Goal: Task Accomplishment & Management: Use online tool/utility

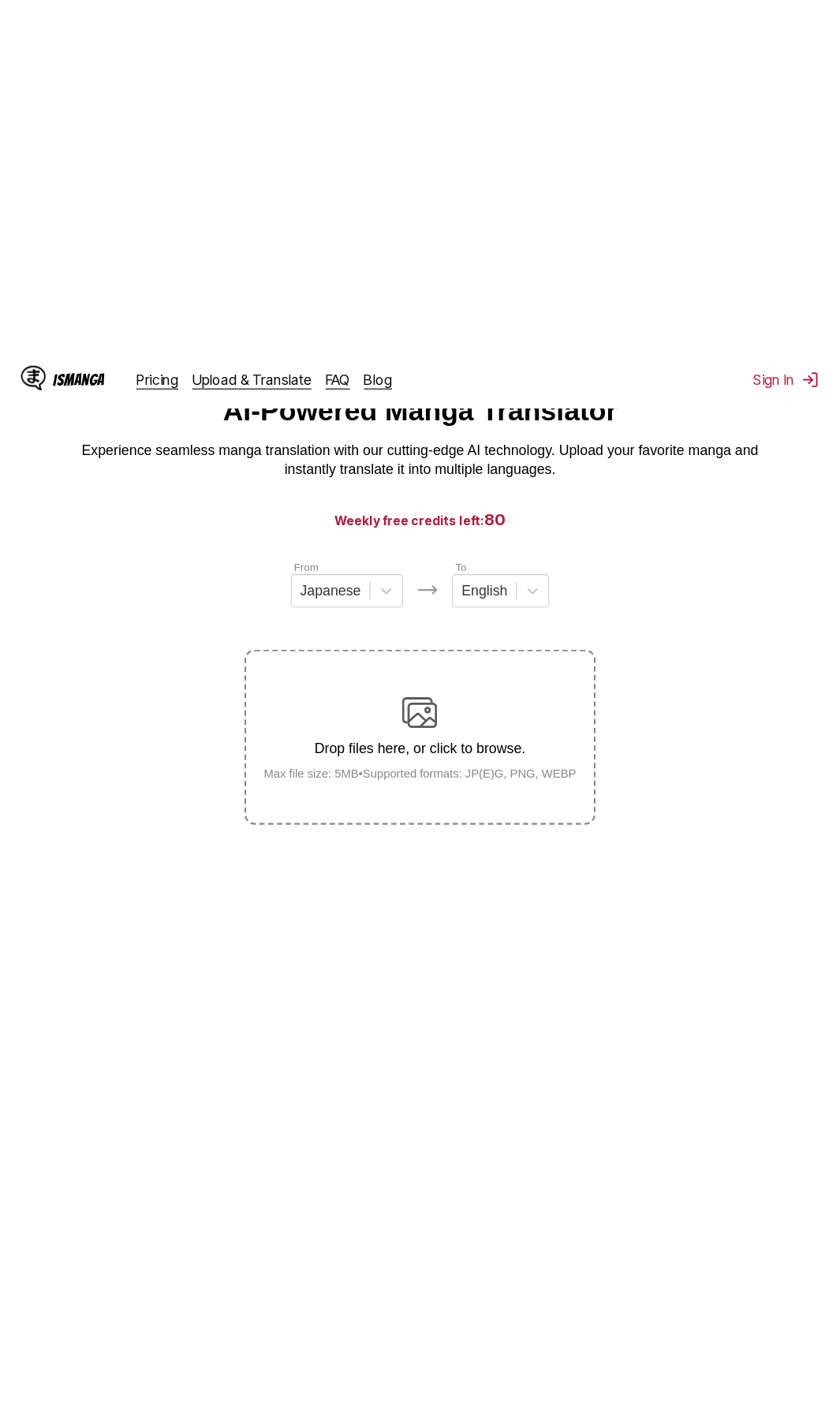
scroll to position [29, 0]
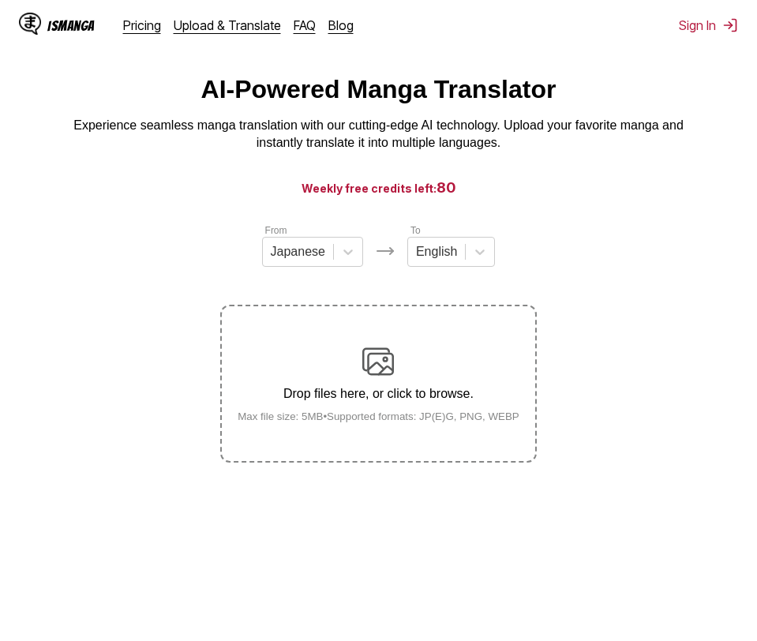
click at [424, 378] on div "Drop files here, or click to browse. Max file size: 5MB • Supported formats: JP…" at bounding box center [378, 384] width 307 height 77
click at [0, 0] on input "Drop files here, or click to browse. Max file size: 5MB • Supported formats: JP…" at bounding box center [0, 0] width 0 height 0
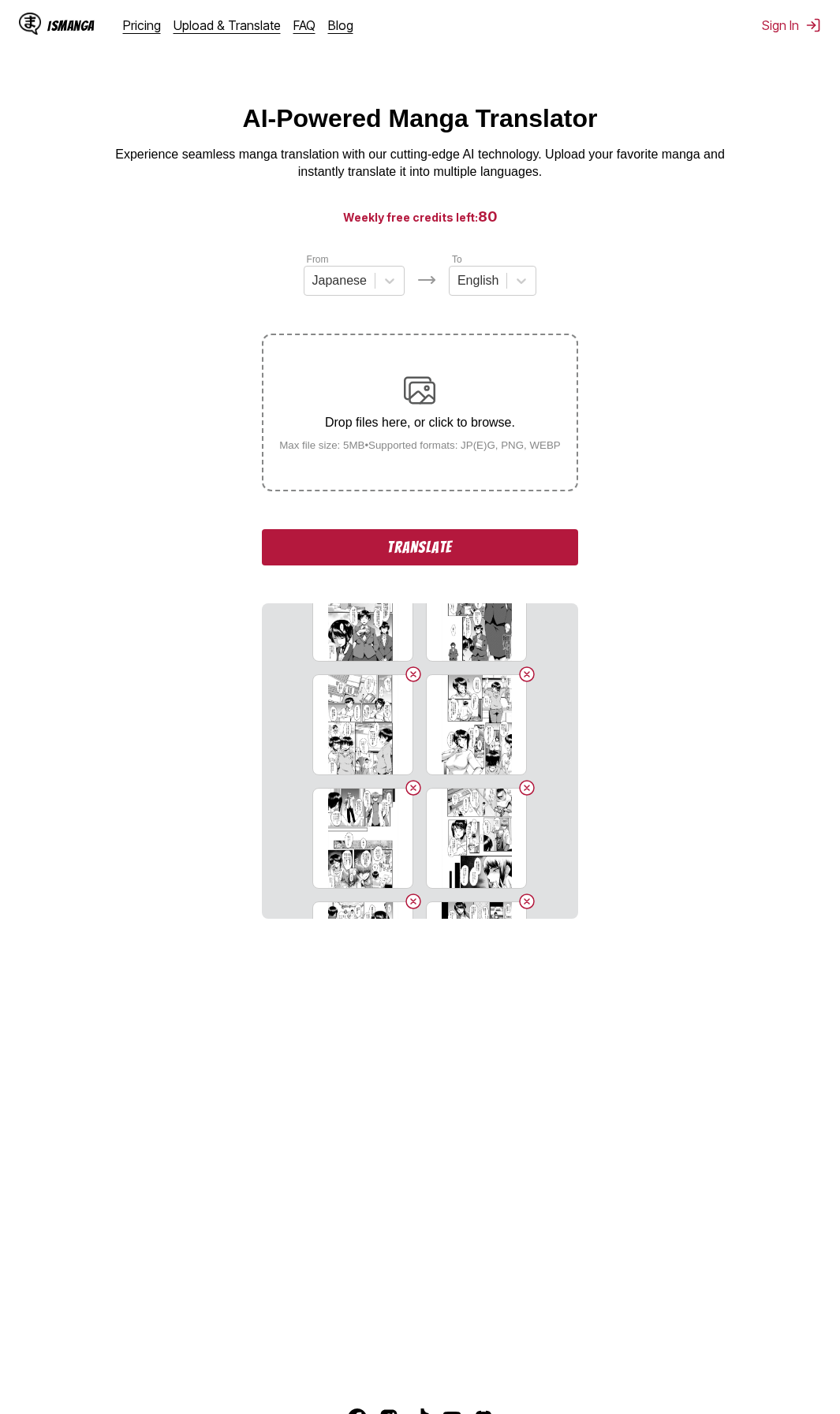
scroll to position [0, 0]
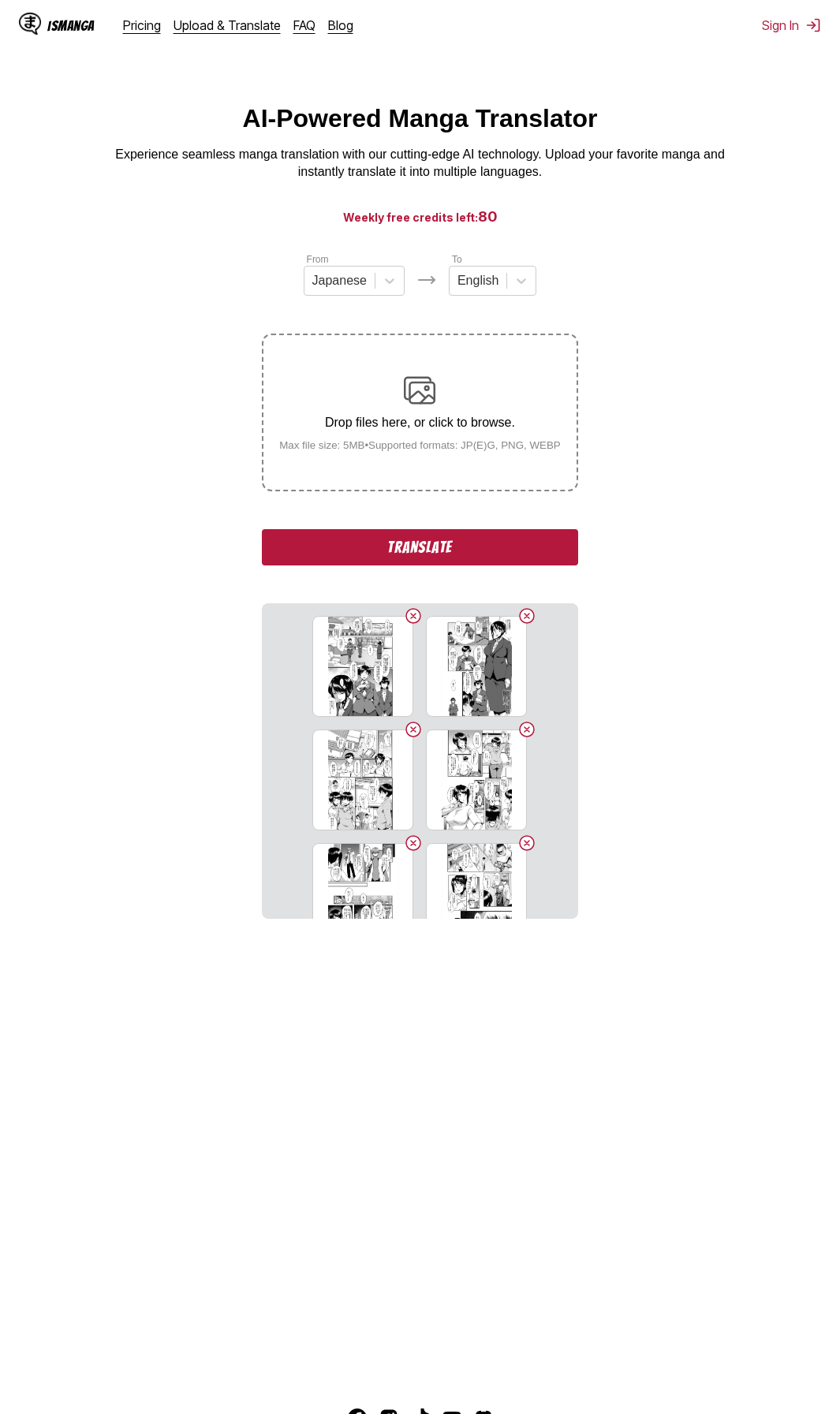
click at [727, 640] on section "From Japanese To English Drop files here, or click to browse. Max file size: 5M…" at bounding box center [420, 586] width 814 height 668
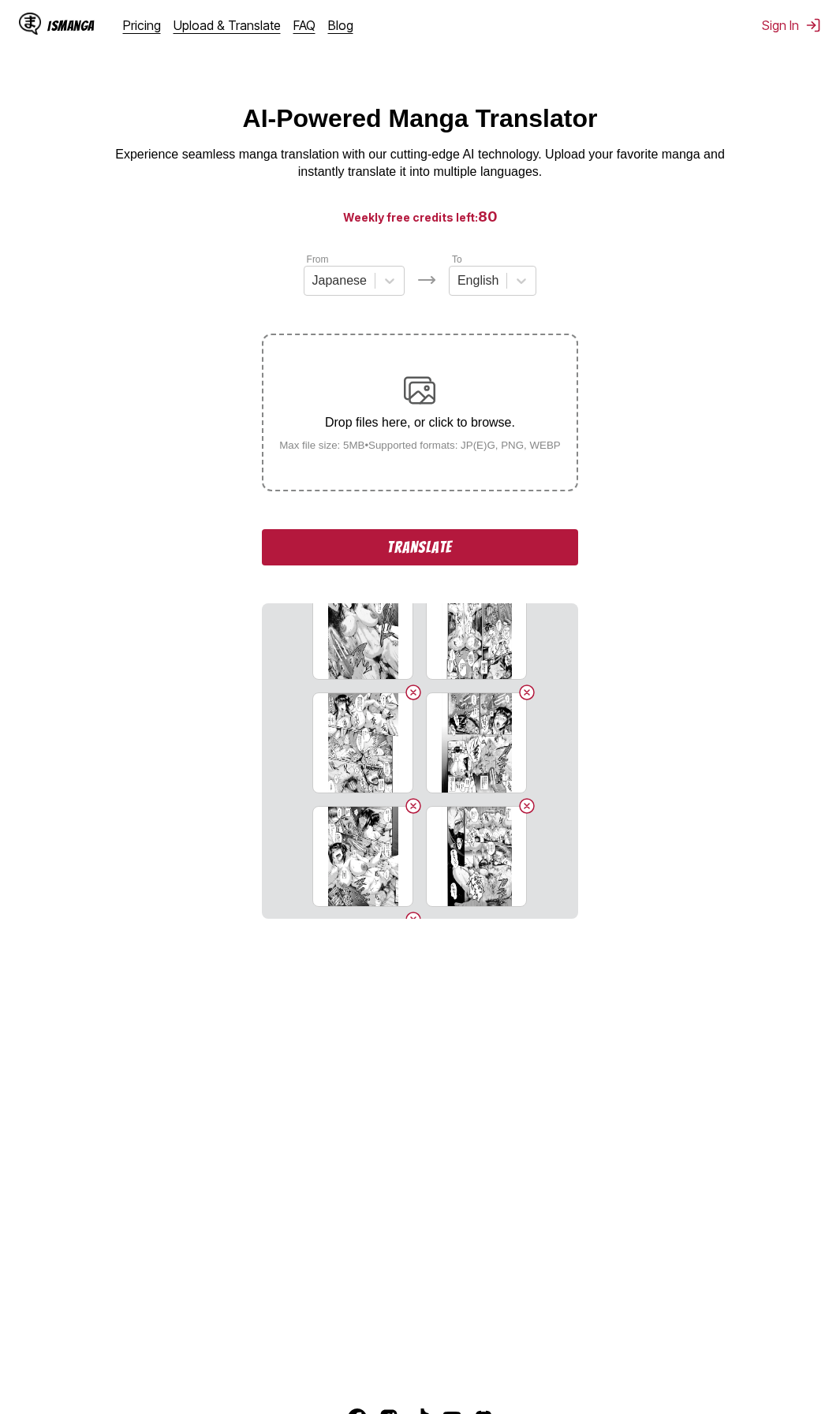
scroll to position [946, 0]
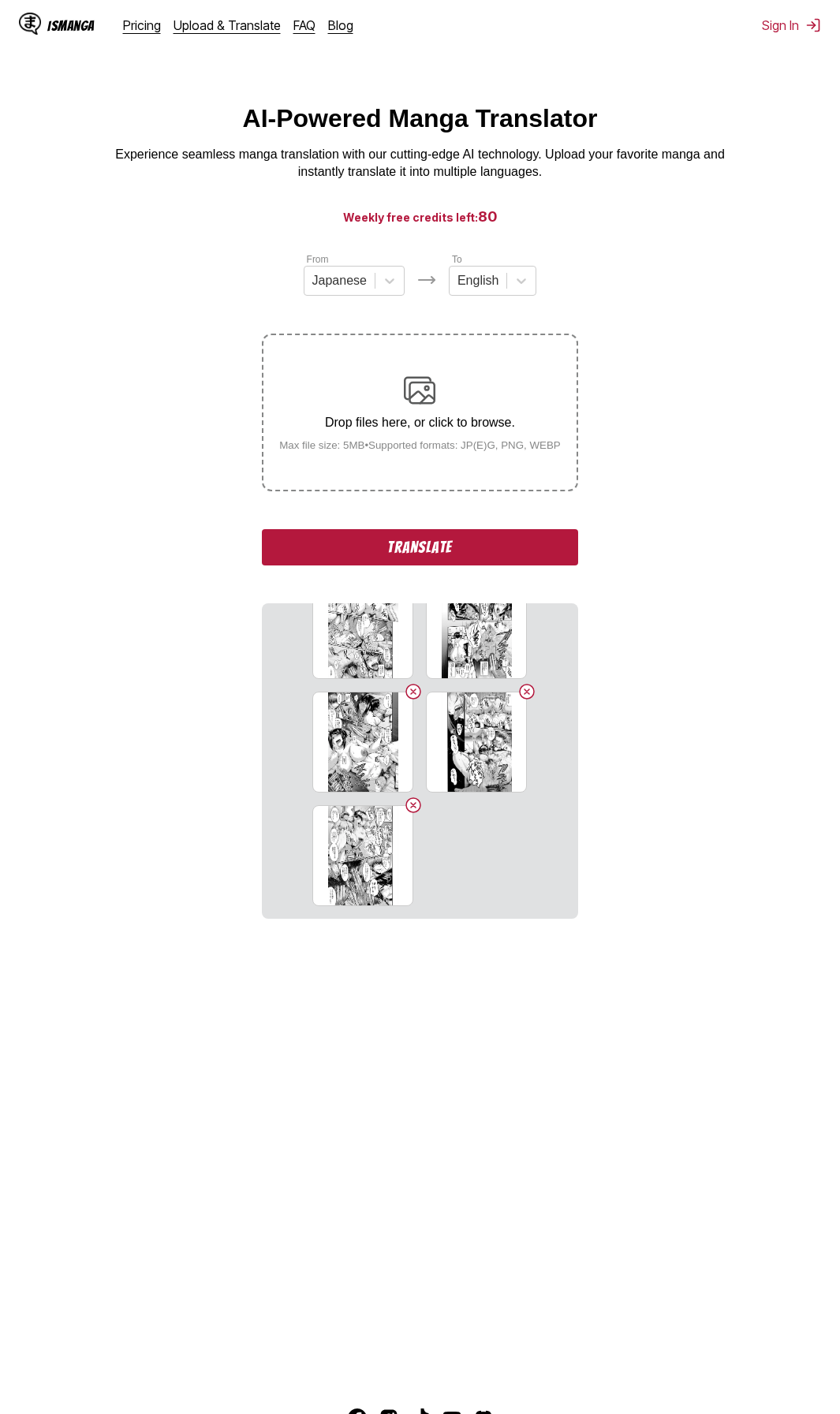
click at [459, 549] on button "Translate" at bounding box center [420, 548] width 316 height 36
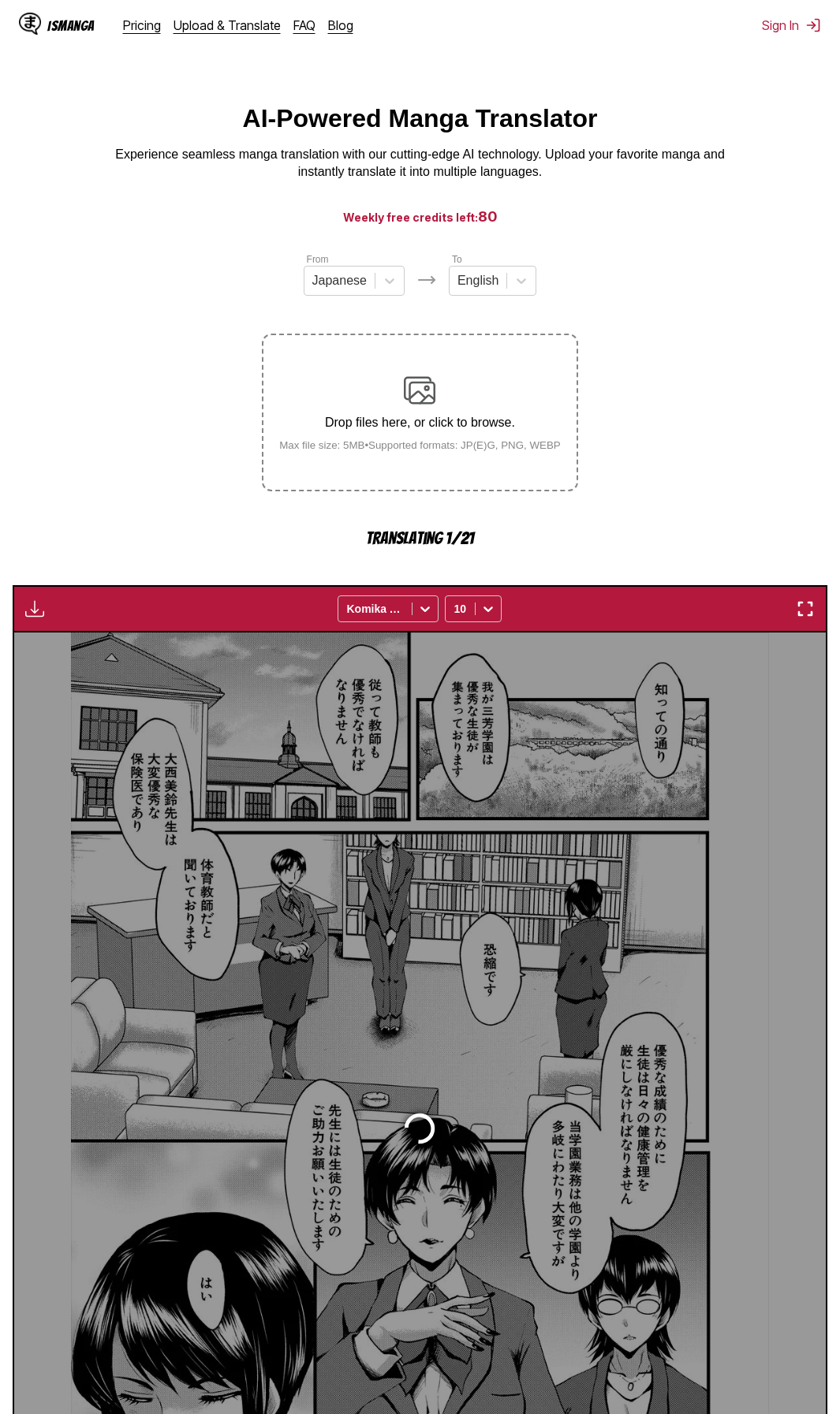
scroll to position [212, 0]
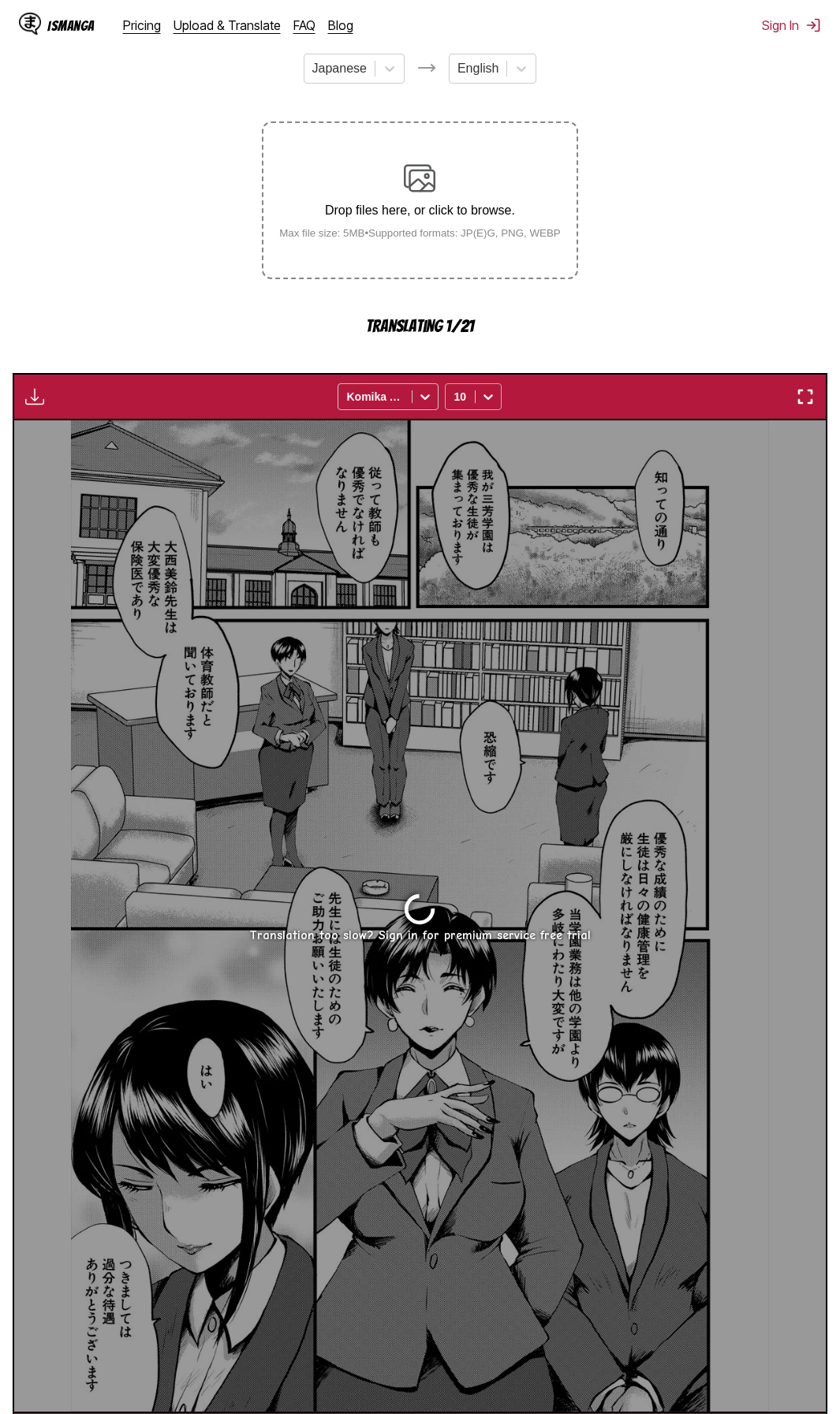
click at [481, 394] on icon at bounding box center [488, 397] width 16 height 16
click at [568, 373] on section "From Japanese To English Drop files here, or click to browse. Max file size: 5M…" at bounding box center [420, 748] width 814 height 1420
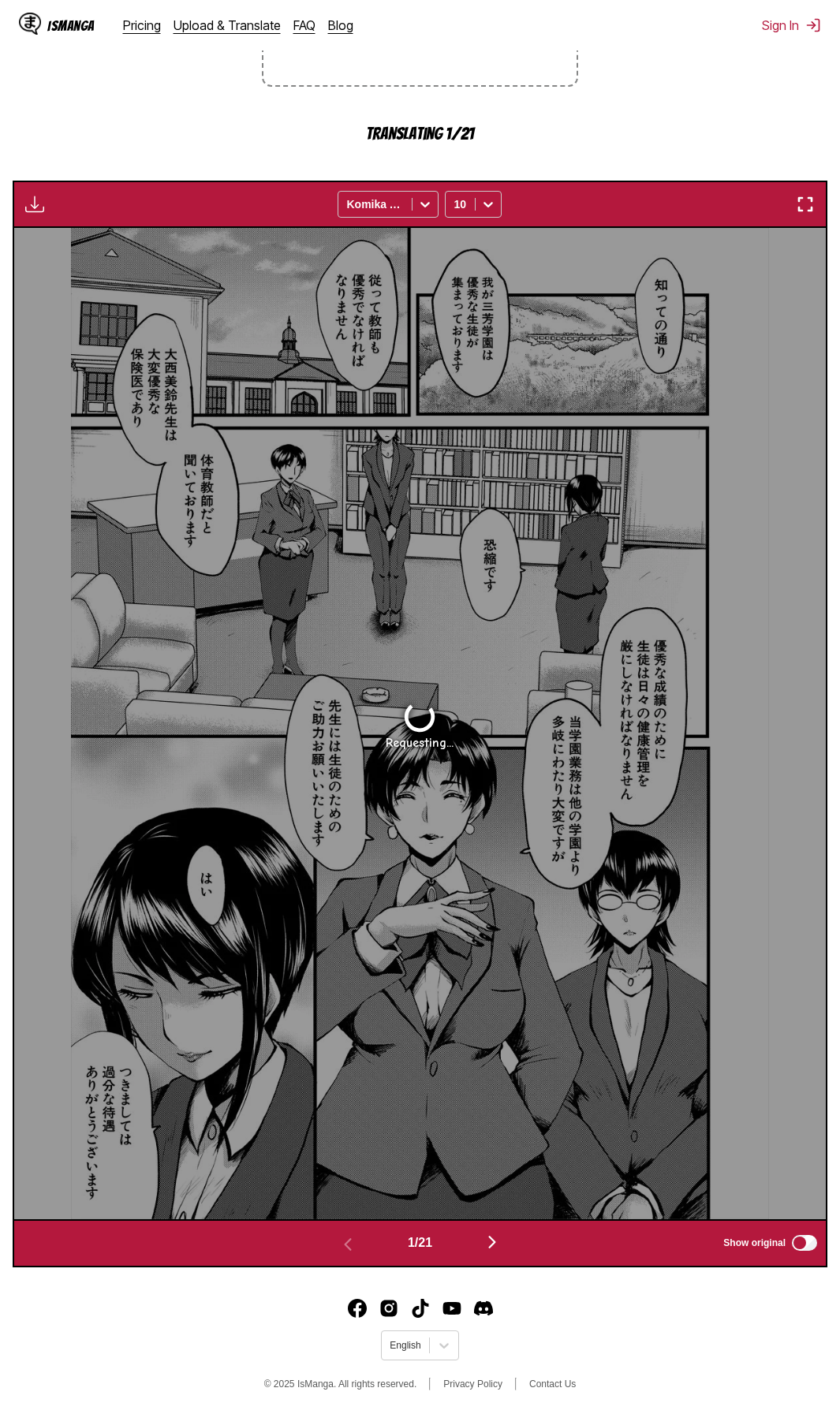
scroll to position [406, 0]
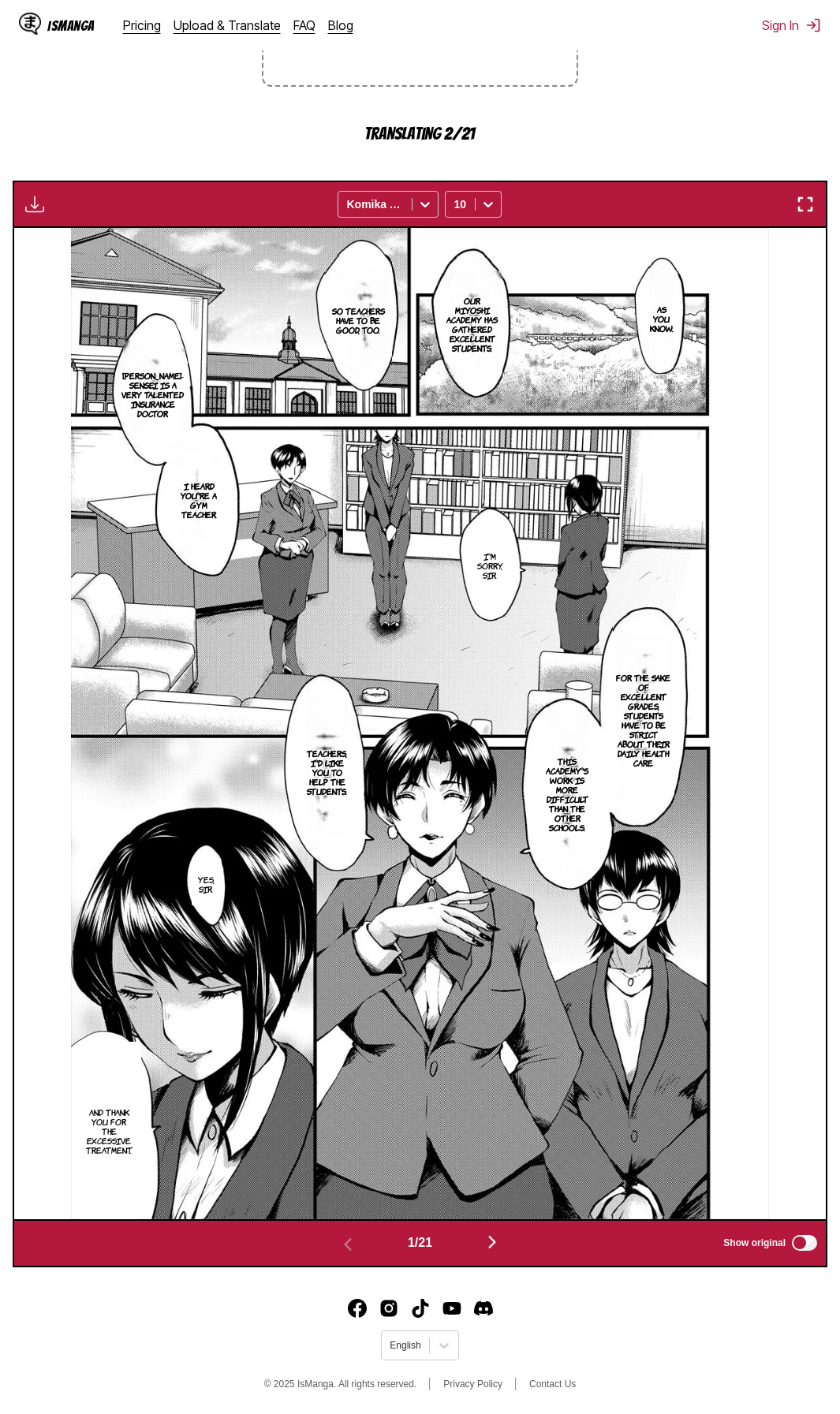
click at [34, 204] on img "button" at bounding box center [34, 204] width 19 height 19
click at [159, 200] on div "Available for premium users only Komika Axis 10" at bounding box center [420, 204] width 814 height 47
click at [672, 54] on section "From Japanese To English Drop files here, or click to browse. Max file size: 5M…" at bounding box center [420, 557] width 814 height 1420
click at [501, 640] on img "button" at bounding box center [491, 1242] width 19 height 19
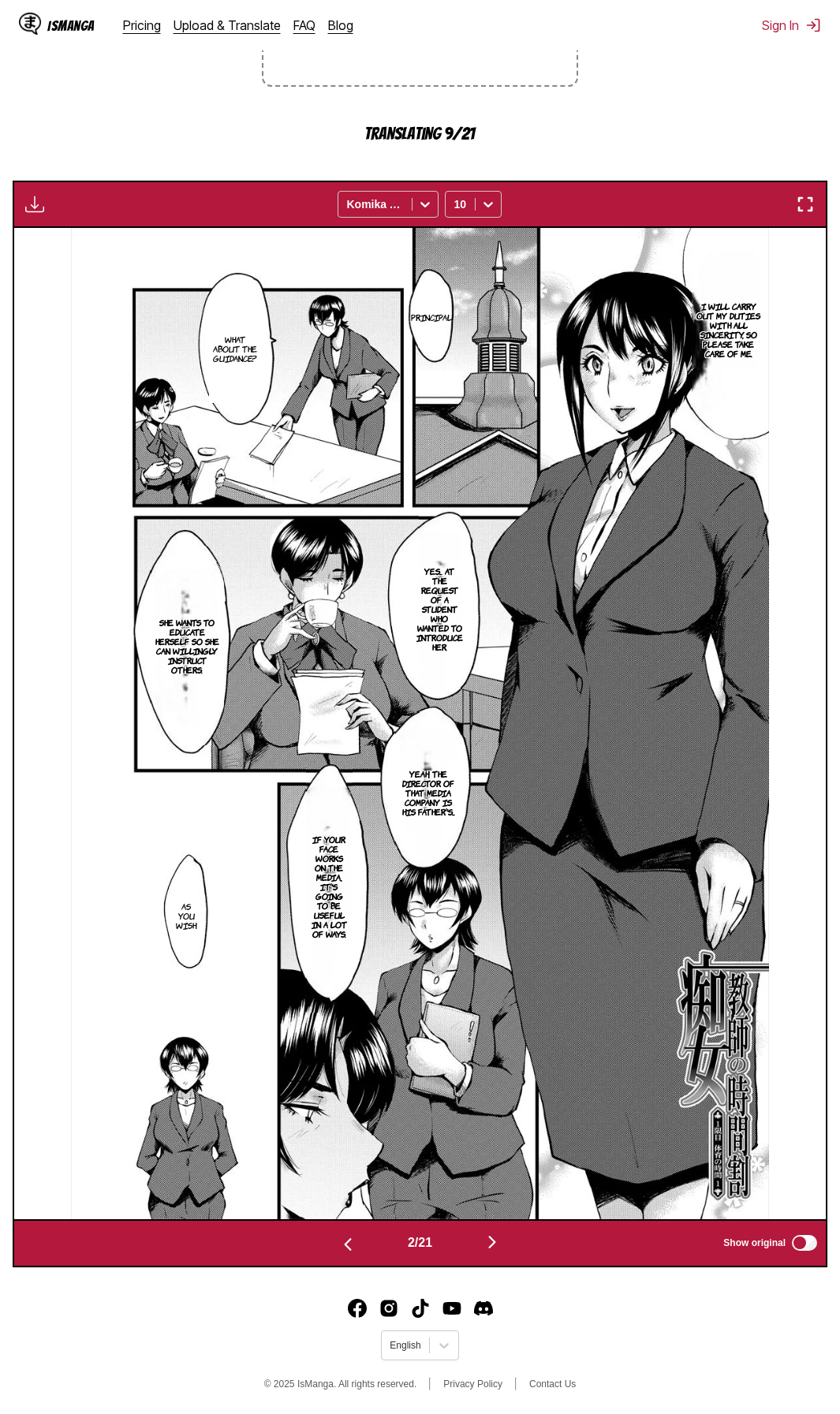
click at [667, 45] on div "IsManga Pricing Upload & Translate FAQ Blog Sign In Pricing Upload & Translate …" at bounding box center [420, 25] width 840 height 51
click at [495, 640] on img "button" at bounding box center [491, 1242] width 19 height 19
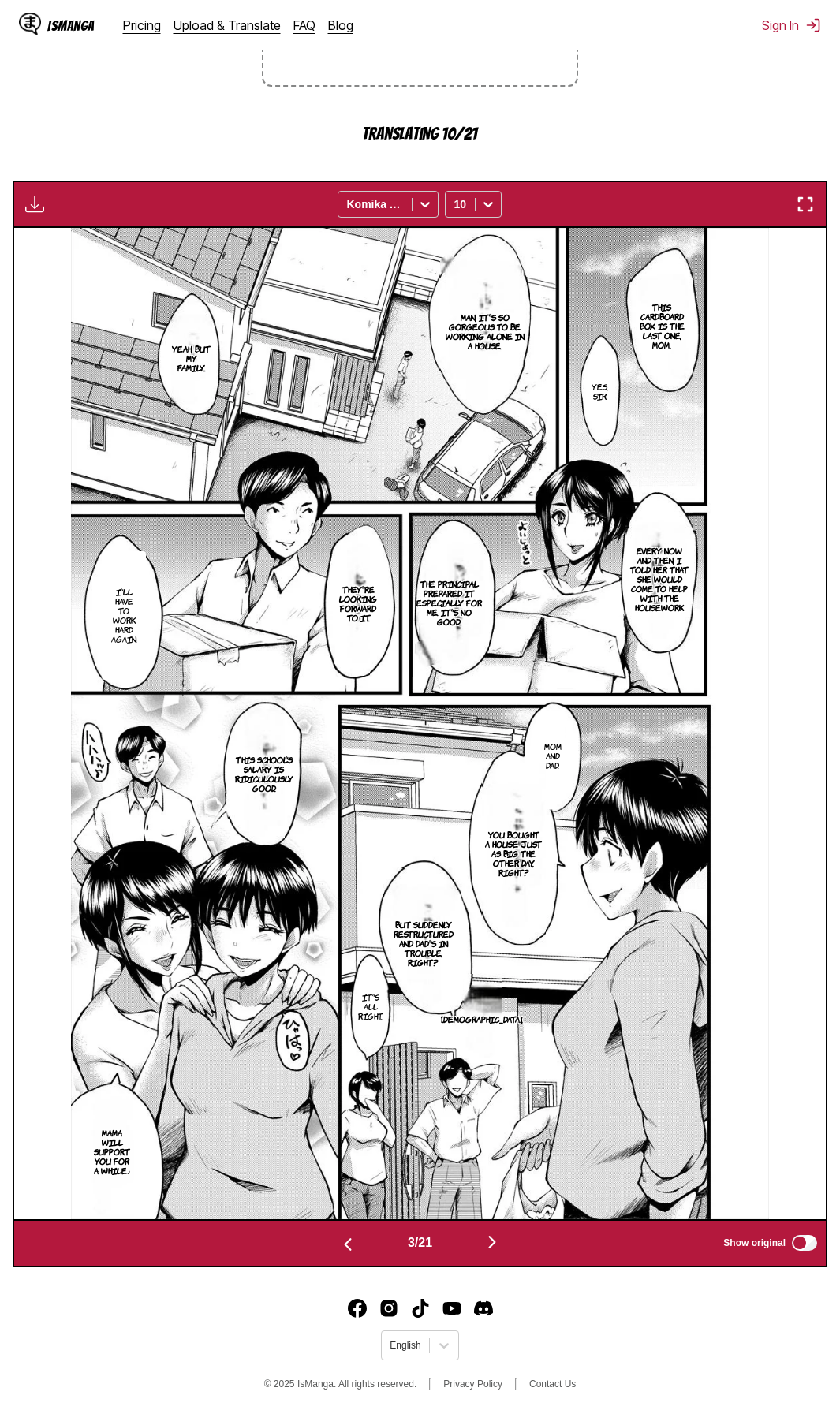
click at [548, 30] on div "IsManga Pricing Upload & Translate FAQ Blog Sign In Pricing Upload & Translate …" at bounding box center [420, 25] width 840 height 51
click at [501, 640] on img "button" at bounding box center [491, 1242] width 19 height 19
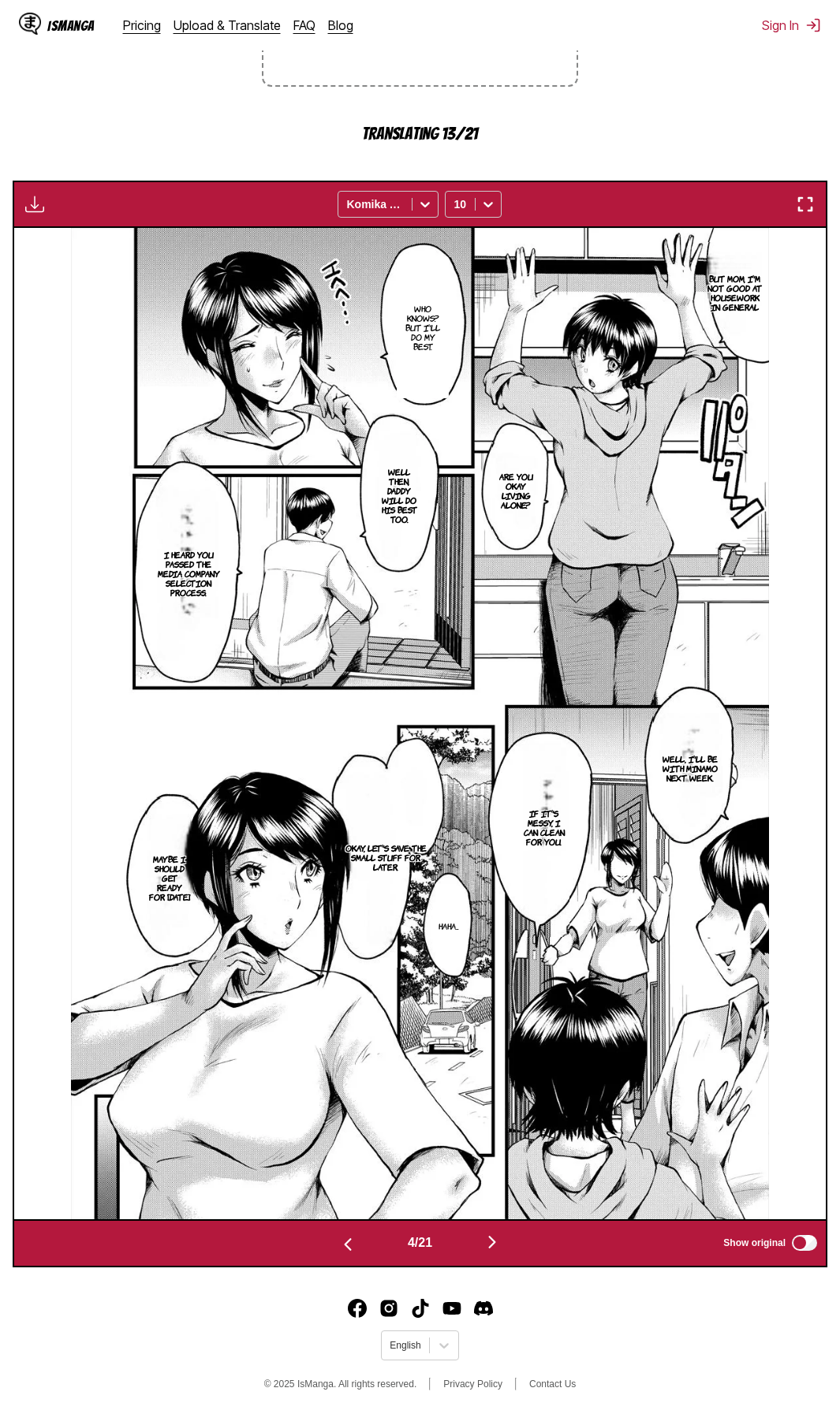
click at [634, 51] on section "From Japanese To English Drop files here, or click to browse. Max file size: 5M…" at bounding box center [420, 557] width 814 height 1420
click at [488, 640] on img "button" at bounding box center [491, 1242] width 19 height 19
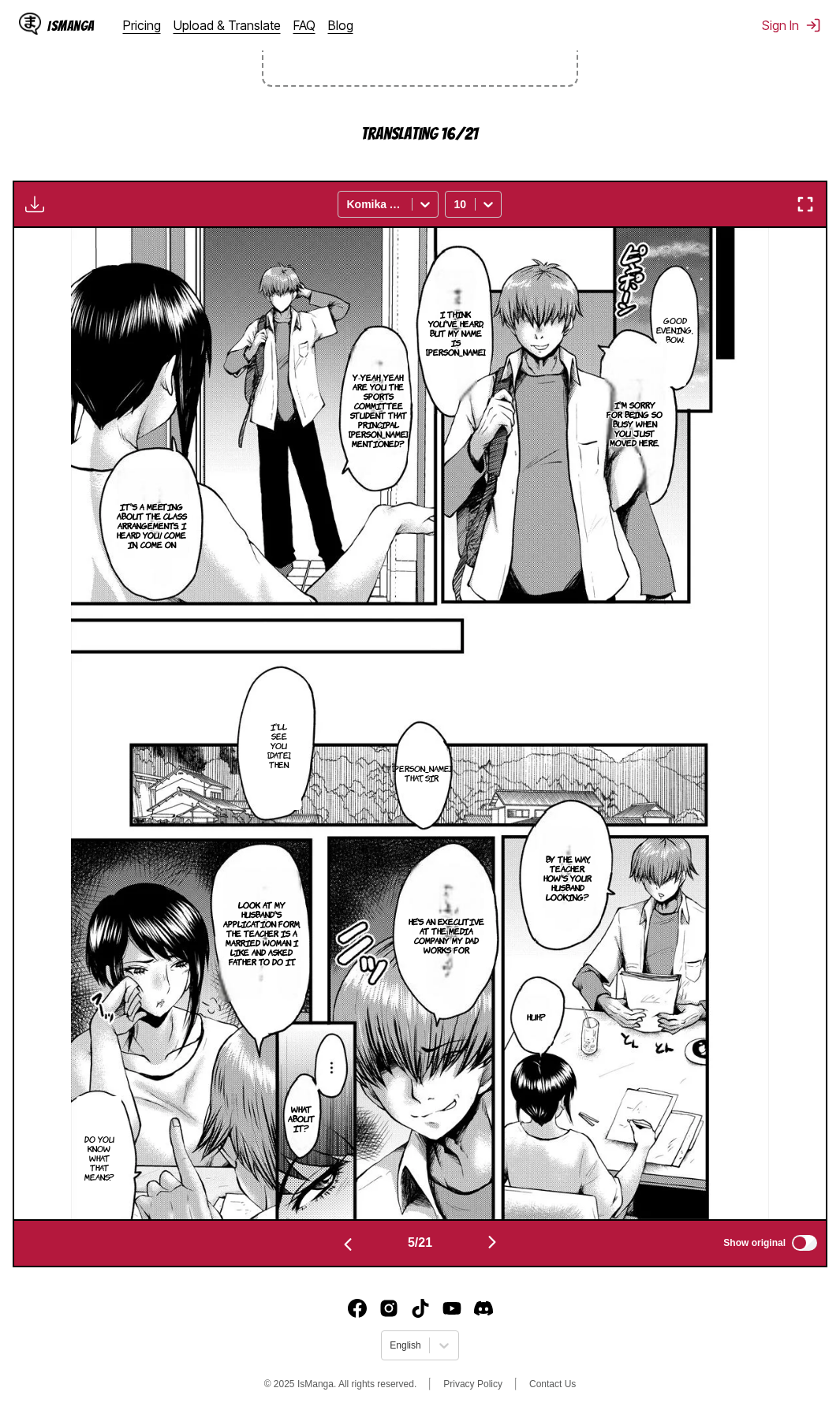
click at [165, 640] on footer "English © 2025 IsManga. All rights reserved. Privacy Policy Contact Us" at bounding box center [420, 1347] width 840 height 134
click at [490, 640] on img "button" at bounding box center [491, 1242] width 19 height 19
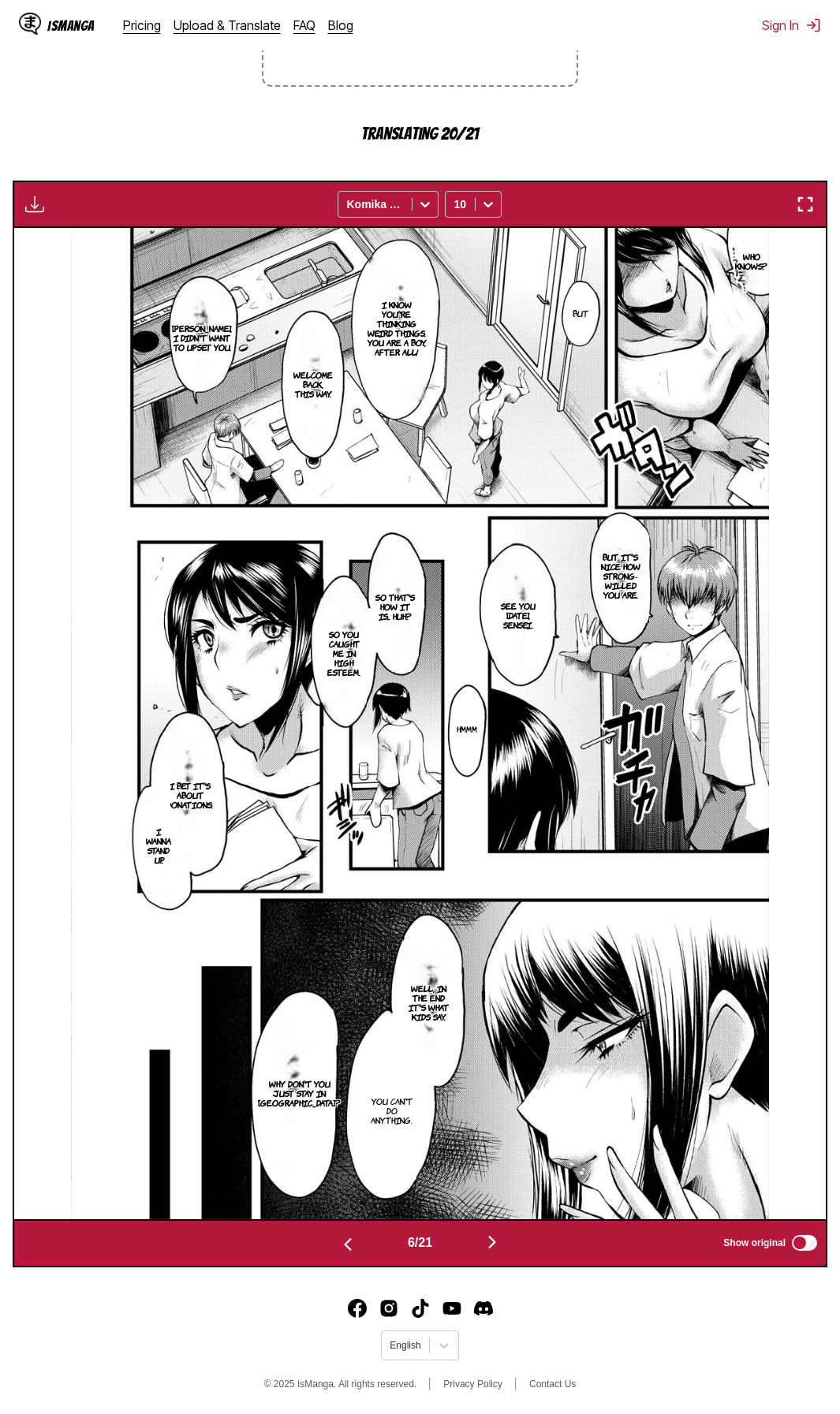
click at [616, 640] on footer "English © 2025 IsManga. All rights reserved. Privacy Policy Contact Us" at bounding box center [420, 1347] width 840 height 134
click at [497, 640] on img "button" at bounding box center [491, 1242] width 19 height 19
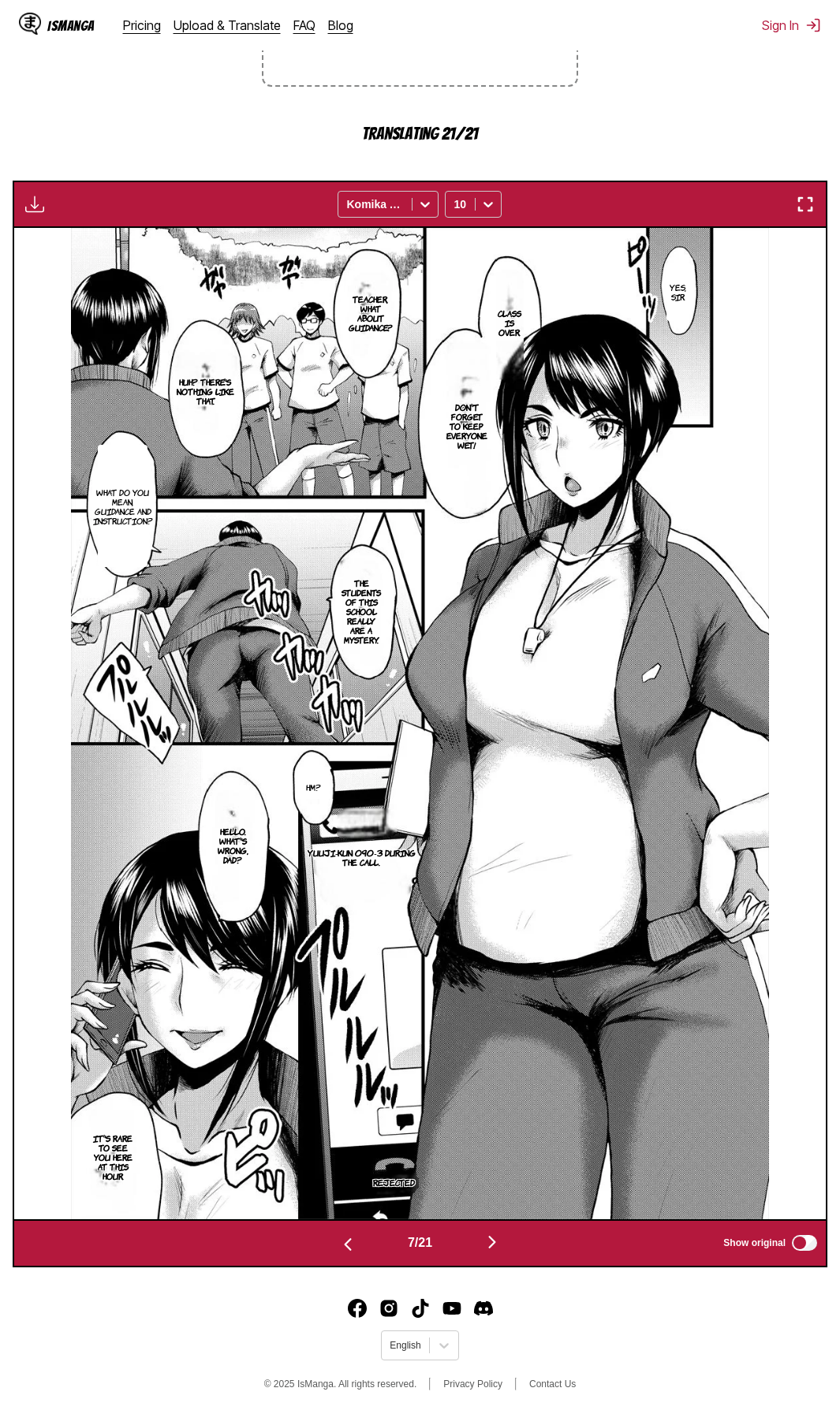
click at [638, 37] on div "IsManga Pricing Upload & Translate FAQ Blog Sign In Pricing Upload & Translate …" at bounding box center [420, 25] width 840 height 51
click at [490, 640] on img "button" at bounding box center [491, 1242] width 19 height 19
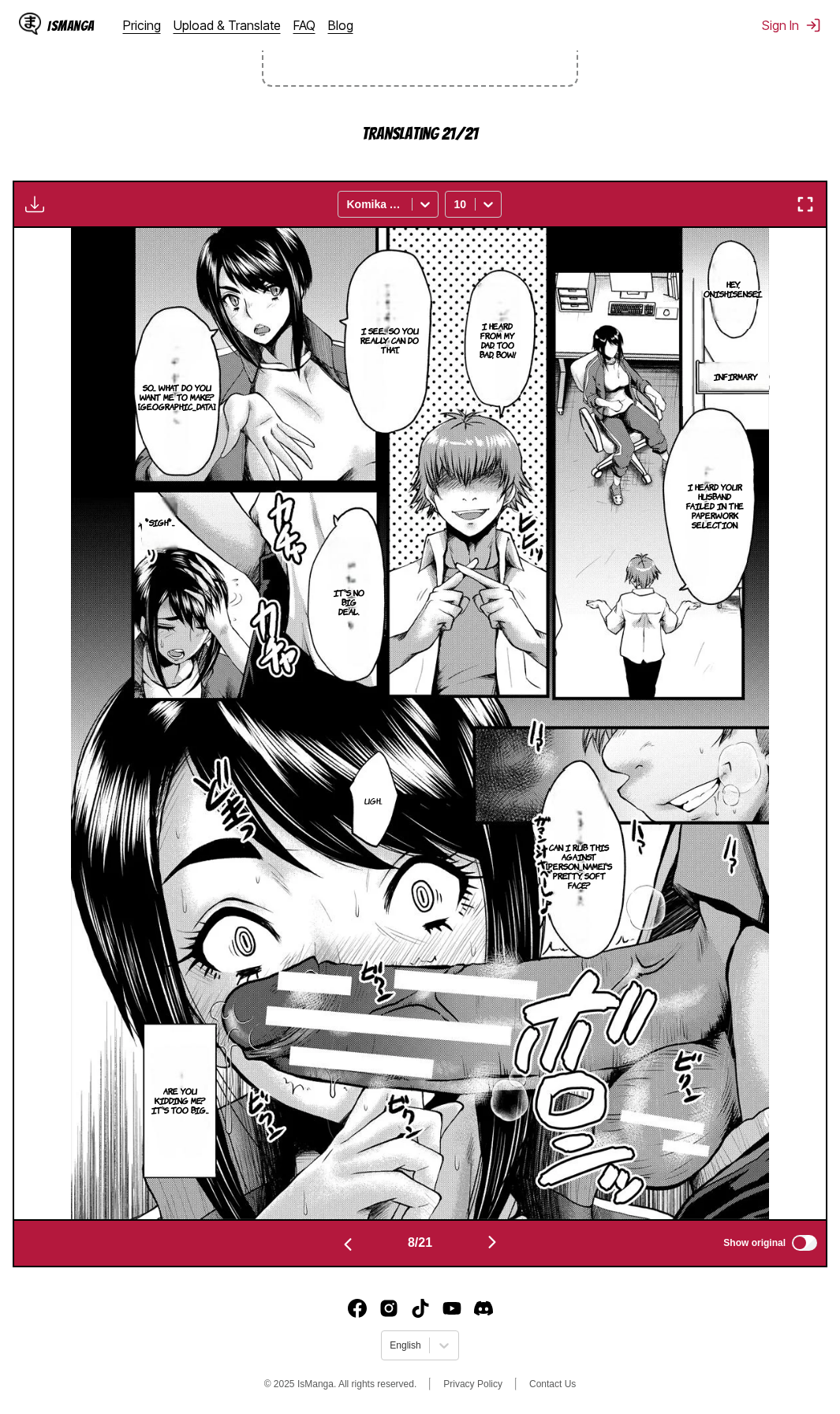
scroll to position [350, 0]
click at [705, 36] on div "IsManga Pricing Upload & Translate FAQ Blog Sign In Pricing Upload & Translate …" at bounding box center [420, 25] width 840 height 51
click at [494, 640] on img "button" at bounding box center [491, 1242] width 19 height 19
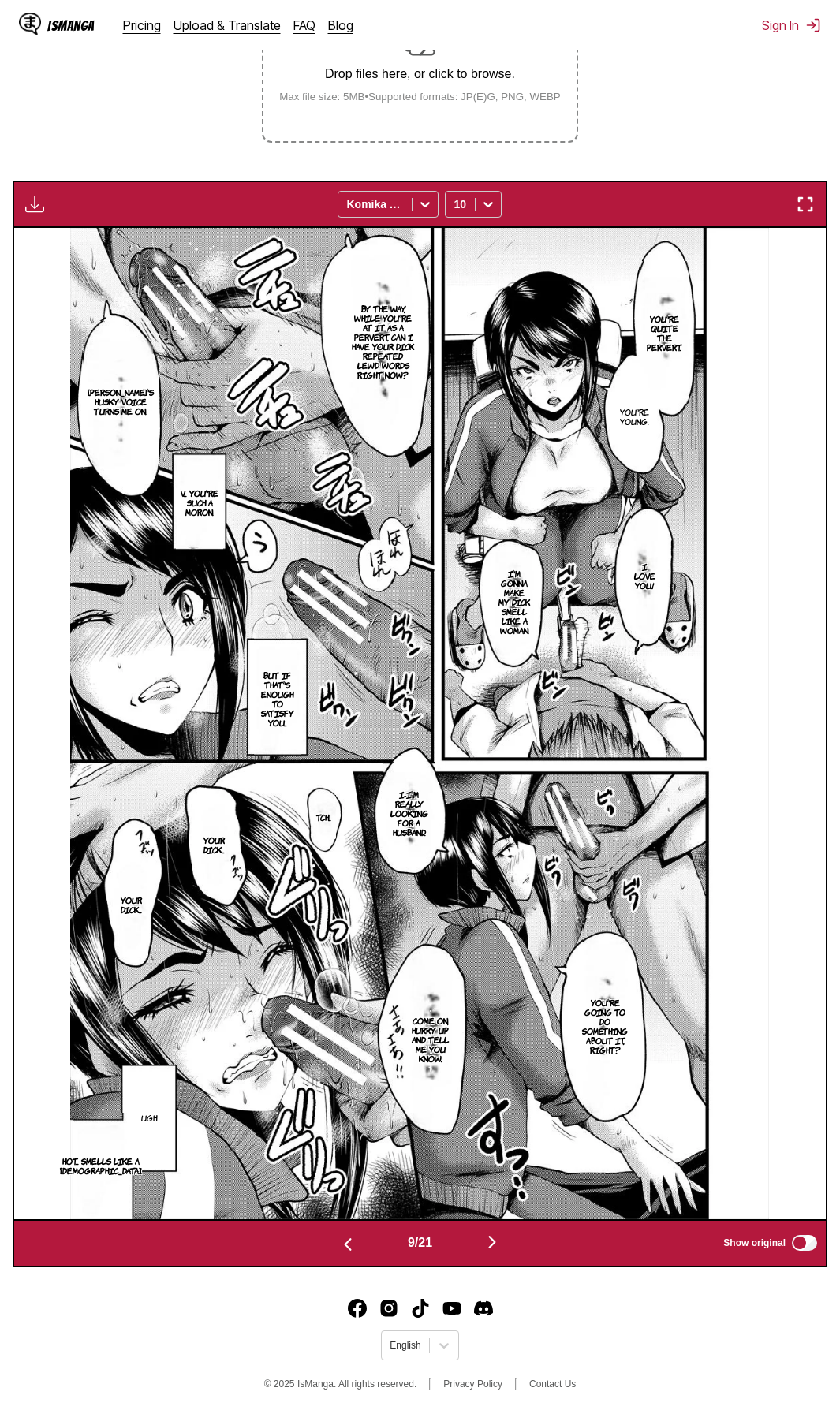
click at [643, 17] on div "IsManga Pricing Upload & Translate FAQ Blog Sign In Pricing Upload & Translate …" at bounding box center [420, 25] width 840 height 51
click at [498, 640] on img "button" at bounding box center [491, 1242] width 19 height 19
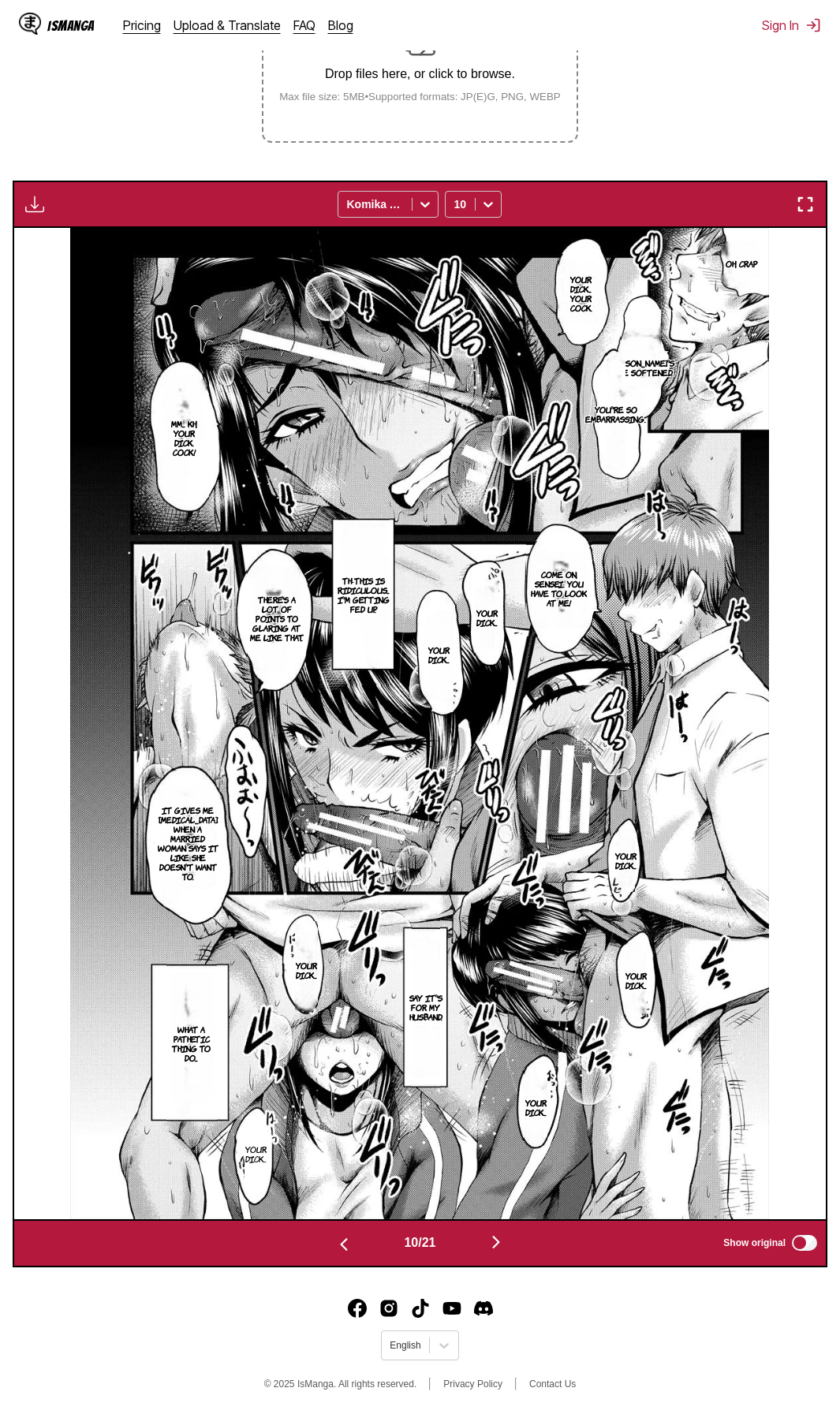
click at [643, 43] on div "IsManga Pricing Upload & Translate FAQ Blog Sign In Pricing Upload & Translate …" at bounding box center [420, 25] width 840 height 51
click at [499, 640] on img "button" at bounding box center [495, 1242] width 19 height 19
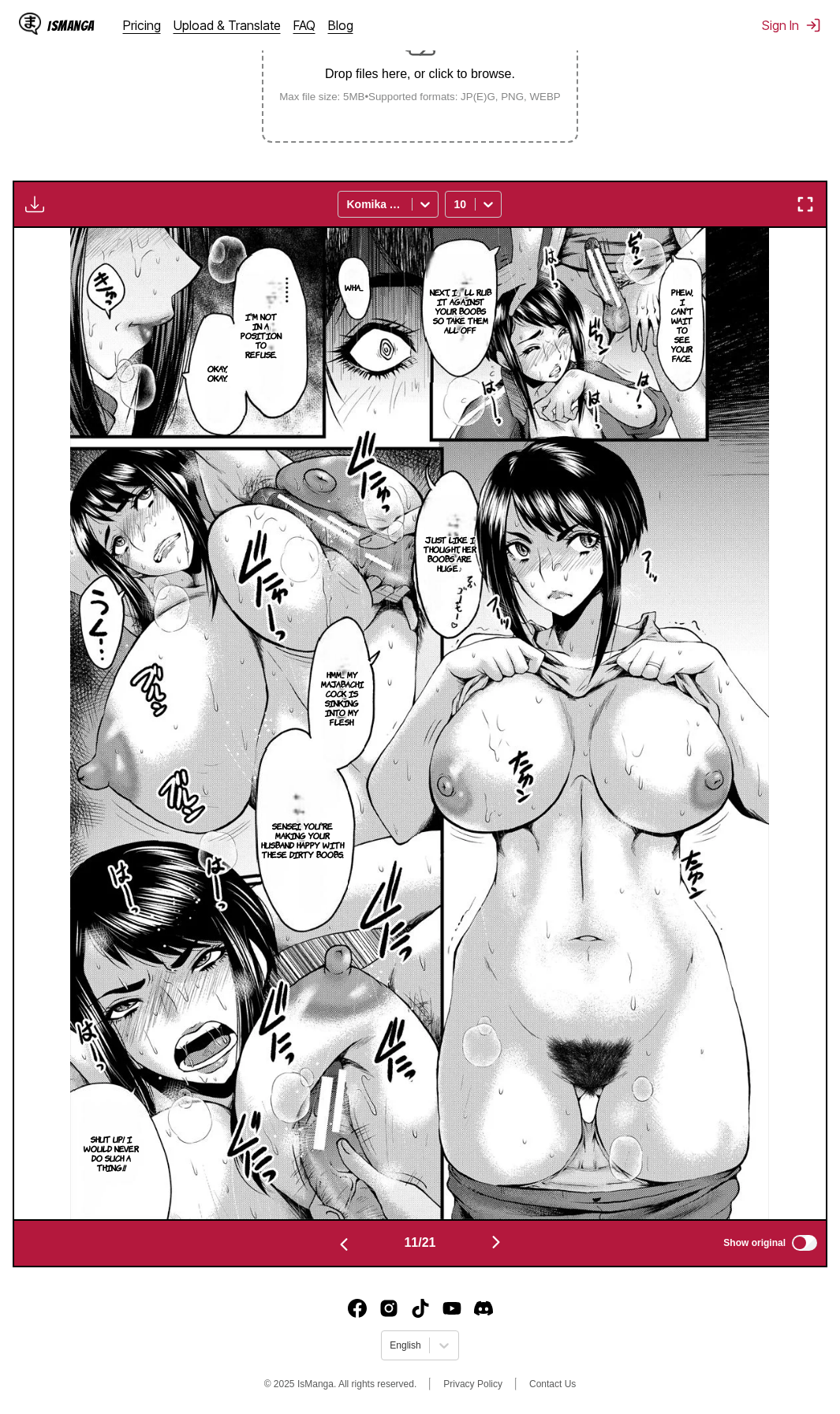
click at [658, 640] on footer "English © 2025 IsManga. All rights reserved. Privacy Policy Contact Us" at bounding box center [420, 1347] width 840 height 134
click at [499, 640] on img "button" at bounding box center [495, 1242] width 19 height 19
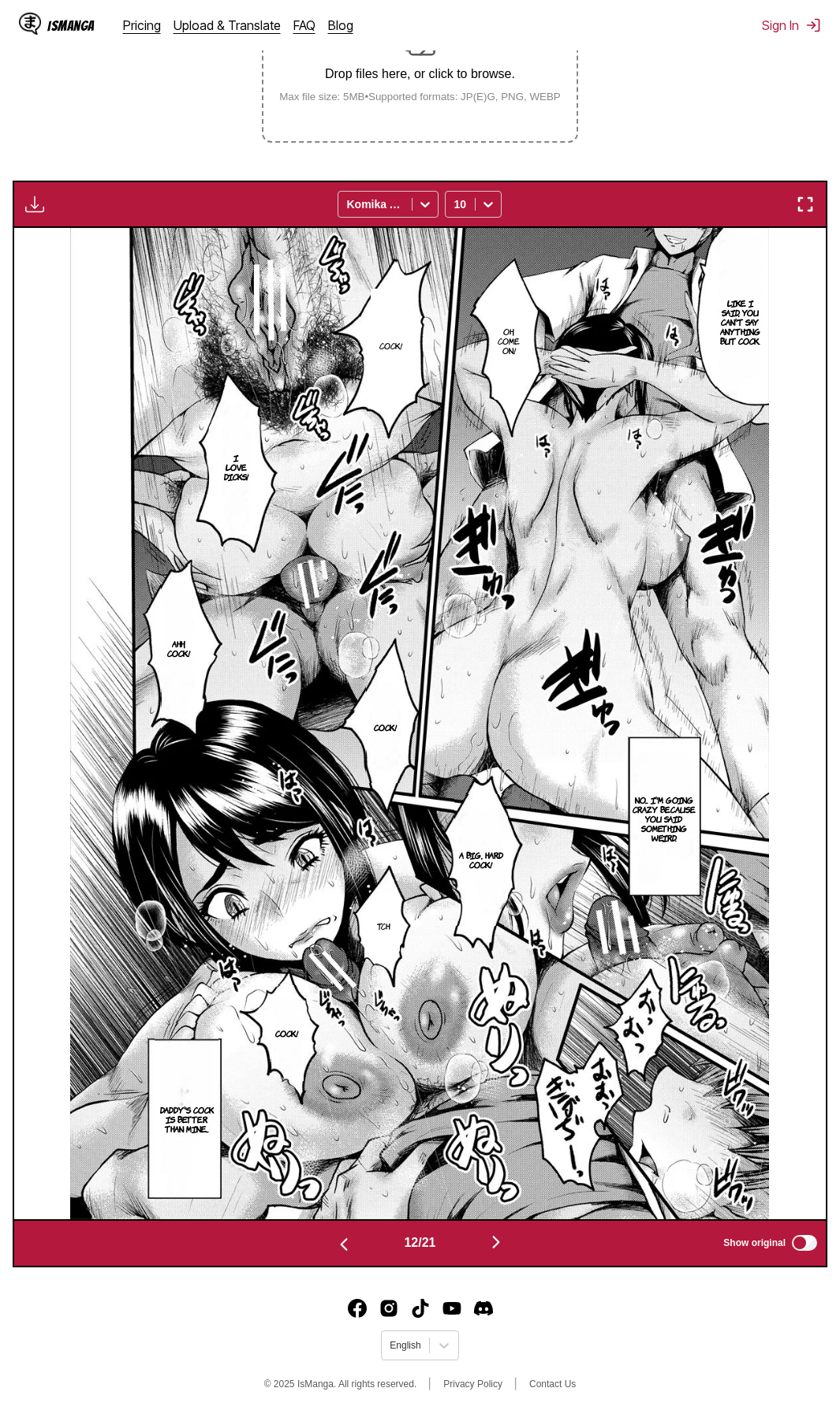
click at [664, 640] on footer "English © 2025 IsManga. All rights reserved. Privacy Policy Contact Us" at bounding box center [420, 1347] width 840 height 134
click at [503, 640] on img "button" at bounding box center [495, 1242] width 19 height 19
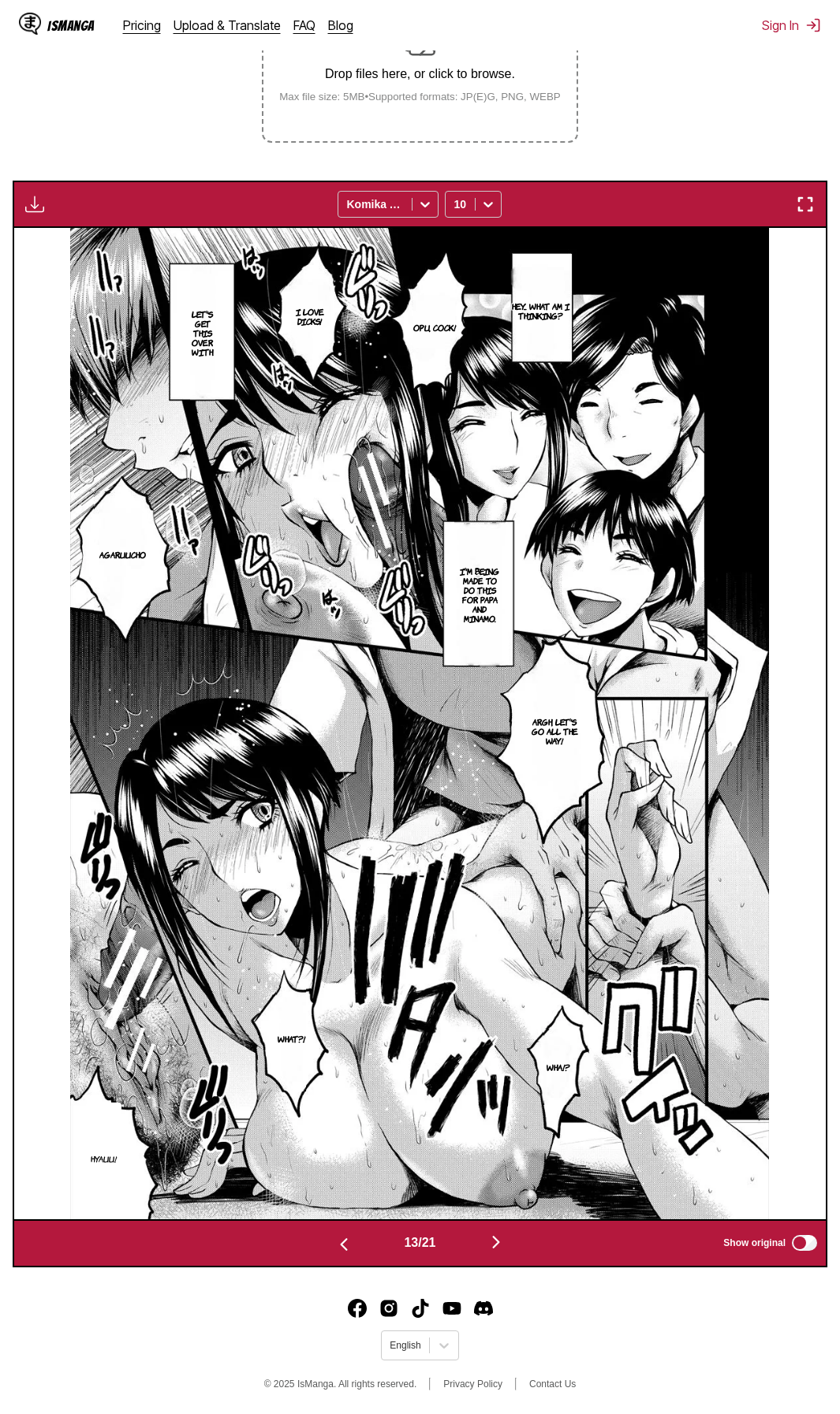
click at [690, 640] on footer "English © 2025 IsManga. All rights reserved. Privacy Policy Contact Us" at bounding box center [420, 1347] width 840 height 134
click at [500, 640] on img "button" at bounding box center [495, 1242] width 19 height 19
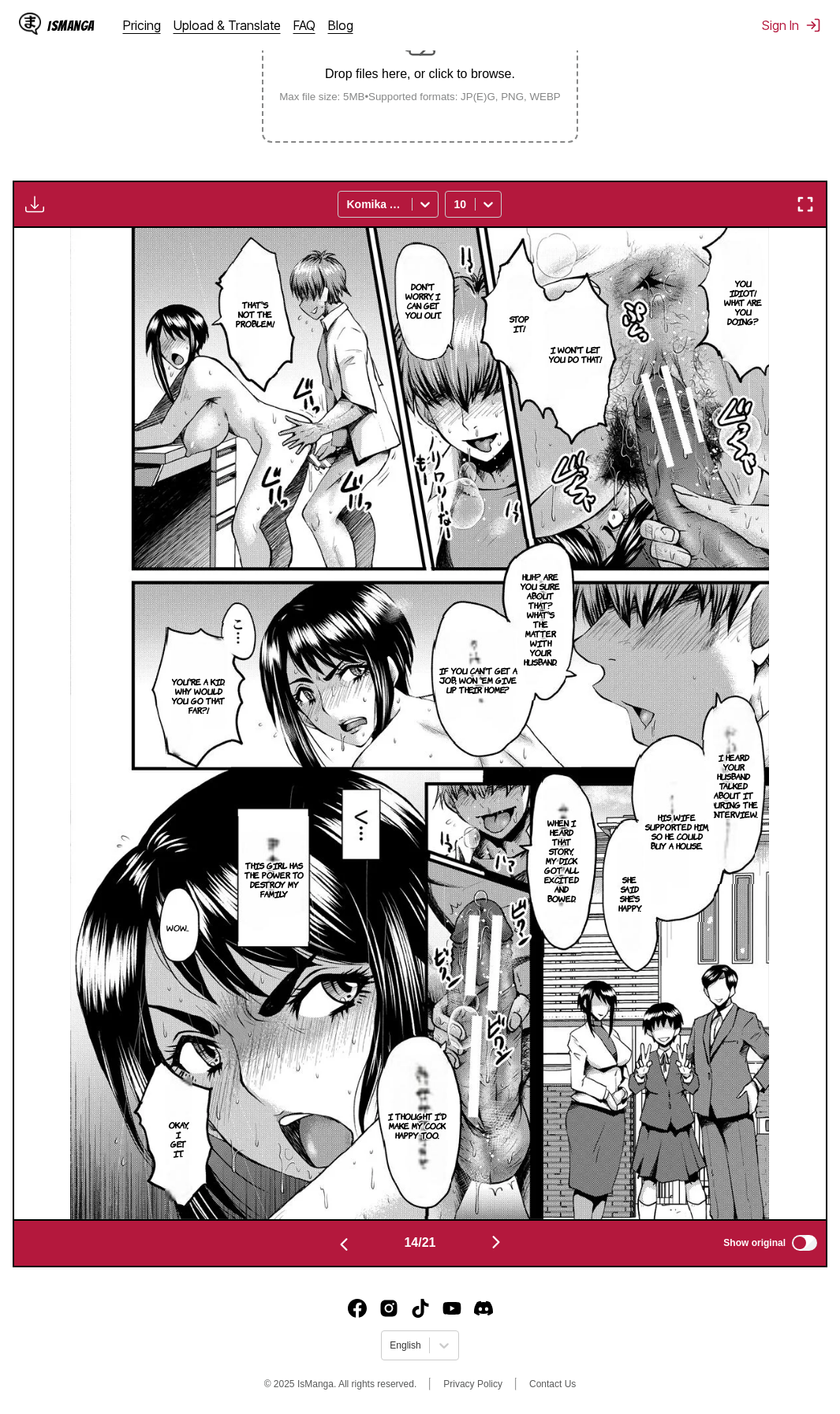
click at [680, 640] on footer "English © 2025 IsManga. All rights reserved. Privacy Policy Contact Us" at bounding box center [420, 1347] width 840 height 134
click at [501, 640] on img "button" at bounding box center [495, 1242] width 19 height 19
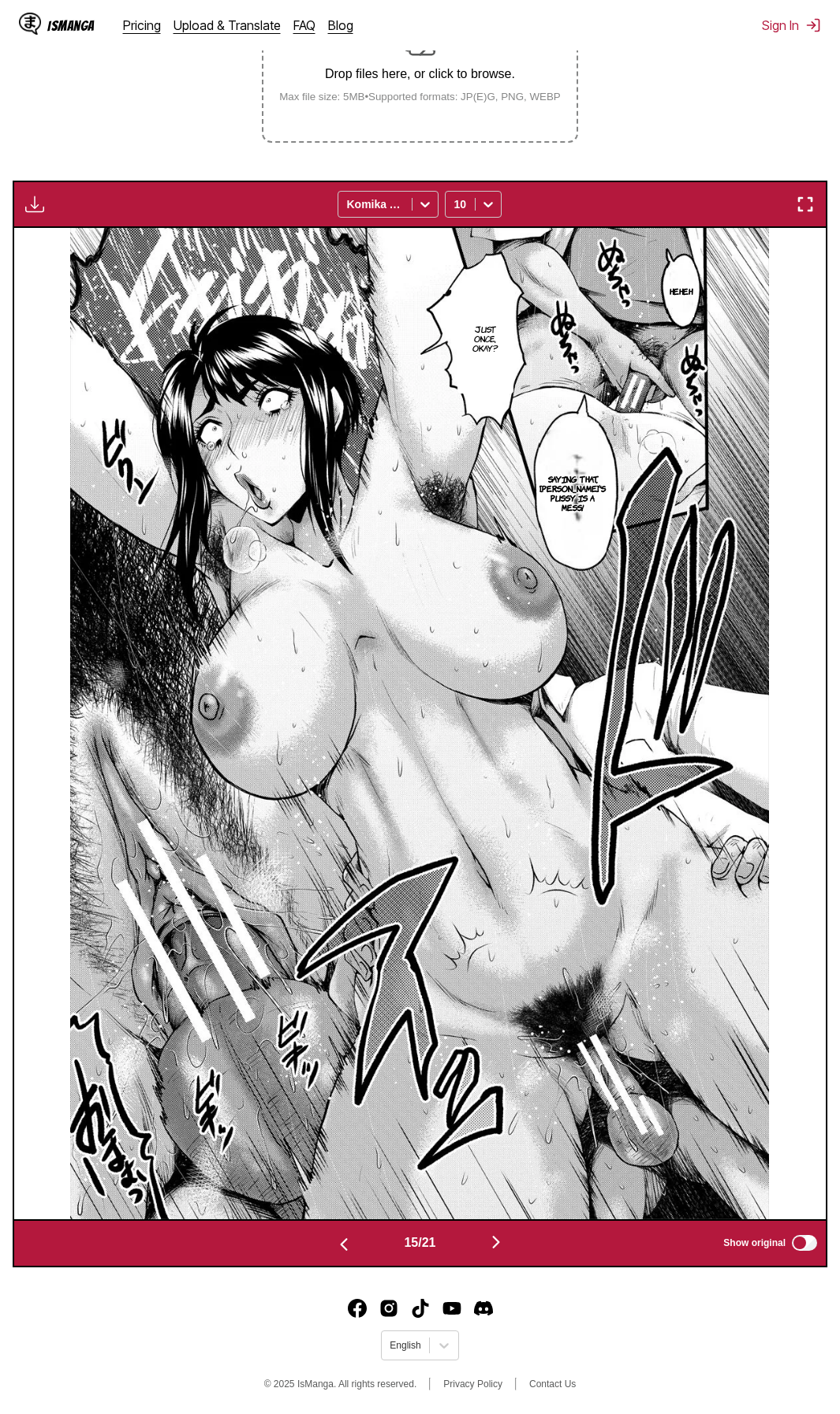
click at [688, 640] on footer "English © 2025 IsManga. All rights reserved. Privacy Policy Contact Us" at bounding box center [420, 1347] width 840 height 134
click at [498, 640] on img "button" at bounding box center [495, 1242] width 19 height 19
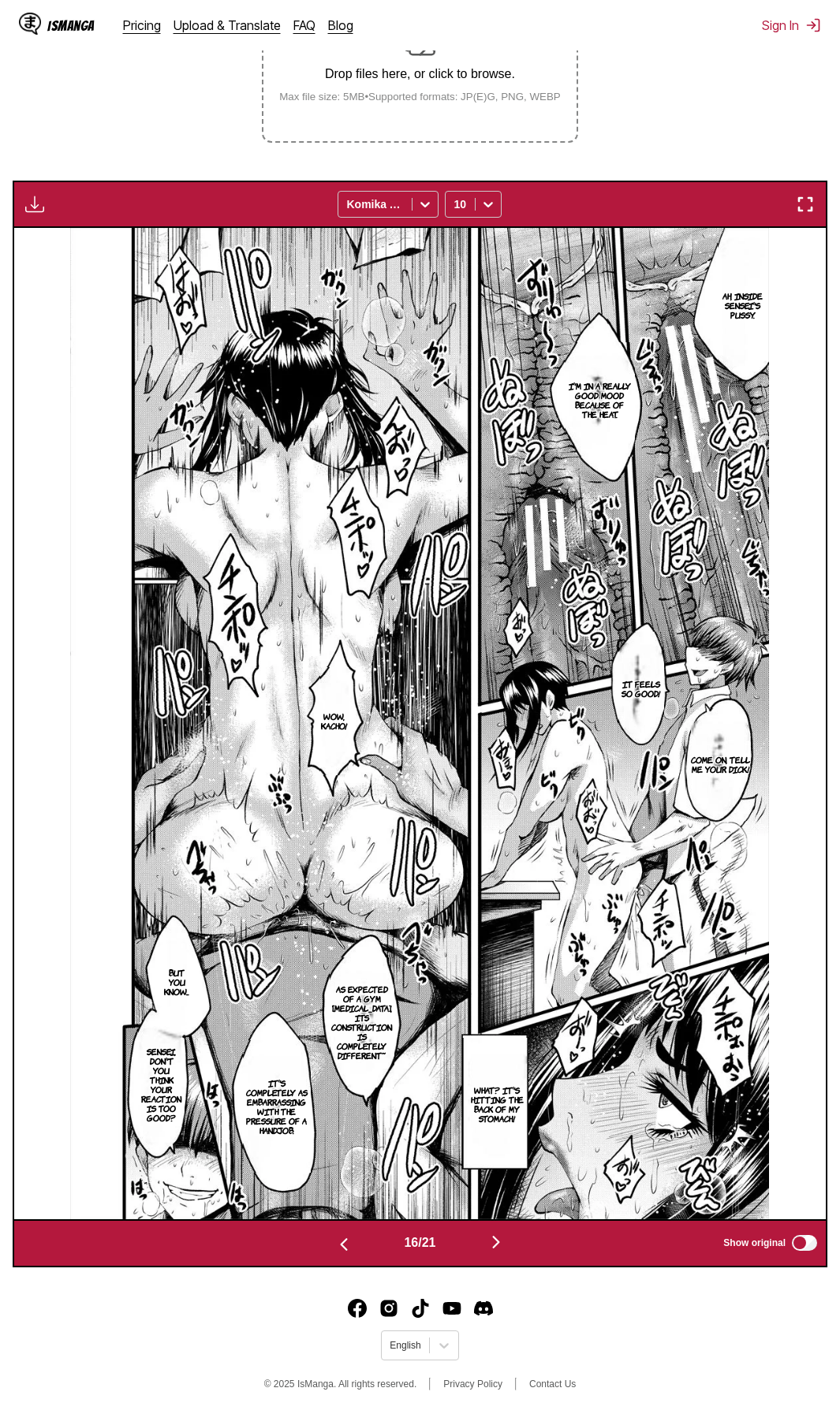
drag, startPoint x: 711, startPoint y: 1351, endPoint x: 657, endPoint y: 1332, distance: 57.2
click at [711, 640] on footer "English © 2025 IsManga. All rights reserved. Privacy Policy Contact Us" at bounding box center [420, 1347] width 840 height 134
click at [505, 640] on img "button" at bounding box center [495, 1242] width 19 height 19
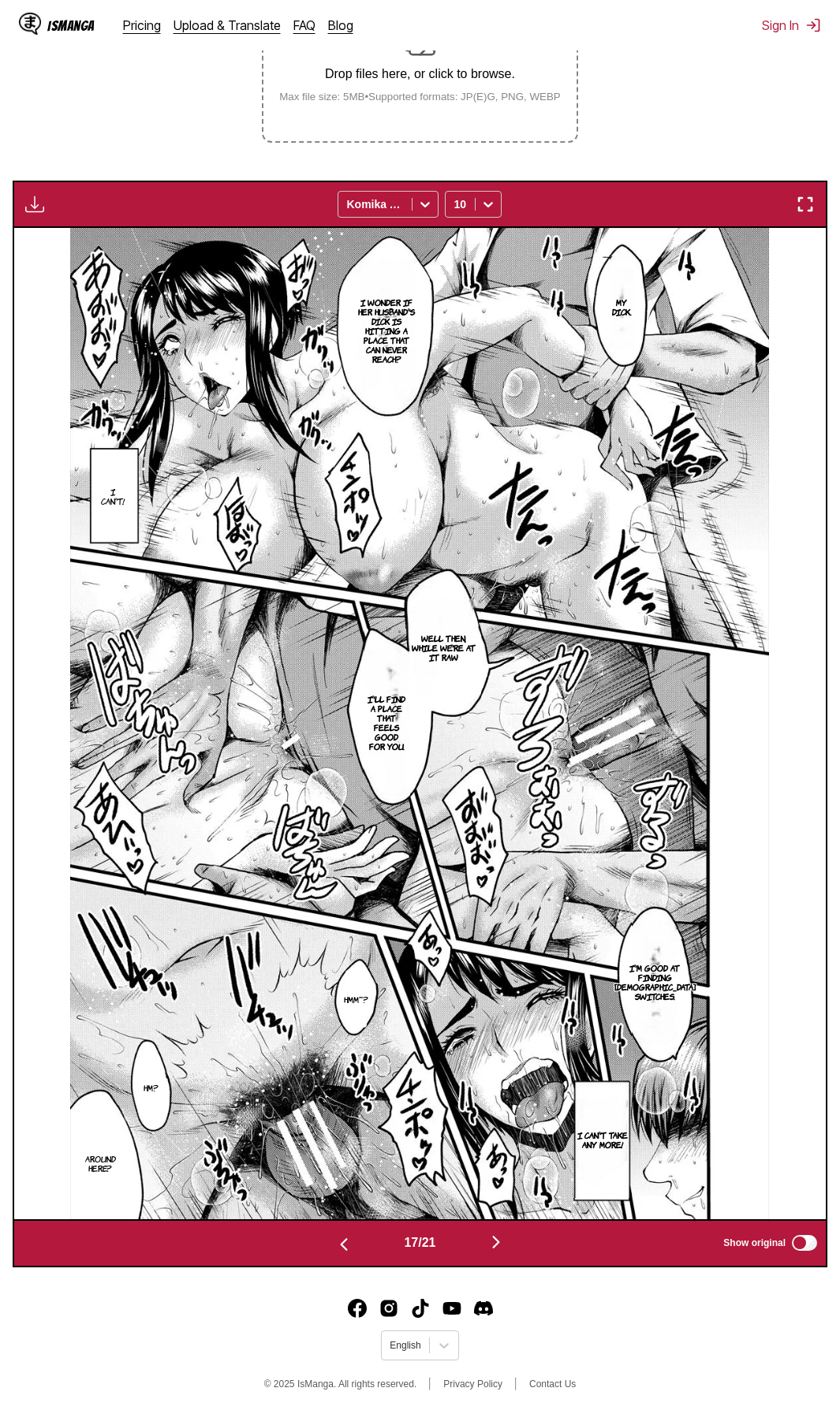
drag, startPoint x: 635, startPoint y: 1338, endPoint x: 625, endPoint y: 1333, distance: 11.2
click at [635, 640] on footer "English © 2025 IsManga. All rights reserved. Privacy Policy Contact Us" at bounding box center [420, 1347] width 840 height 134
click at [505, 640] on img "button" at bounding box center [495, 1242] width 19 height 19
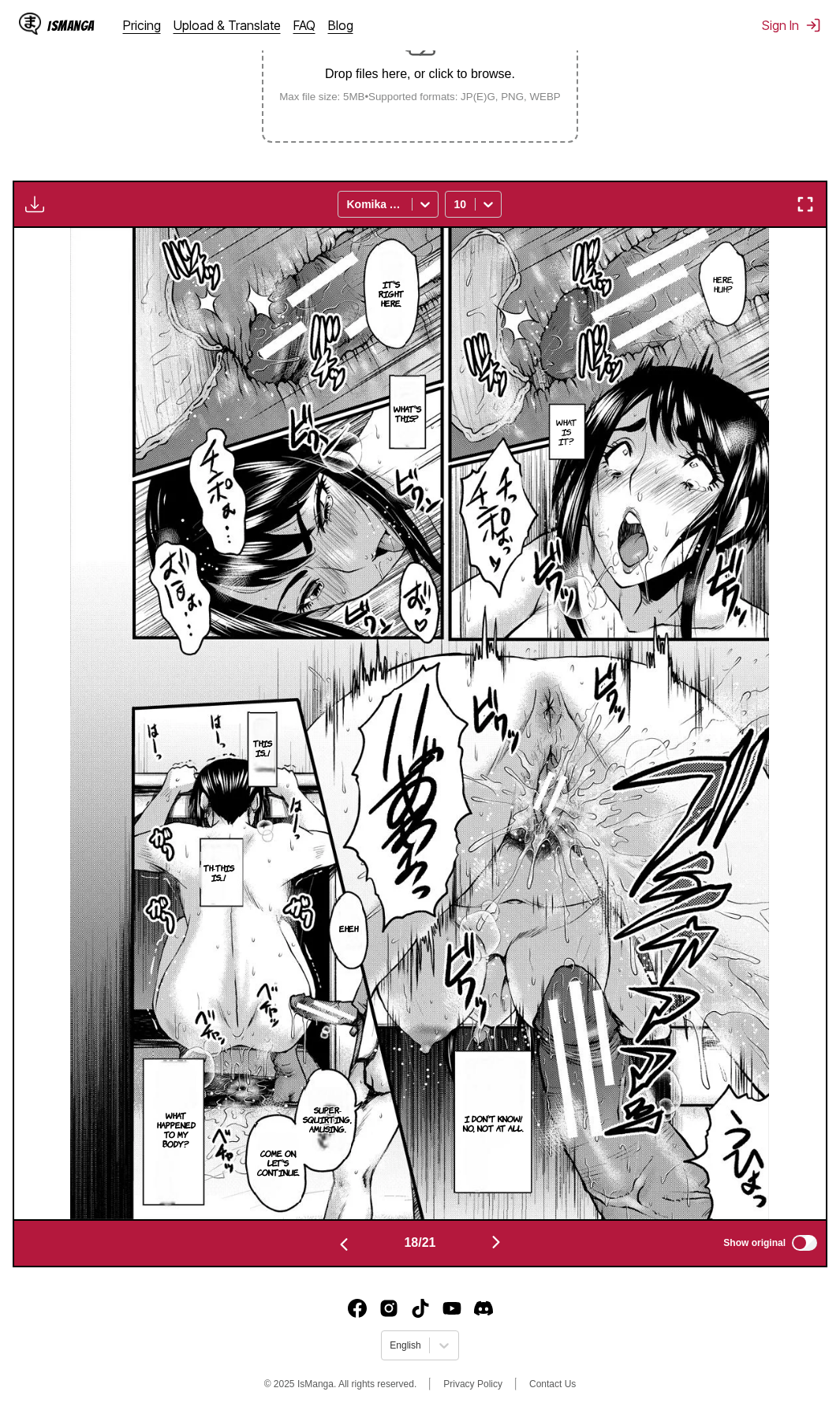
click at [560, 640] on footer "English © 2025 IsManga. All rights reserved. Privacy Policy Contact Us" at bounding box center [420, 1347] width 840 height 134
click at [502, 640] on img "button" at bounding box center [495, 1242] width 19 height 19
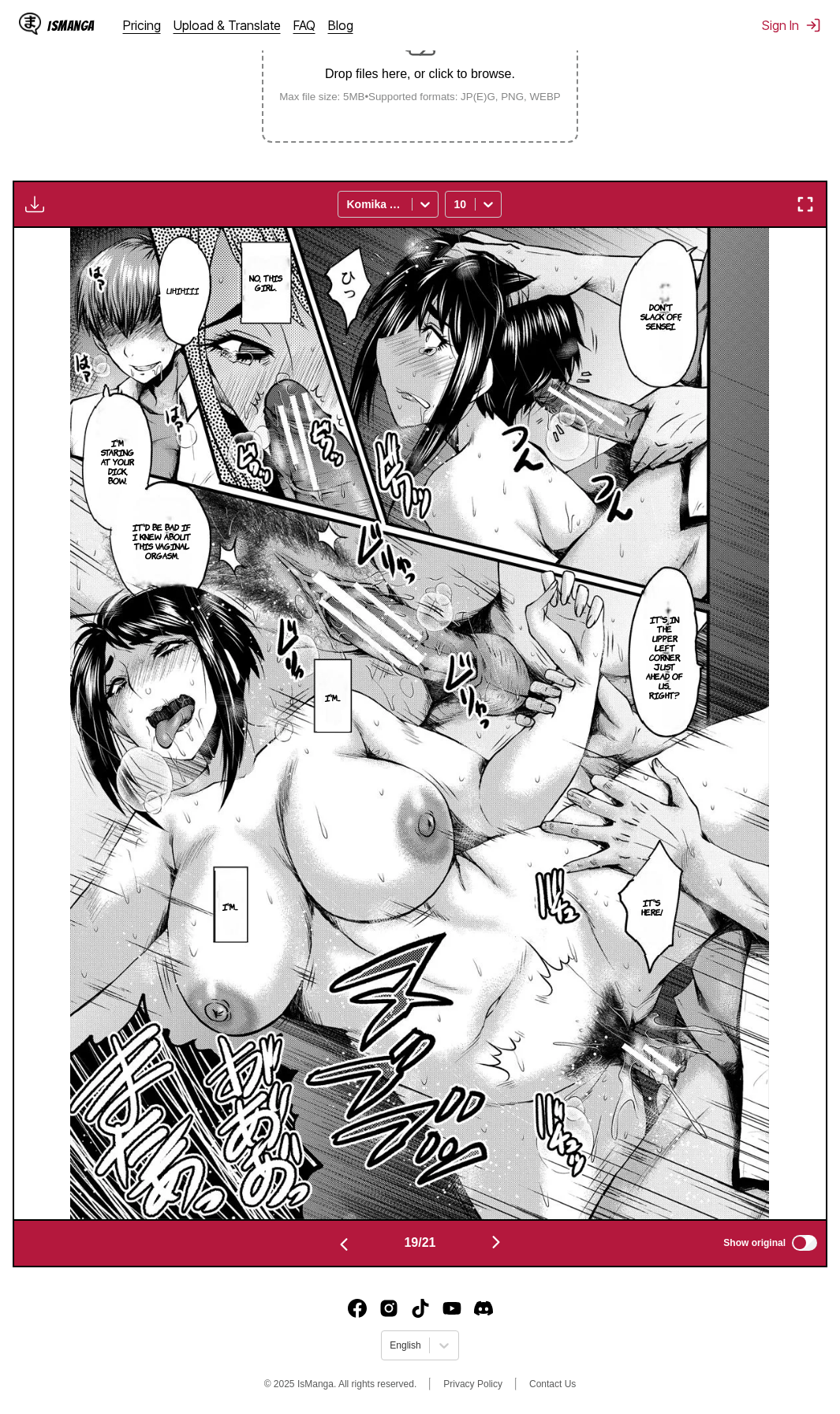
drag, startPoint x: 645, startPoint y: 1353, endPoint x: 607, endPoint y: 1338, distance: 40.9
click at [645, 640] on footer "English © 2025 IsManga. All rights reserved. Privacy Policy Contact Us" at bounding box center [420, 1347] width 840 height 134
click at [501, 640] on img "button" at bounding box center [495, 1242] width 19 height 19
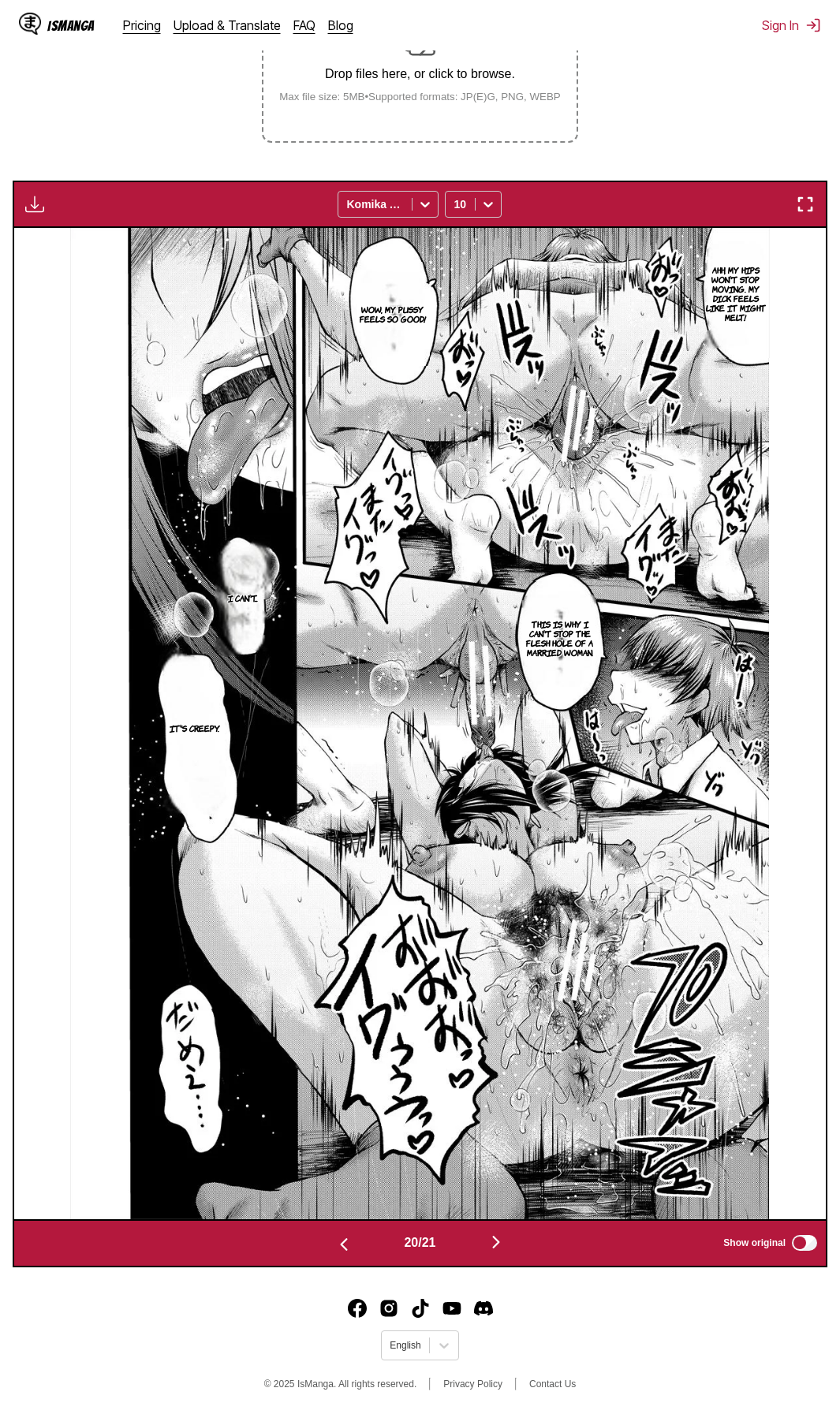
click at [693, 640] on footer "English © 2025 IsManga. All rights reserved. Privacy Policy Contact Us" at bounding box center [420, 1347] width 840 height 134
click at [502, 640] on img "button" at bounding box center [495, 1242] width 19 height 19
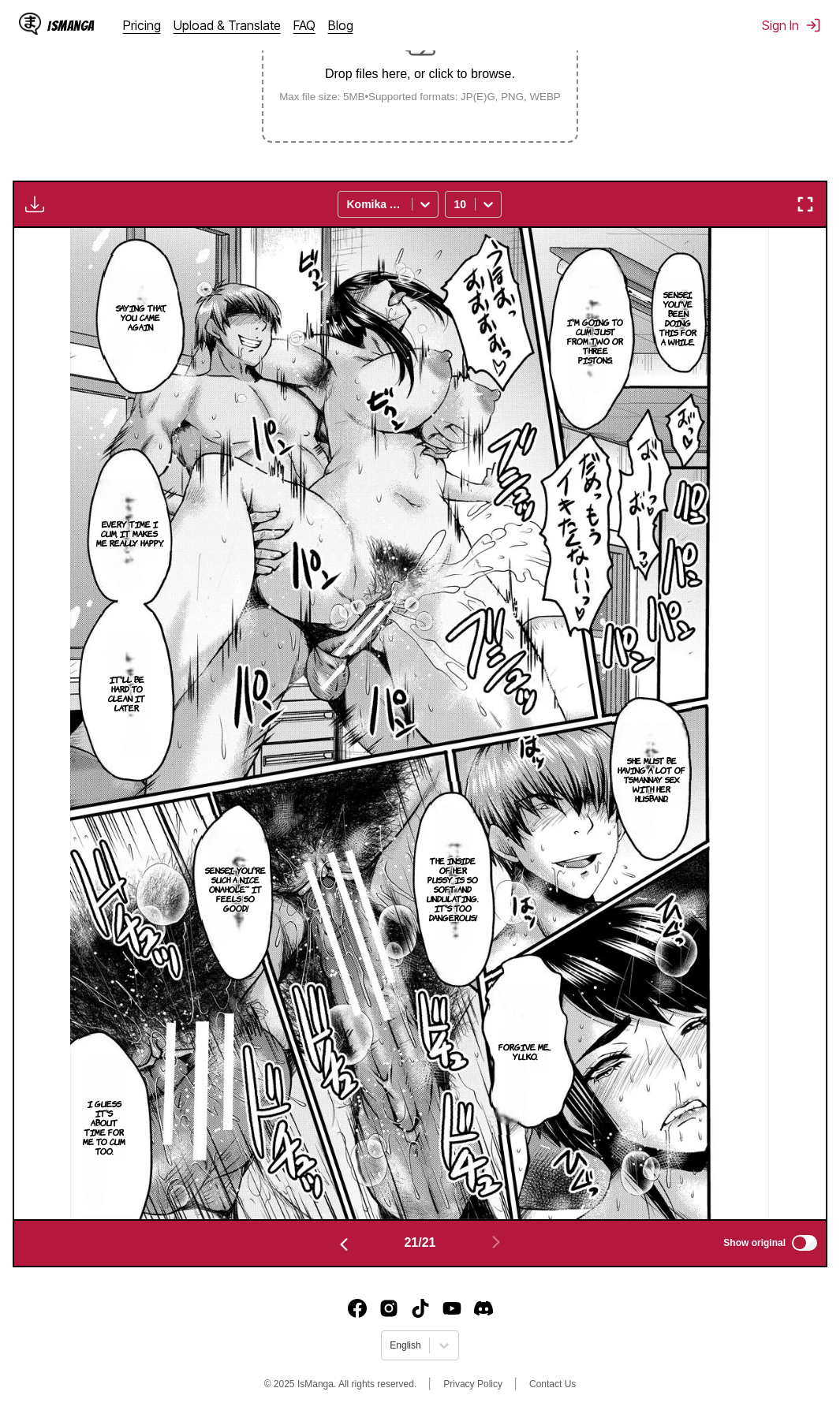
click at [644, 37] on div "IsManga Pricing Upload & Translate FAQ Blog Sign In Pricing Upload & Translate …" at bounding box center [420, 25] width 840 height 51
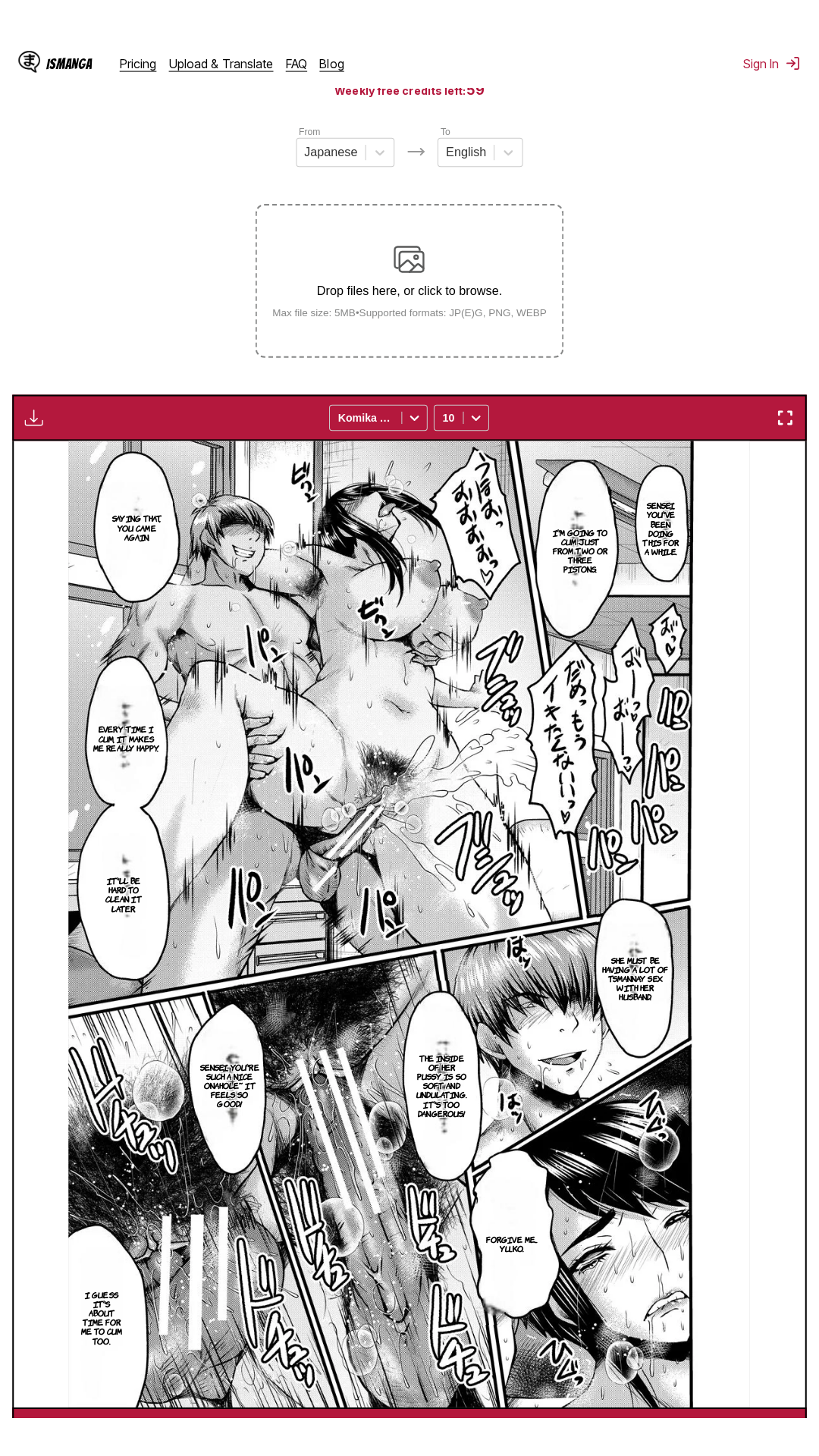
scroll to position [0, 0]
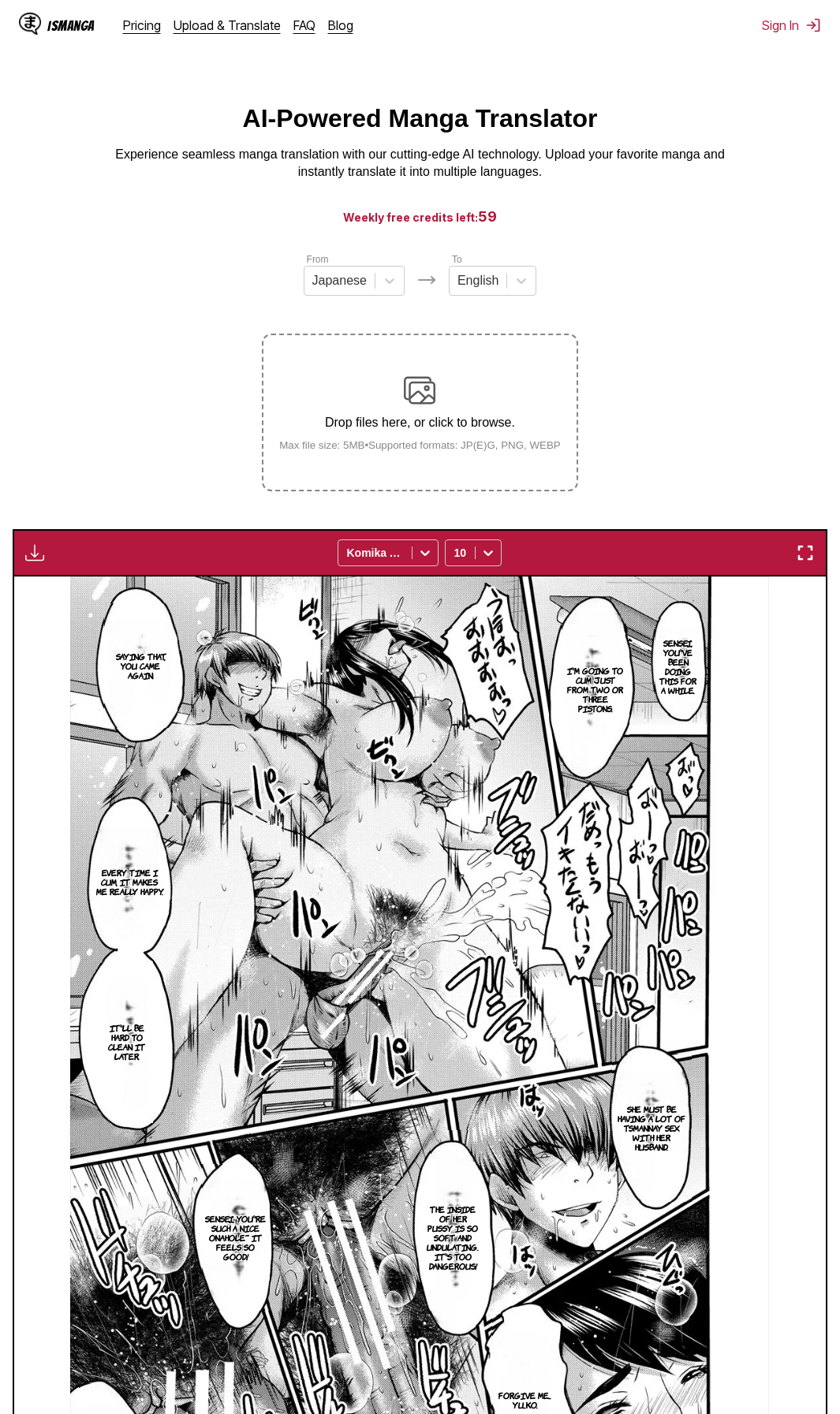
click at [755, 549] on img "button" at bounding box center [804, 553] width 19 height 19
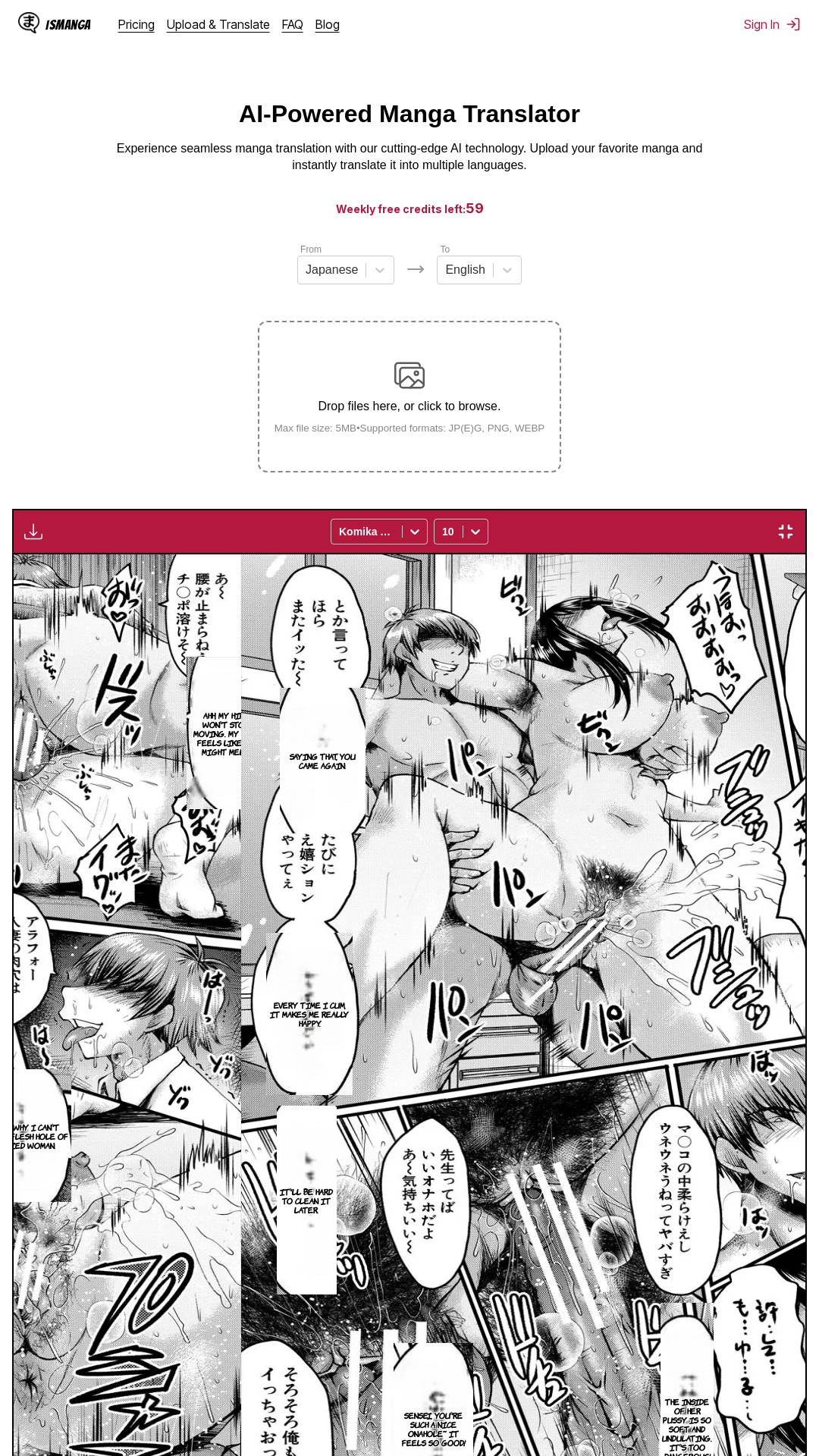
scroll to position [0, 16327]
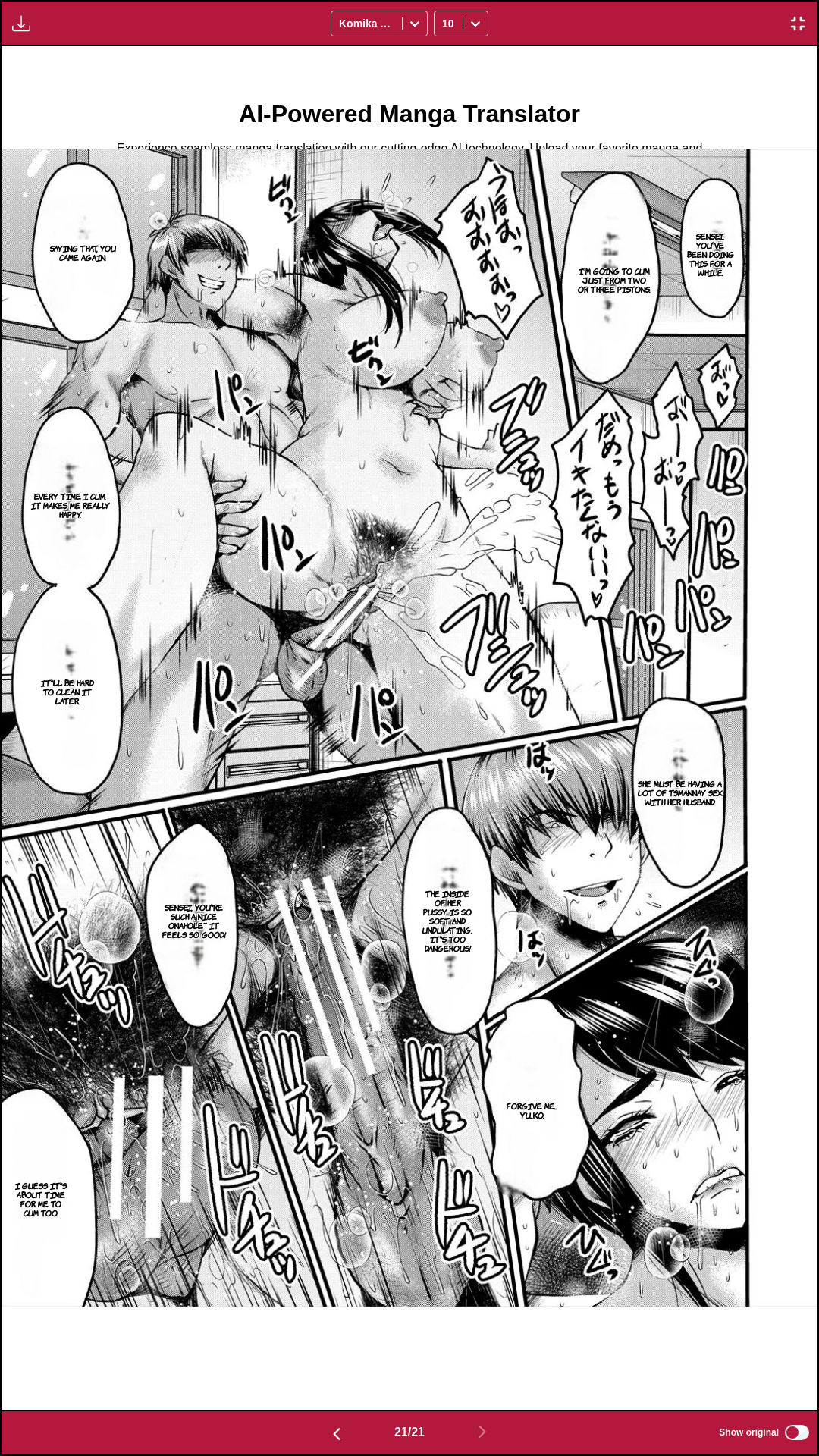
click at [727, 19] on img "button" at bounding box center [798, 23] width 18 height 18
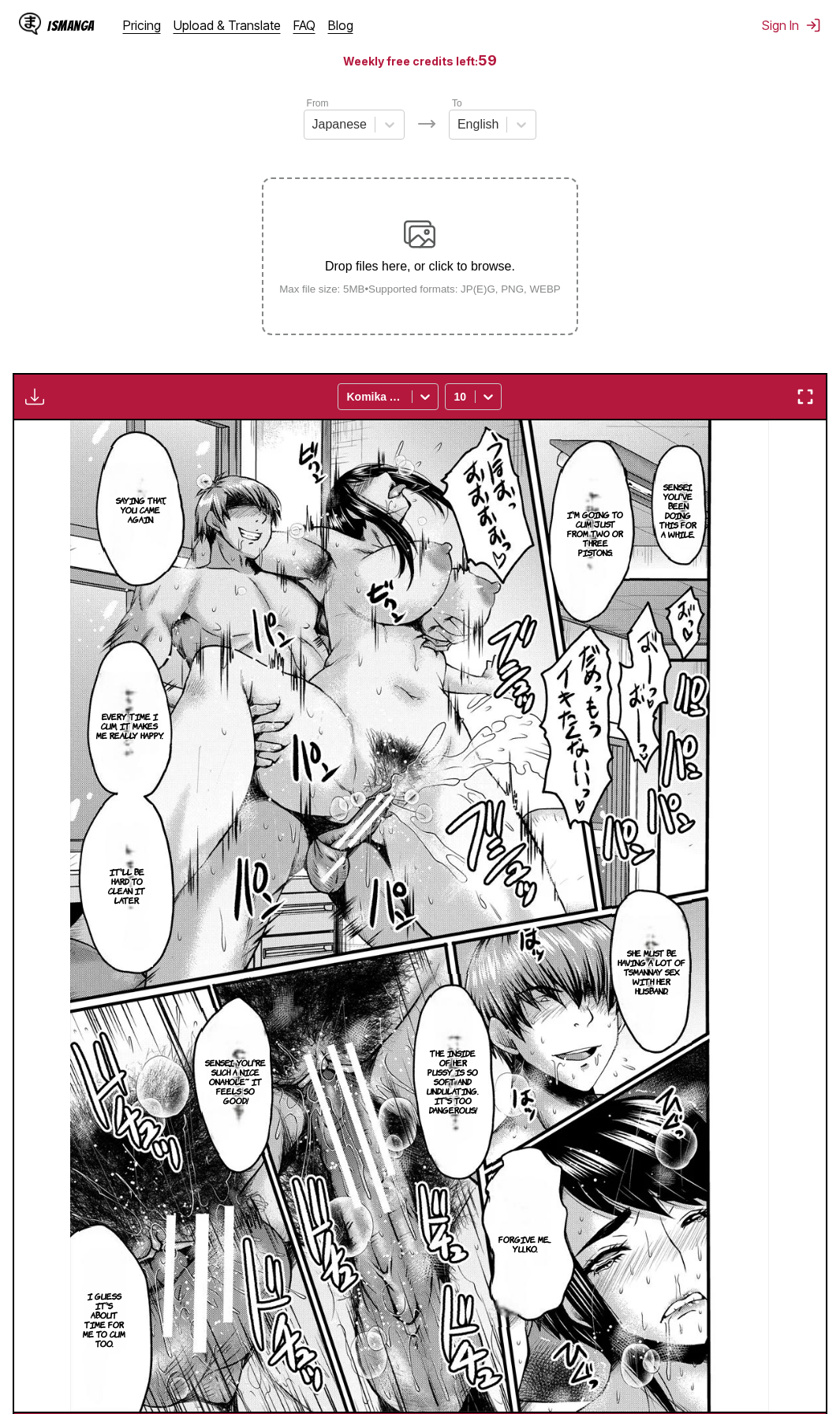
scroll to position [0, 16224]
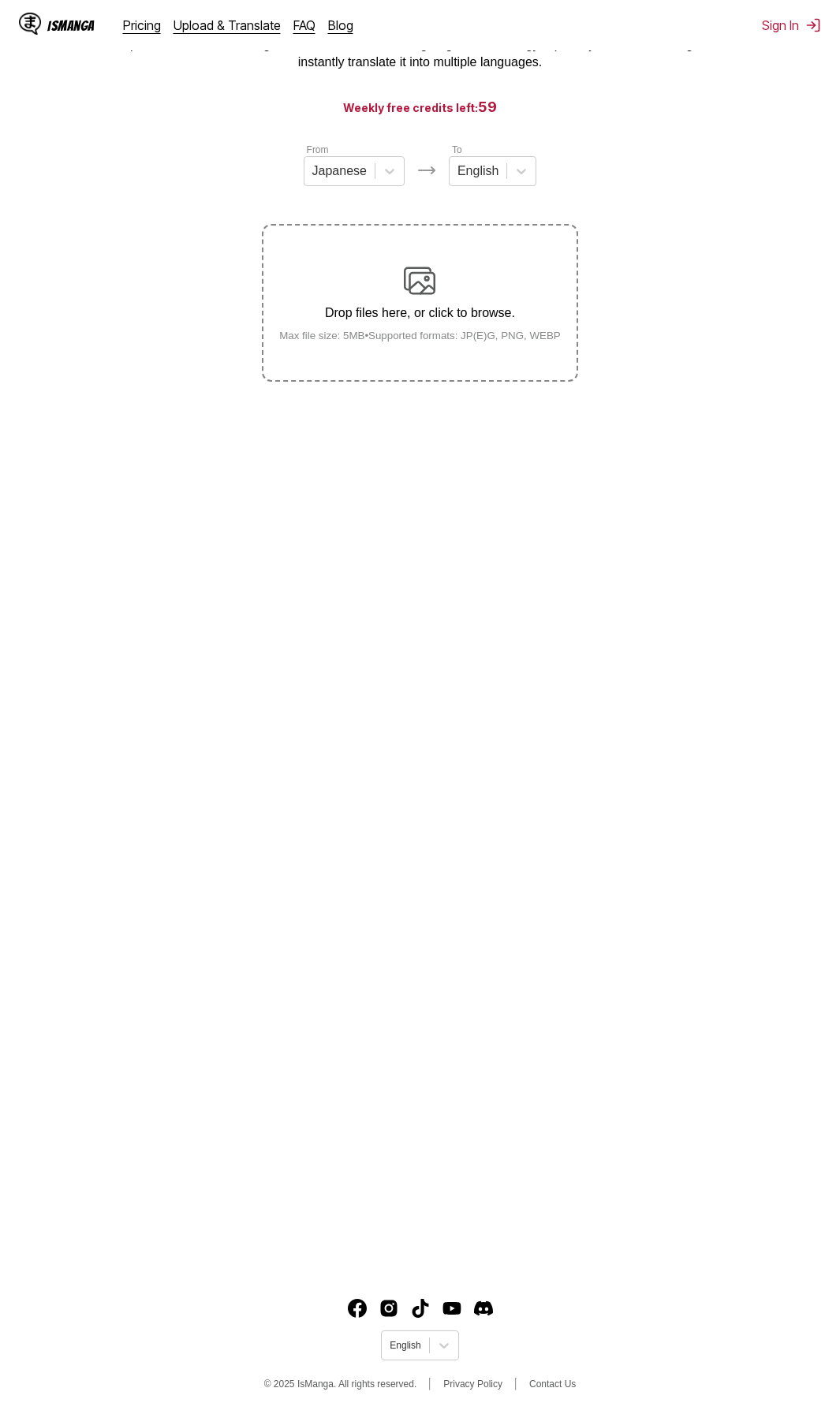
click at [439, 287] on div "Drop files here, or click to browse. Max file size: 5MB • Supported formats: JP…" at bounding box center [420, 303] width 307 height 77
click at [0, 0] on input "Drop files here, or click to browse. Max file size: 5MB • Supported formats: JP…" at bounding box center [0, 0] width 0 height 0
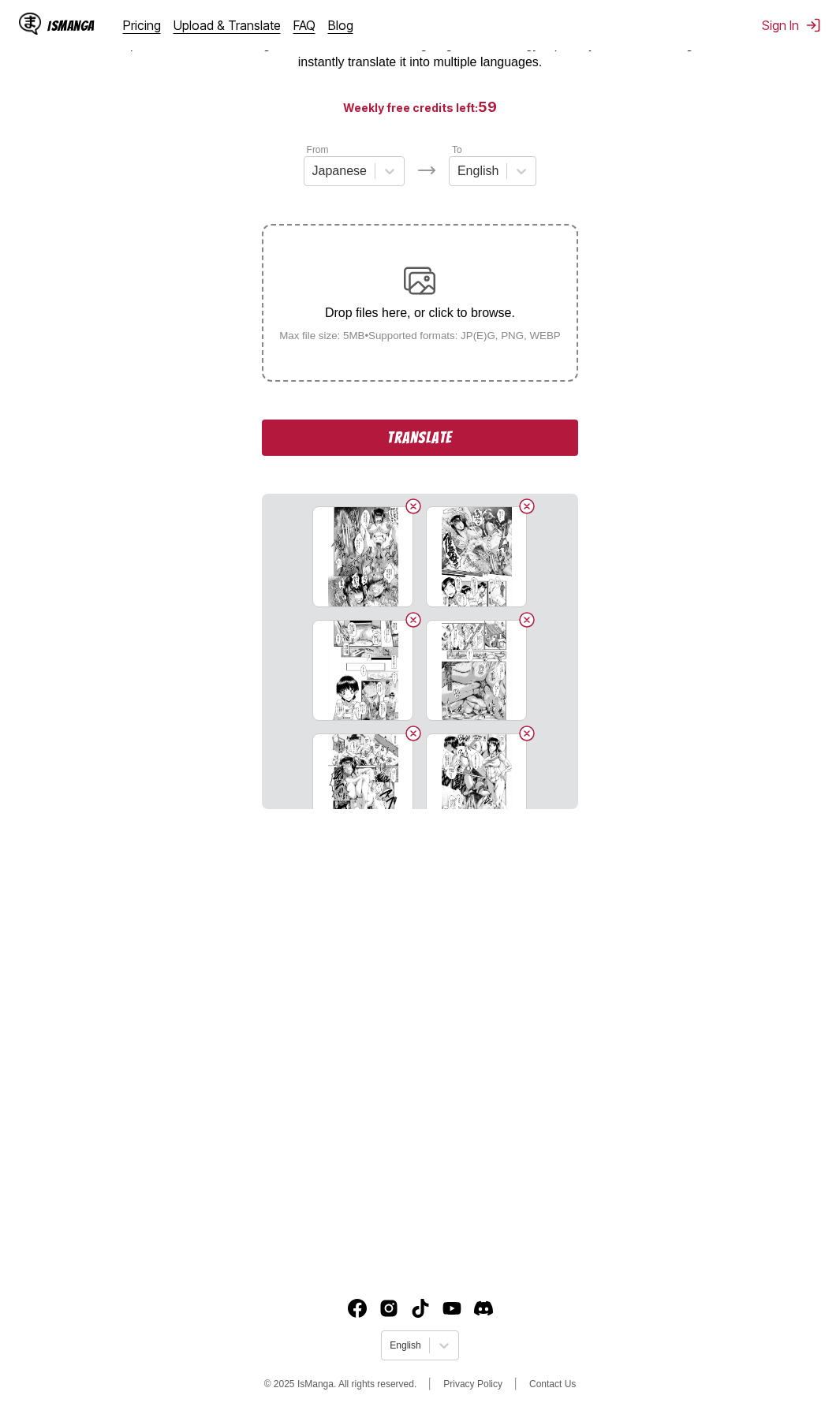
click at [490, 443] on button "Translate" at bounding box center [420, 438] width 316 height 36
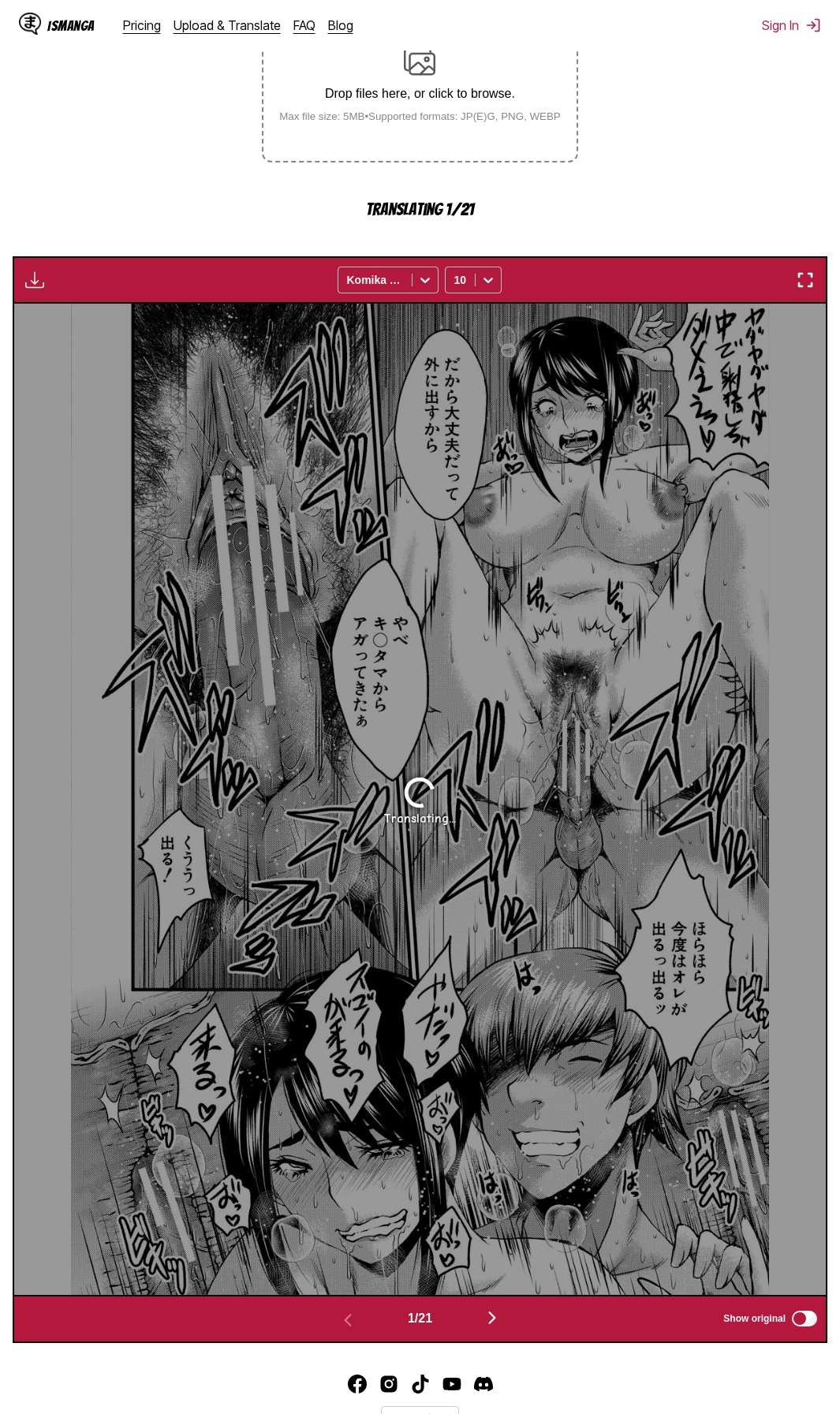
scroll to position [406, 0]
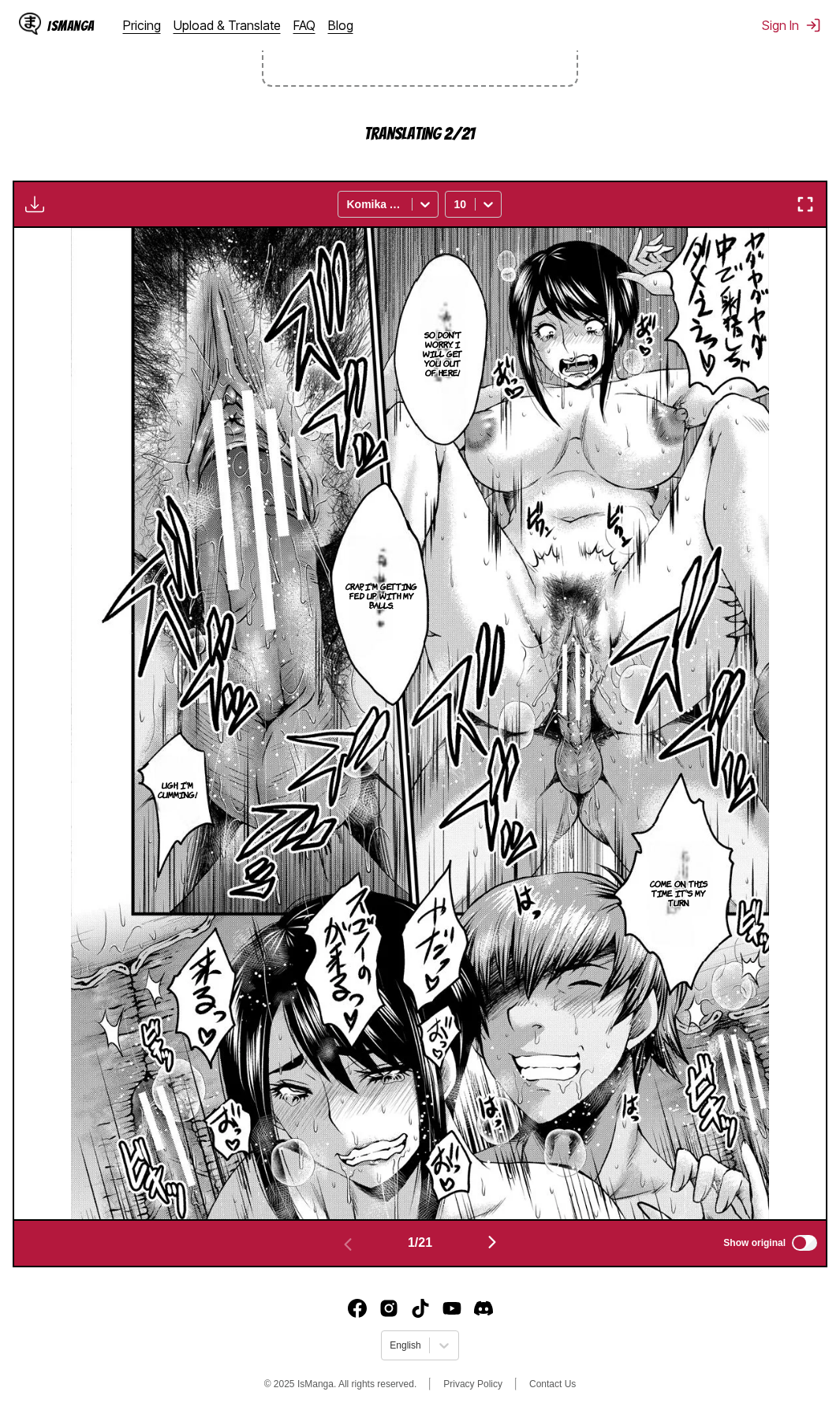
click at [803, 204] on img "button" at bounding box center [804, 204] width 19 height 19
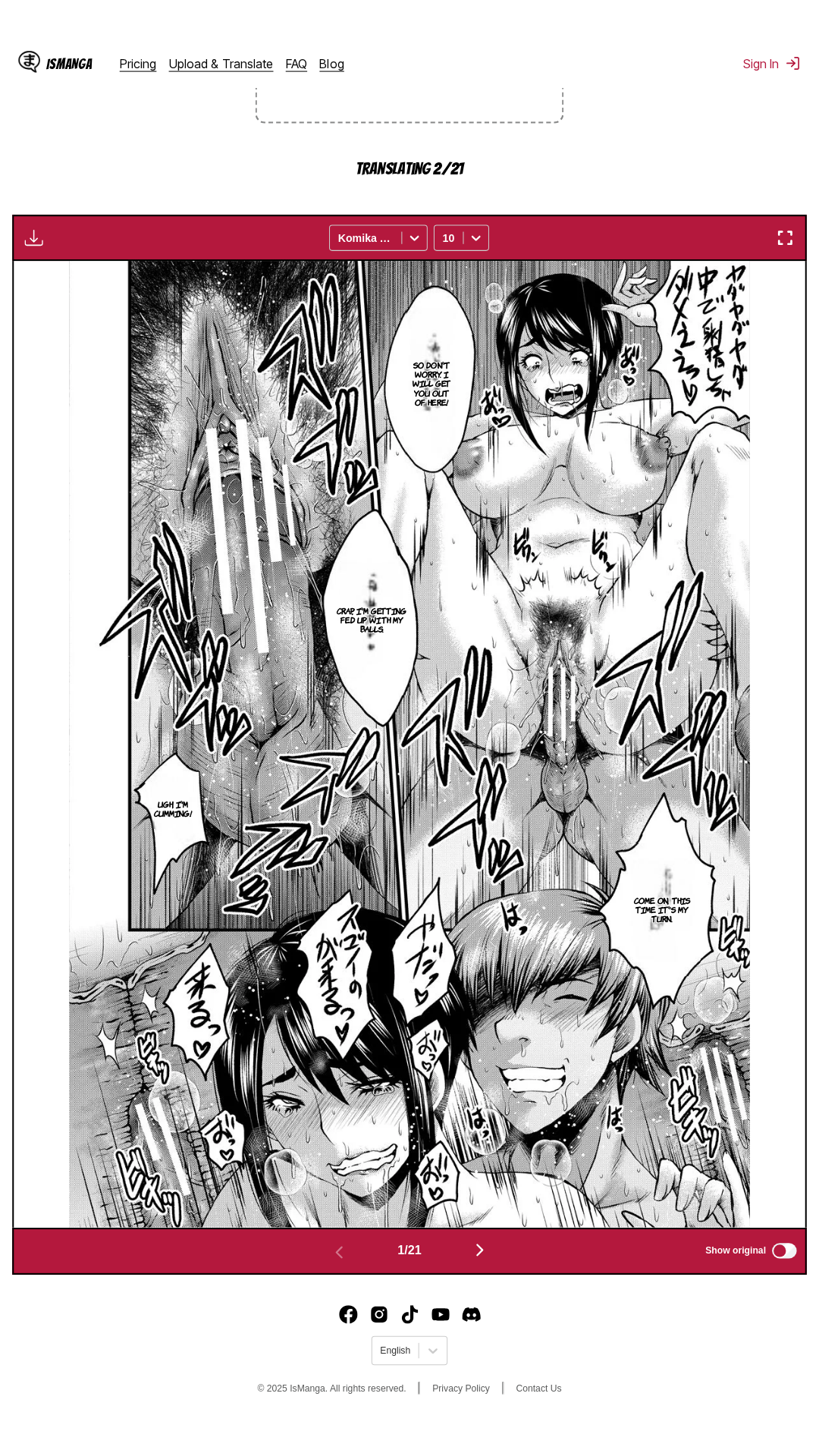
scroll to position [95, 0]
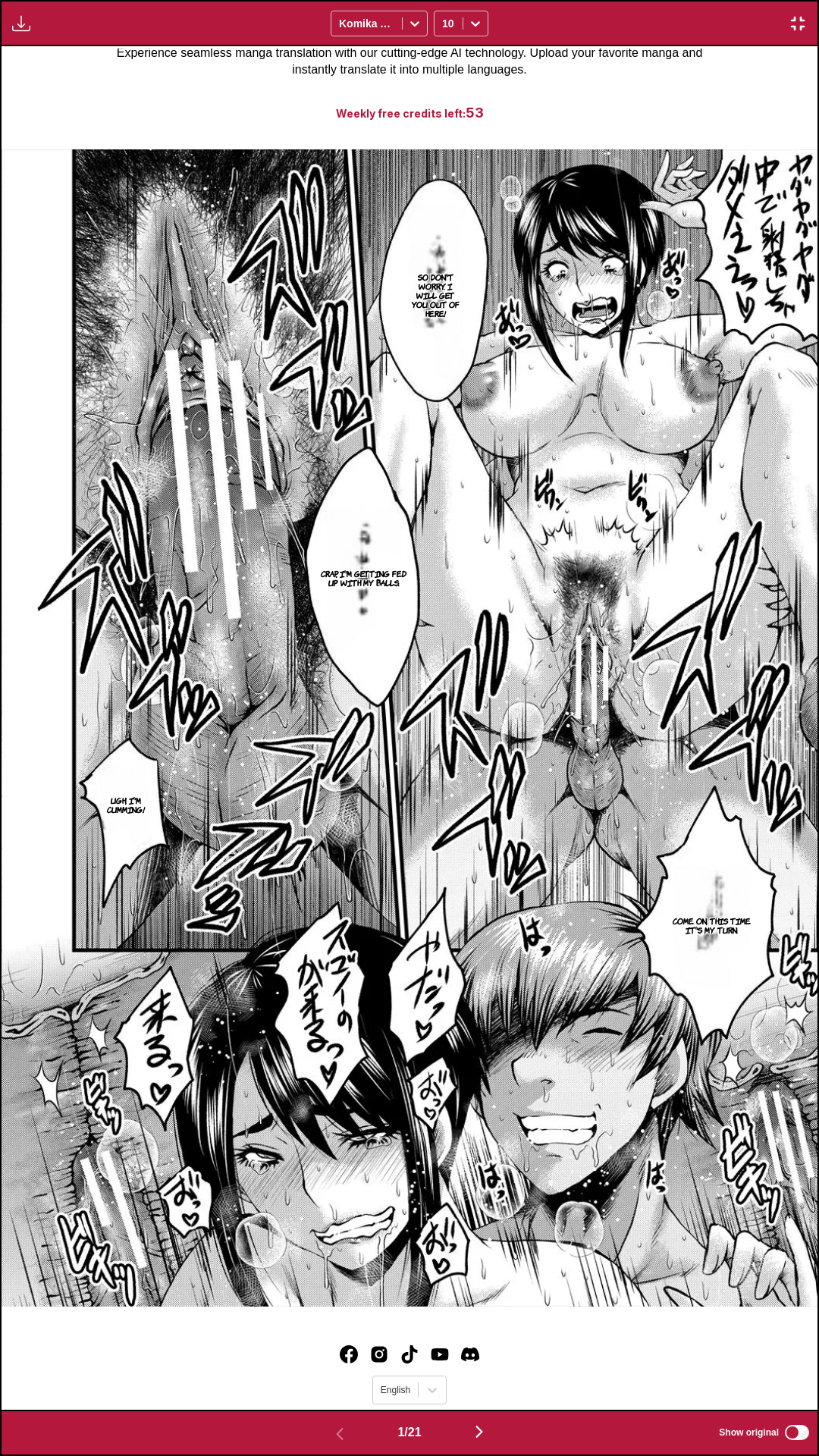
click at [62, 1359] on div "So don't worry. I will get you out of here! Crap, I'm getting fed up with my ba…" at bounding box center [410, 728] width 816 height 1364
click at [482, 1359] on img "button" at bounding box center [479, 1432] width 18 height 18
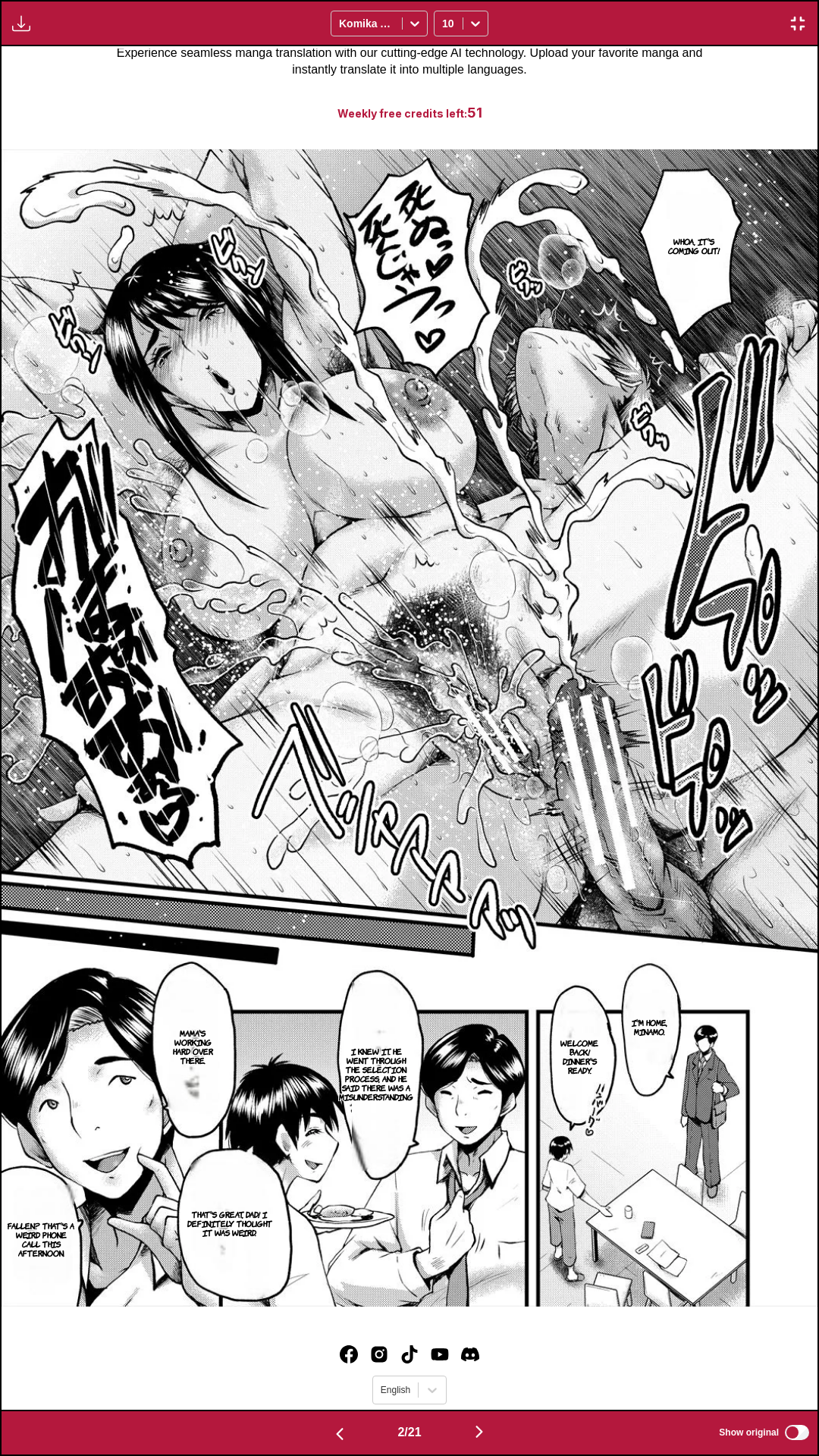
click at [61, 1359] on div "Whoa, it's coming out! I'm home, minamo. Welcome back! Dinner's ready. I knew i…" at bounding box center [410, 728] width 816 height 1364
click at [478, 1359] on img "button" at bounding box center [479, 1432] width 18 height 18
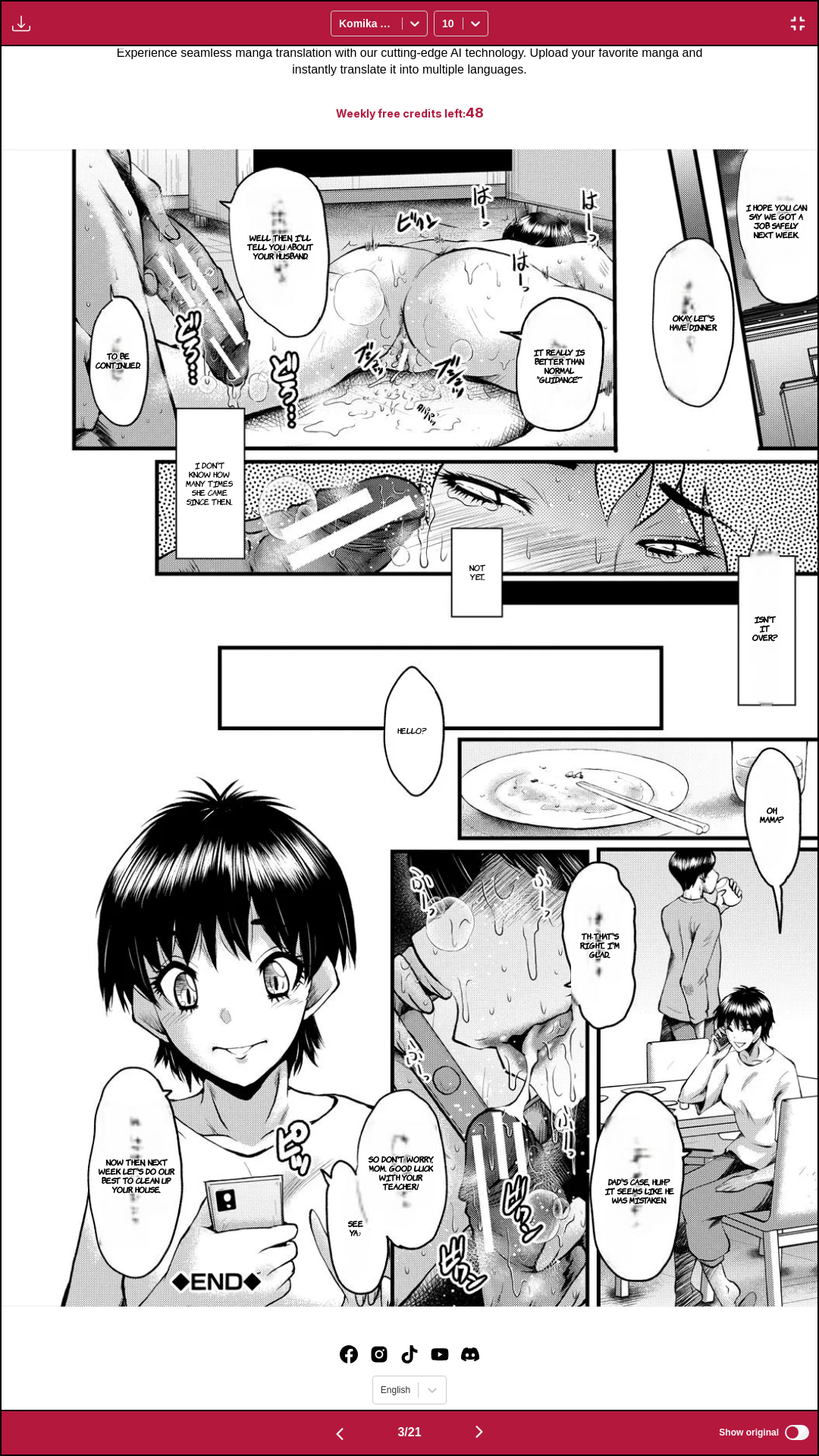
click at [476, 1359] on img "button" at bounding box center [479, 1432] width 18 height 18
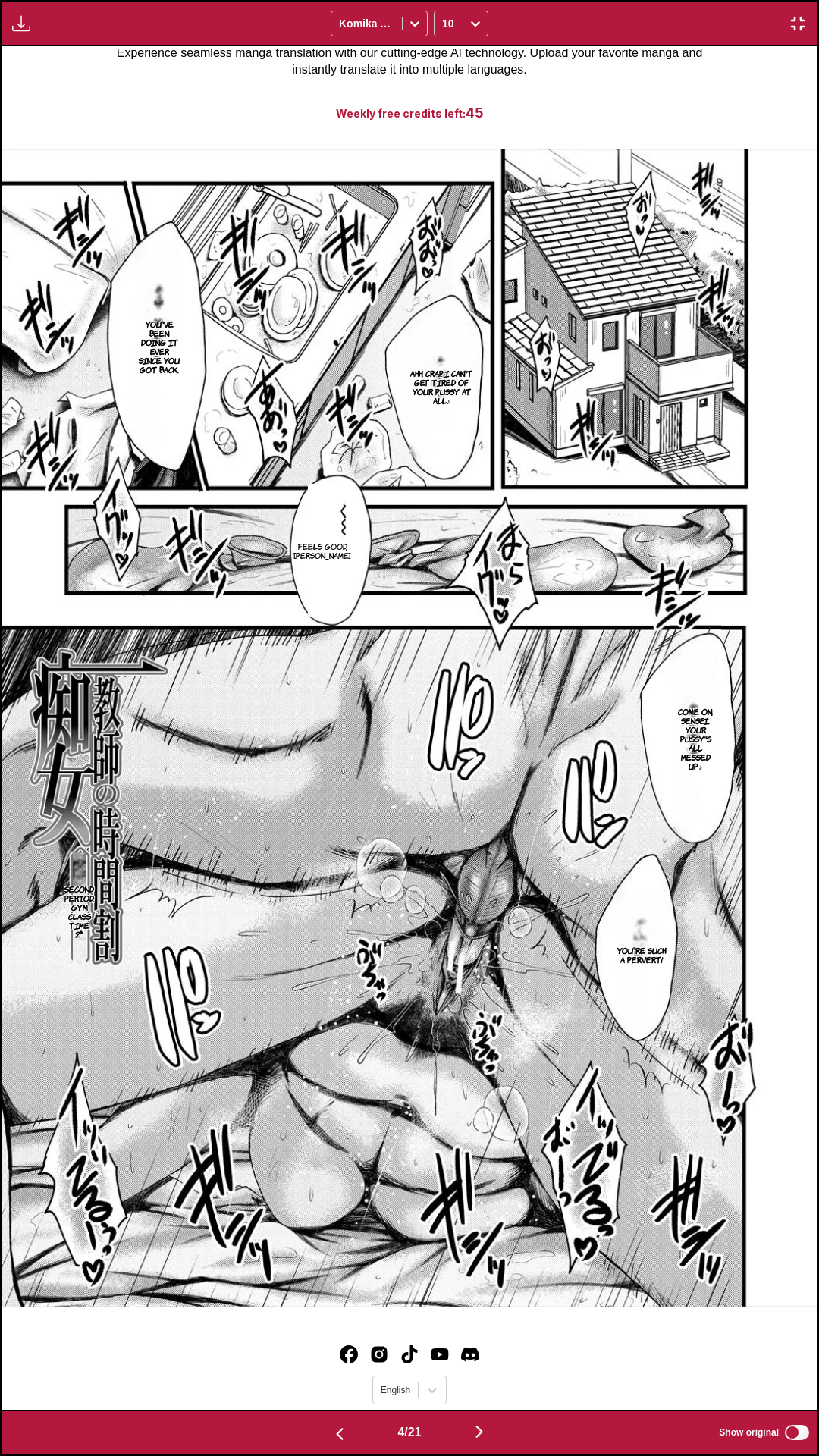
click at [483, 1359] on img "button" at bounding box center [479, 1432] width 18 height 18
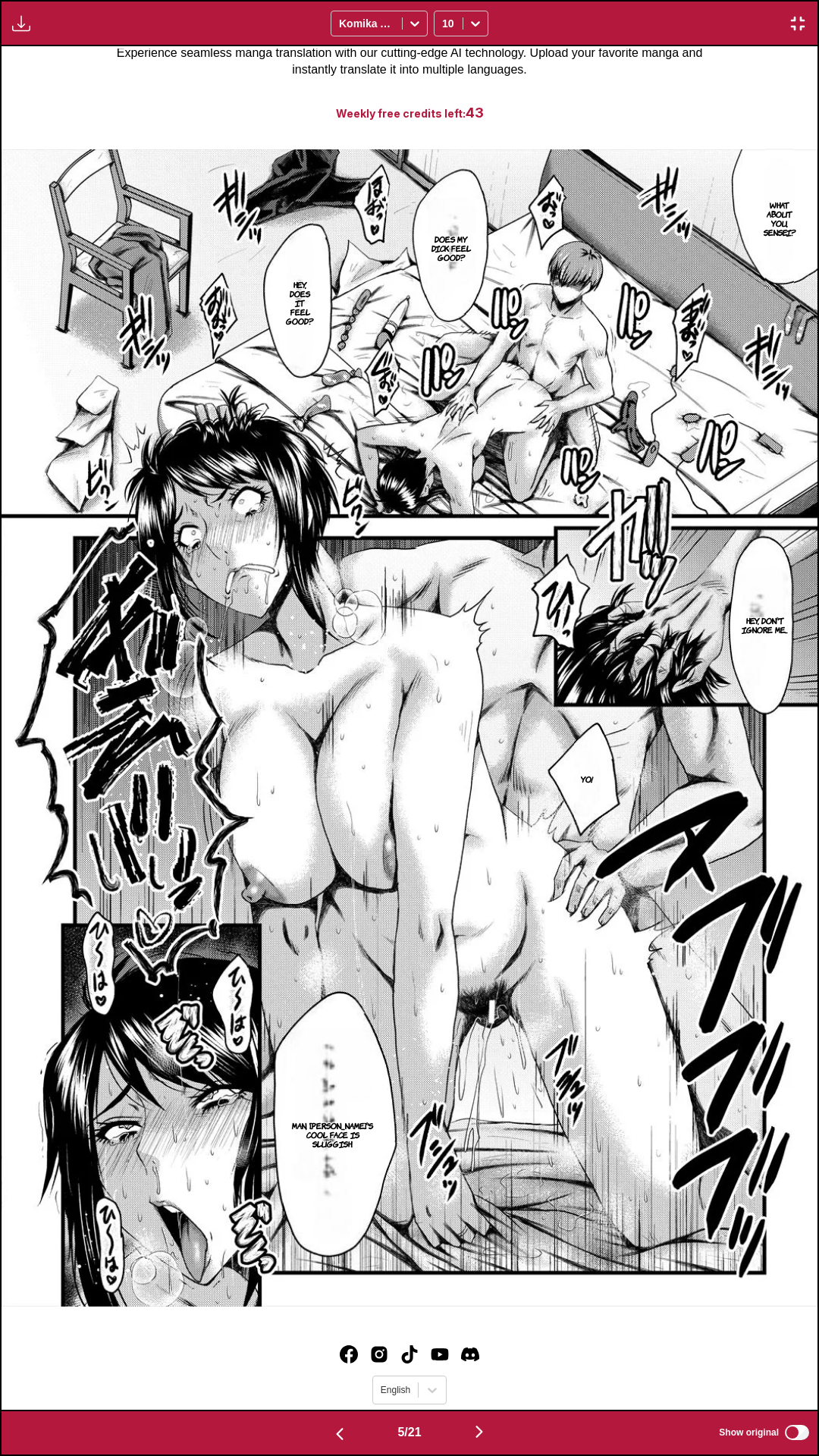
click at [483, 1359] on img "button" at bounding box center [479, 1432] width 18 height 18
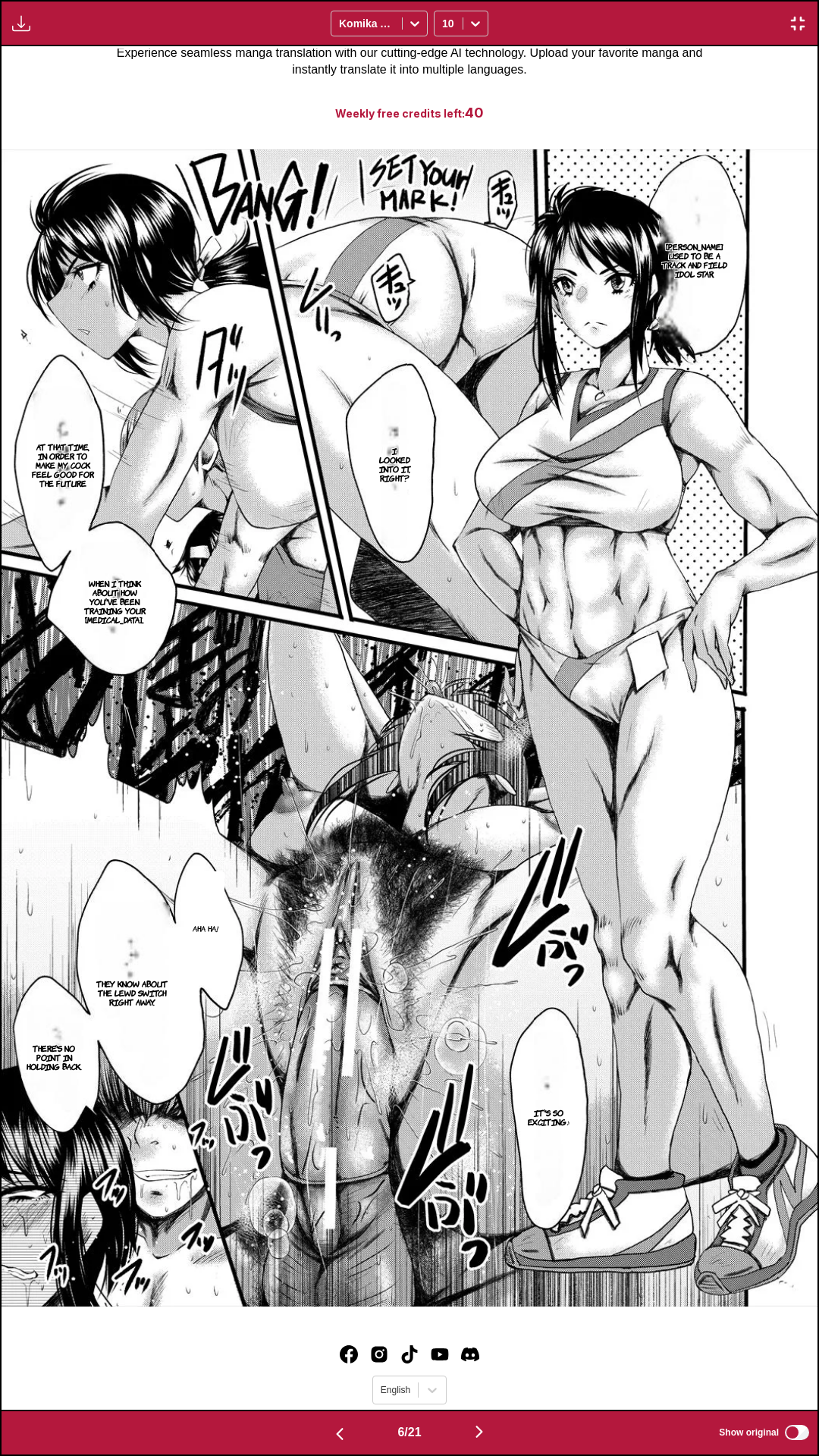
click at [384, 7] on div "Available for premium users only Komika Axis 10" at bounding box center [410, 23] width 819 height 46
click at [484, 1359] on img "button" at bounding box center [479, 1432] width 18 height 18
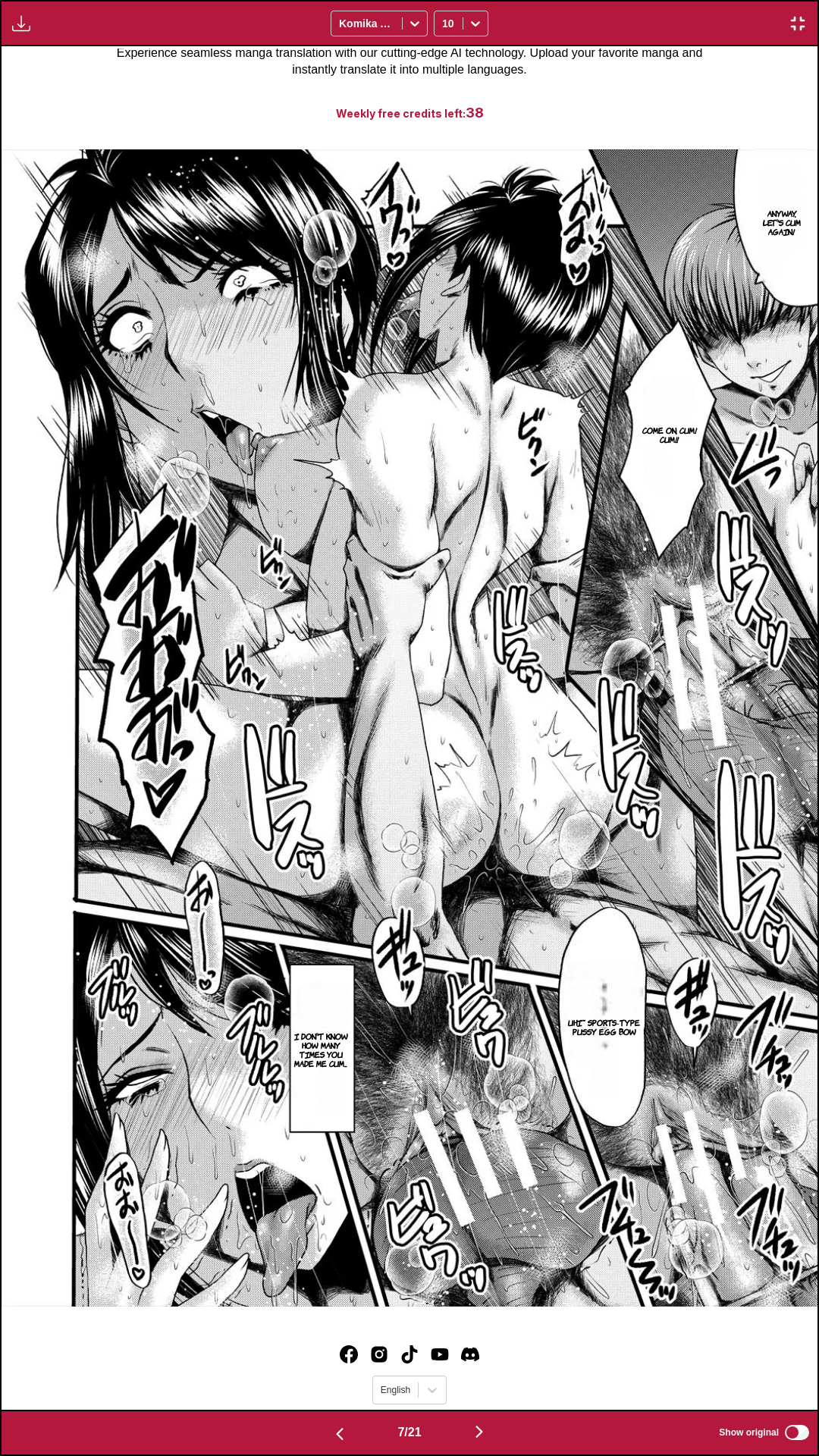
click at [304, 1359] on div "Anyway, let's cum again! Come on, cum! Cum!! Uhi~ Sports-type pussy egg bow I d…" at bounding box center [410, 728] width 816 height 1364
click at [484, 1359] on img "button" at bounding box center [479, 1432] width 18 height 18
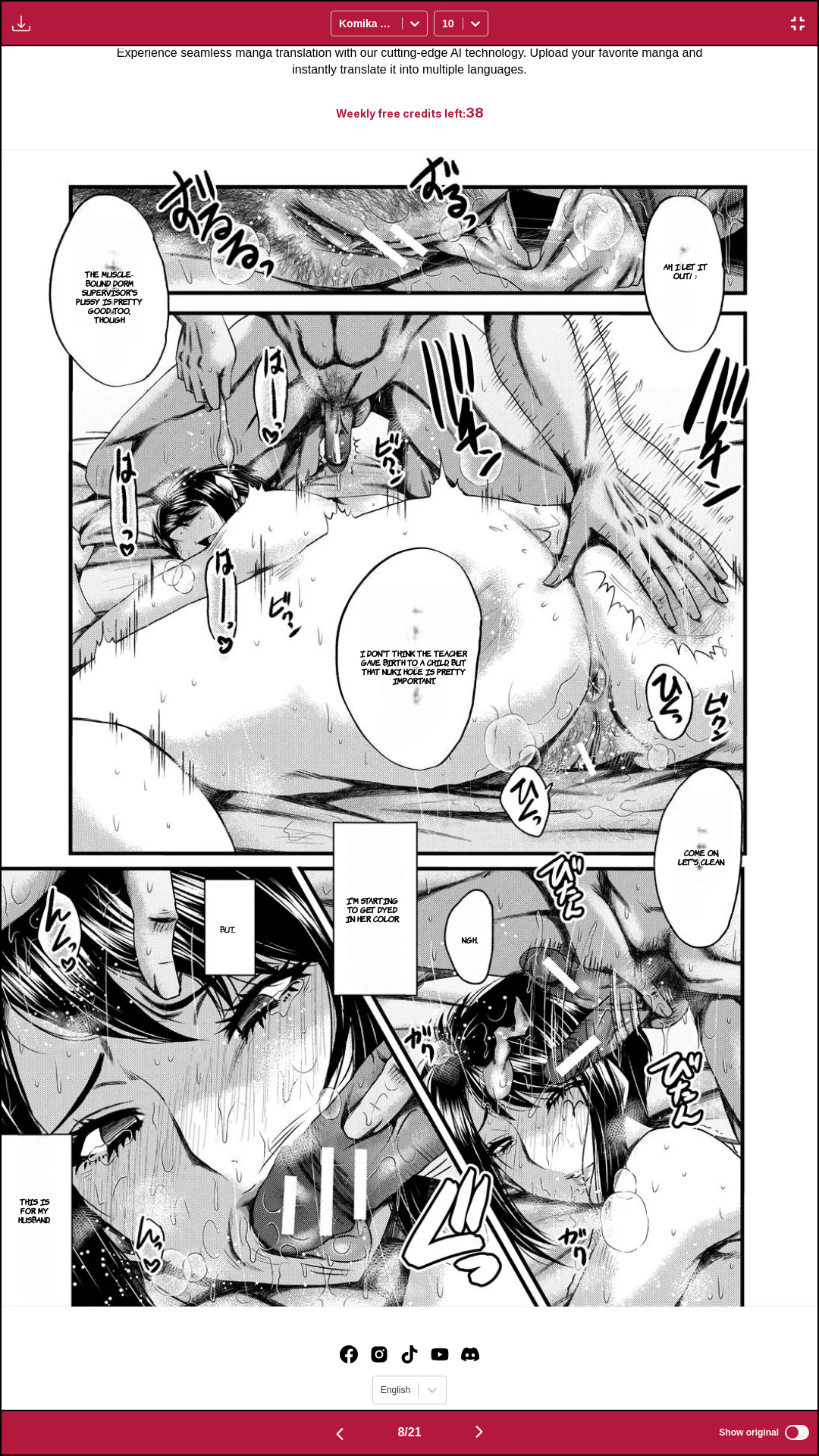
click at [481, 1359] on img "button" at bounding box center [479, 1432] width 18 height 18
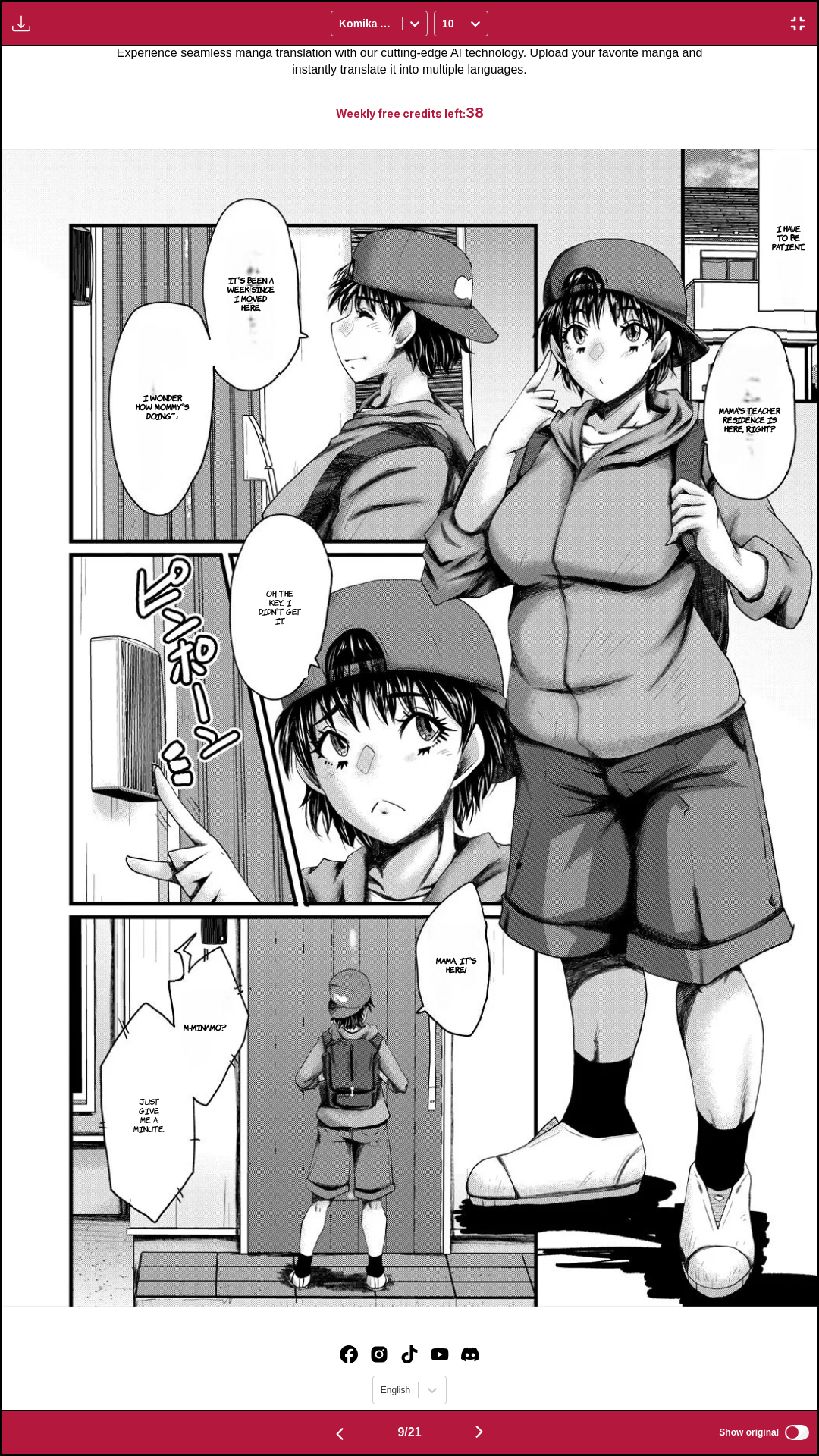
click at [482, 1359] on img "button" at bounding box center [479, 1432] width 18 height 18
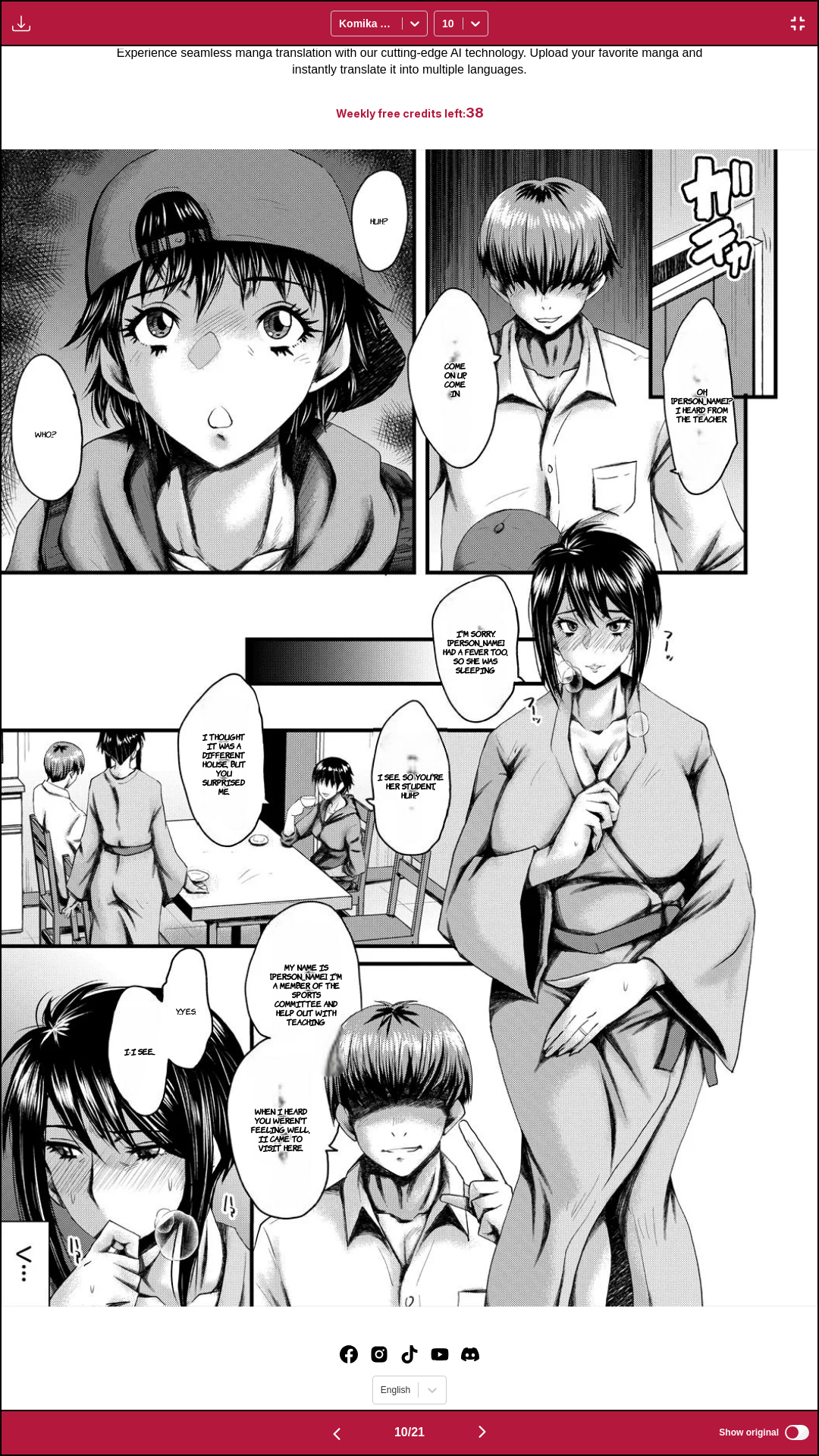
click at [463, 1359] on div "Huh? Oh, Minamo-chan? I heard from the teacher. Come on up, come in. Who...? I'…" at bounding box center [410, 728] width 816 height 1364
click at [491, 1359] on img "button" at bounding box center [482, 1432] width 18 height 18
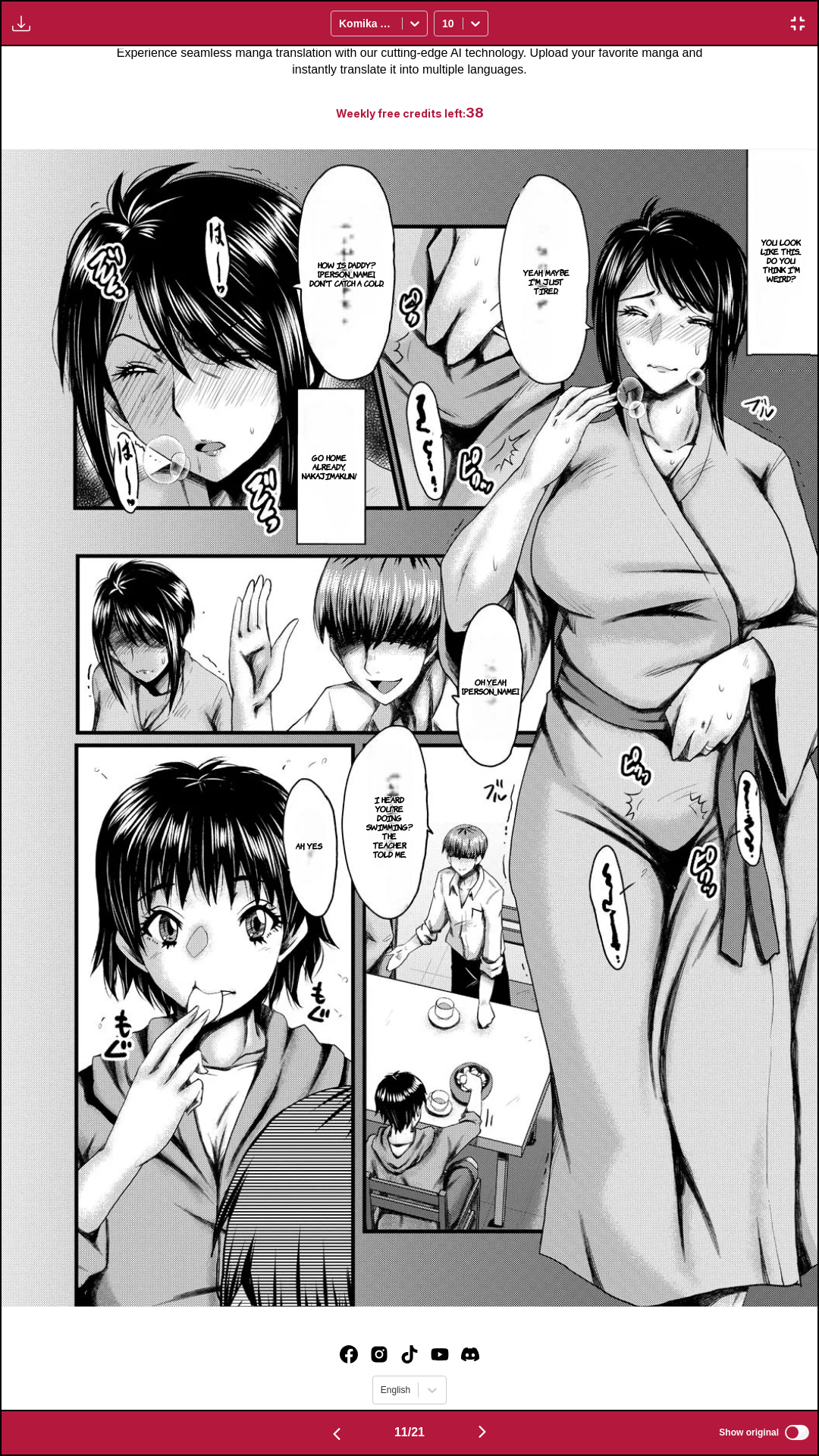
click at [384, 1359] on div "You look like this... Do you think I'm weird? Yeah, maybe I'm just tired. How i…" at bounding box center [410, 728] width 816 height 1364
click at [486, 1359] on img "button" at bounding box center [482, 1432] width 18 height 18
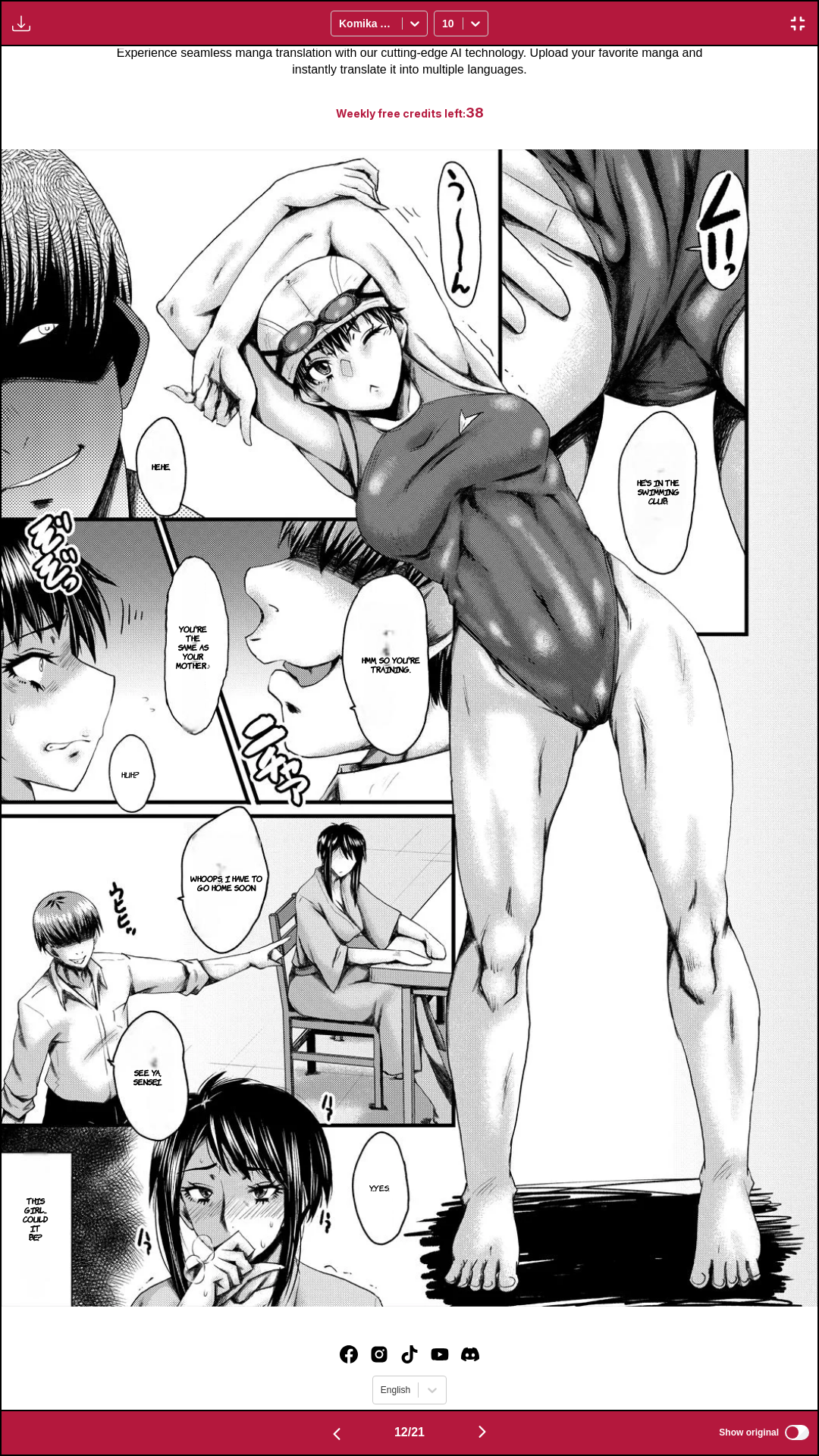
click at [362, 1359] on div "He's in the Swimming Club. Hehe. Hmm, so you're training. You're the same as yo…" at bounding box center [410, 728] width 816 height 1364
click at [491, 1359] on img "button" at bounding box center [482, 1432] width 18 height 18
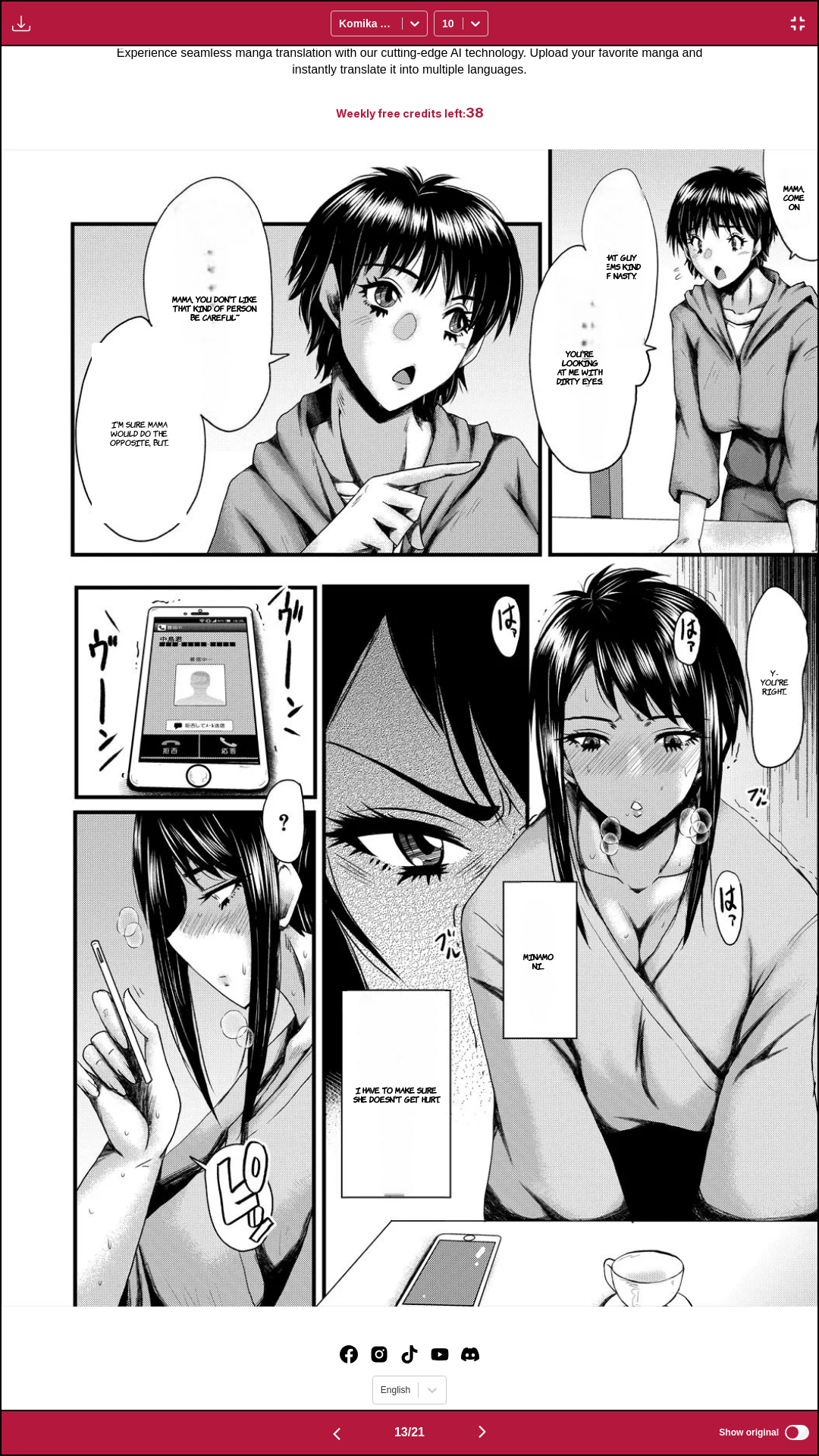
click at [466, 1359] on div "13 / 21 Show original" at bounding box center [410, 1433] width 819 height 46
click at [491, 1359] on img "button" at bounding box center [482, 1432] width 18 height 18
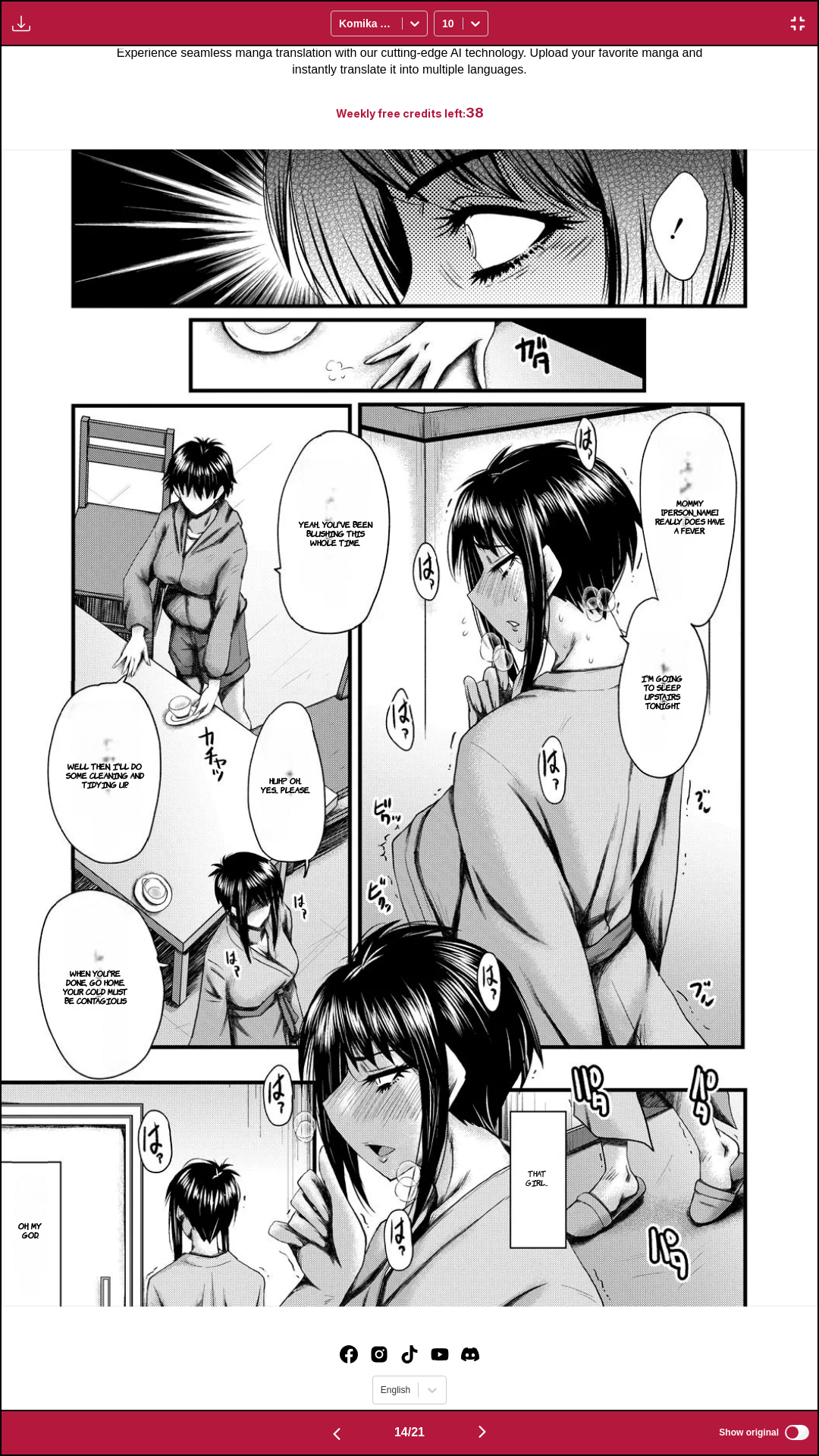
click at [473, 1359] on div "Mommy Minamo really does have a fever. Yeah... You've been blushing this whole …" at bounding box center [410, 728] width 816 height 1364
click at [485, 1359] on img "button" at bounding box center [482, 1432] width 18 height 18
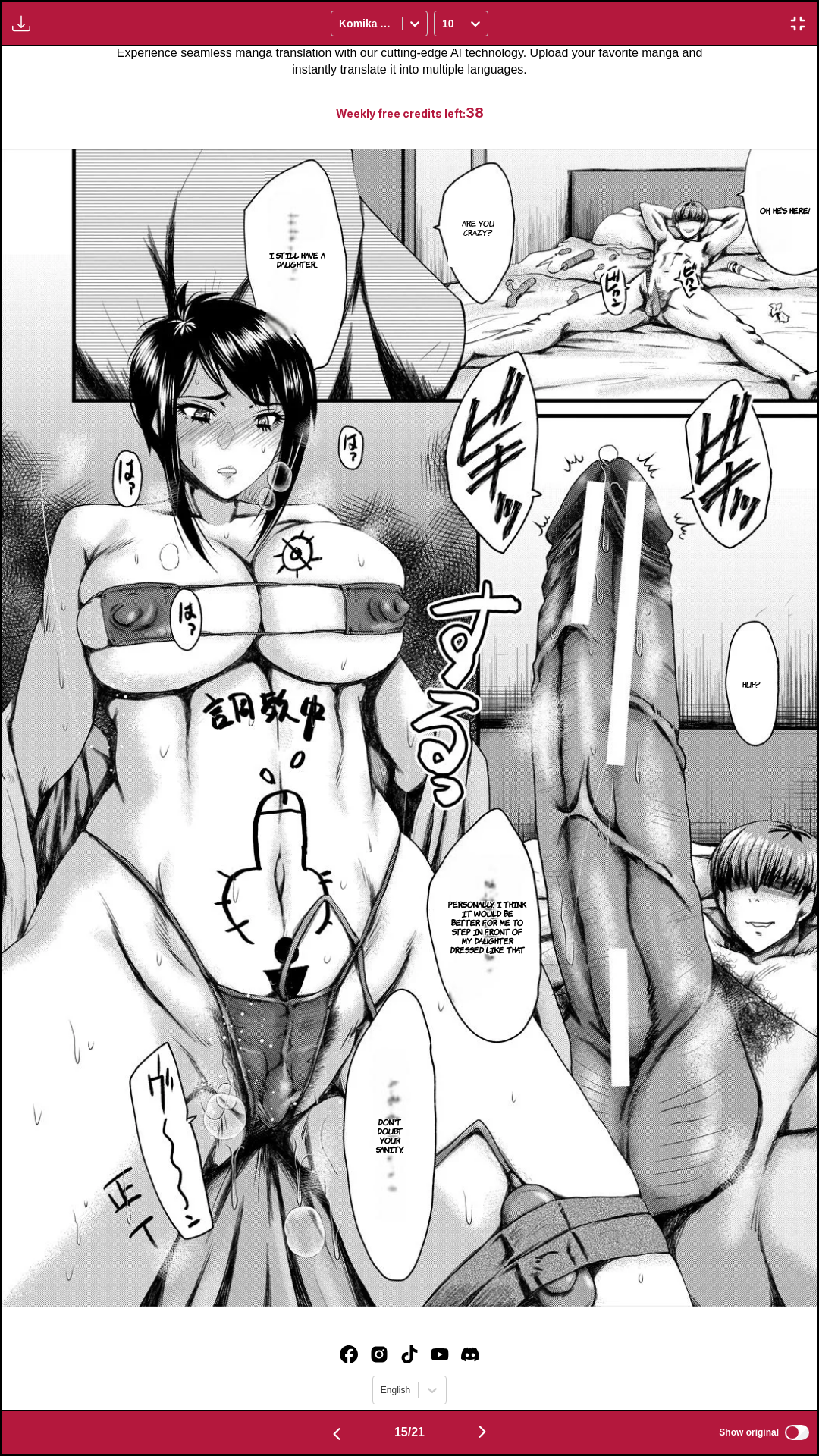
drag, startPoint x: 406, startPoint y: 1401, endPoint x: 423, endPoint y: 1409, distance: 18.8
click at [406, 1359] on div "Oh, he's here! Are you crazy? I still have a daughter... Huh? Personally, I thi…" at bounding box center [410, 728] width 816 height 1364
click at [485, 1359] on img "button" at bounding box center [482, 1432] width 18 height 18
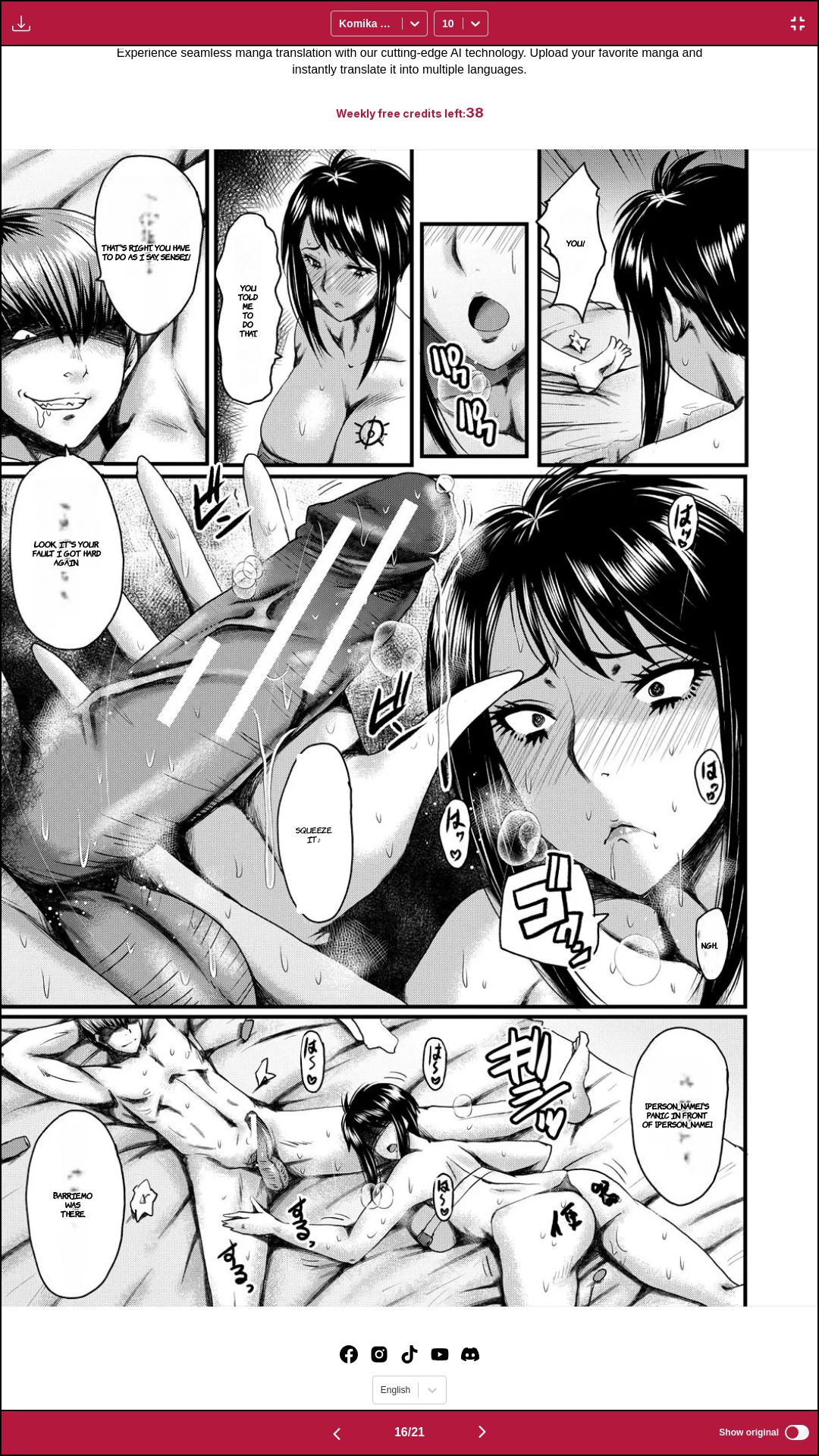
click at [487, 1359] on div "You! You told me to do that. That's right. You have to do as I say, Sensei! Loo…" at bounding box center [410, 728] width 816 height 1364
click at [490, 1359] on img "button" at bounding box center [482, 1432] width 18 height 18
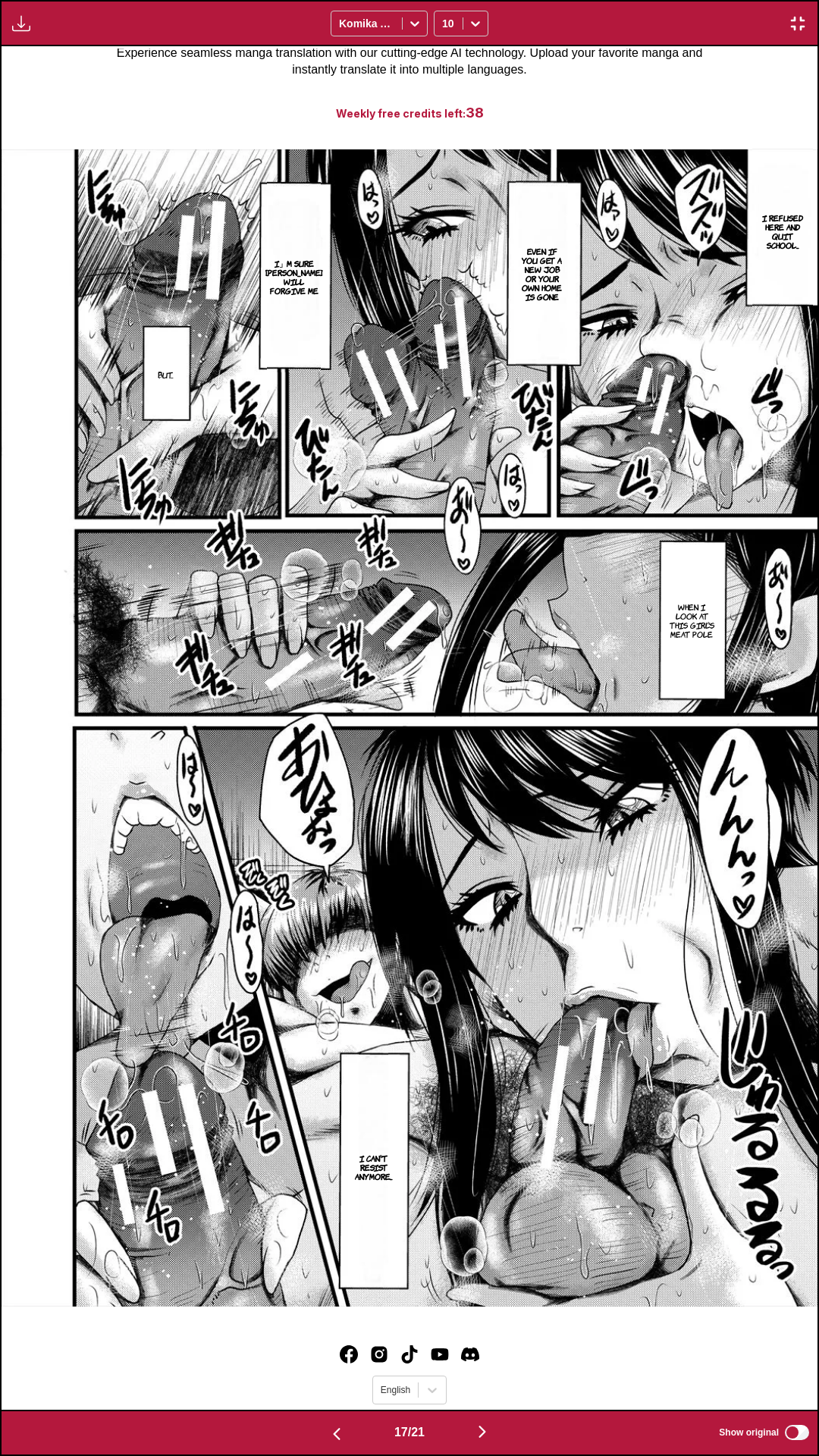
click at [310, 1359] on div "I refused here and quit school... Even if you get a new job or your own home is…" at bounding box center [410, 728] width 816 height 1364
click at [490, 1359] on img "button" at bounding box center [482, 1432] width 18 height 18
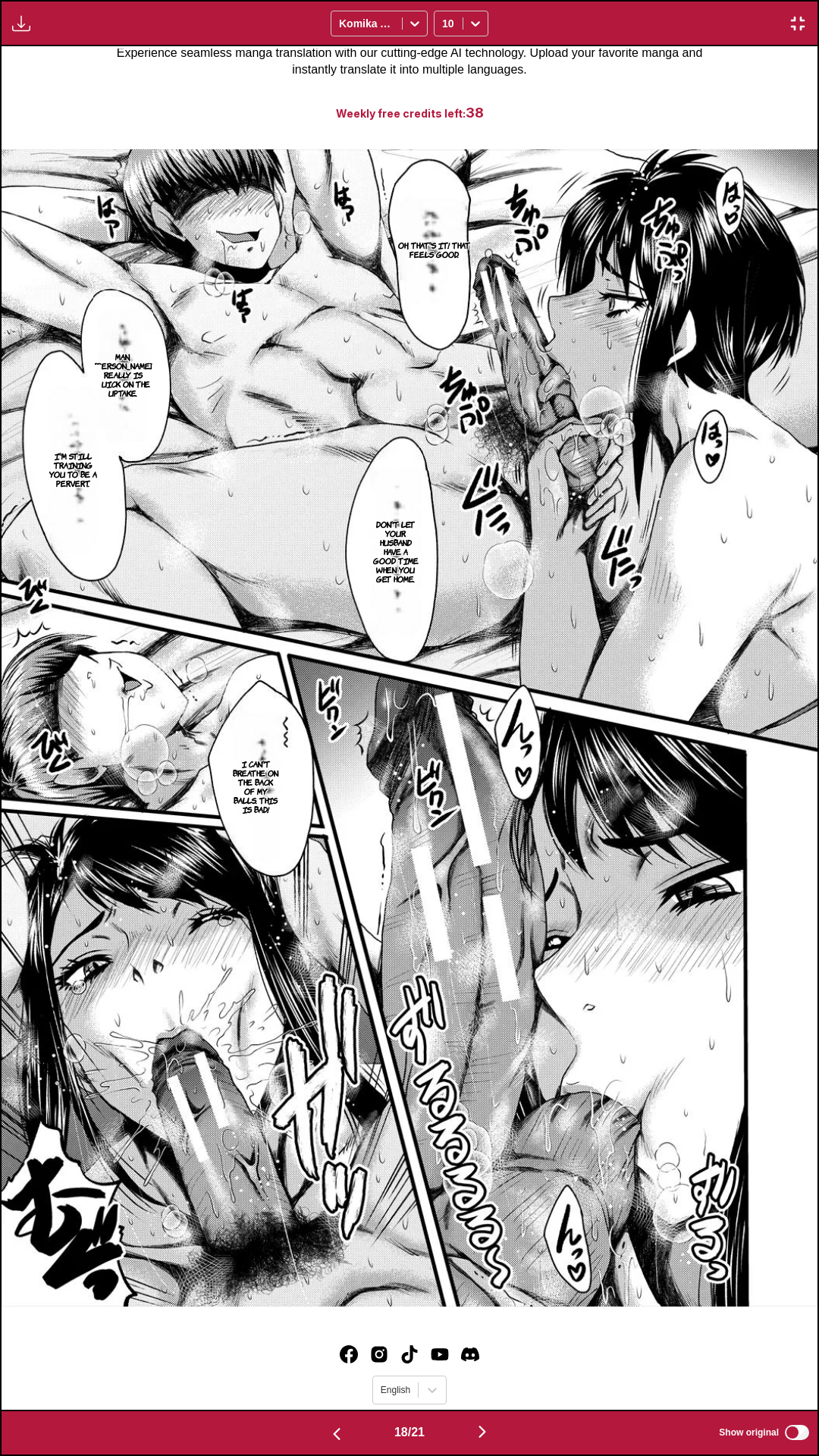
click at [385, 1359] on div "Oh, that's it! That feels good. Man, Sensei really is quick on the uptake. I'm …" at bounding box center [410, 728] width 816 height 1364
click at [491, 1359] on img "button" at bounding box center [482, 1432] width 18 height 18
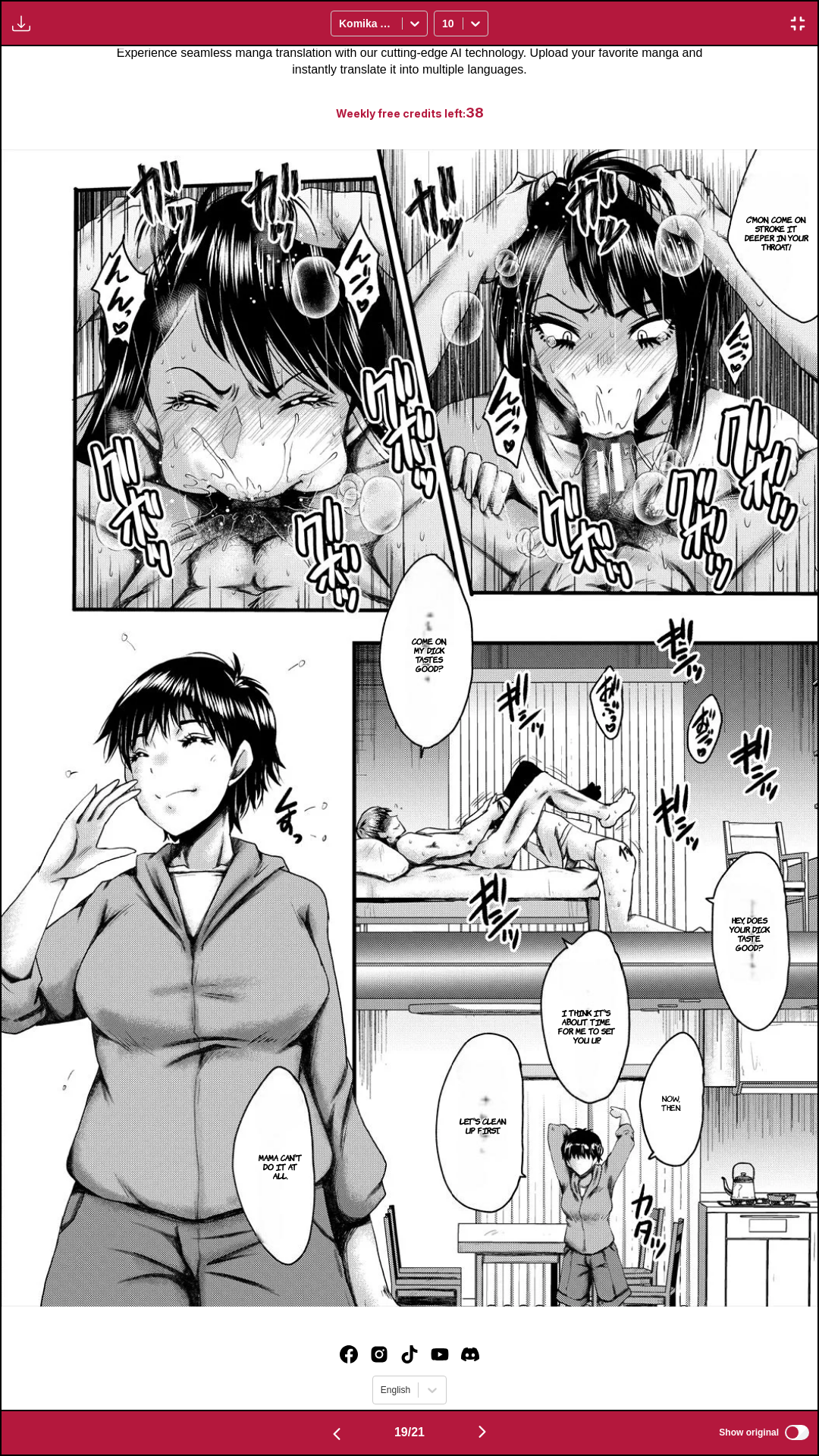
click at [520, 1359] on div "C'mon, come on. Stroke it deeper in your throat! Come on, my dick tastes good? …" at bounding box center [410, 728] width 816 height 1364
click at [487, 1359] on img "button" at bounding box center [482, 1432] width 18 height 18
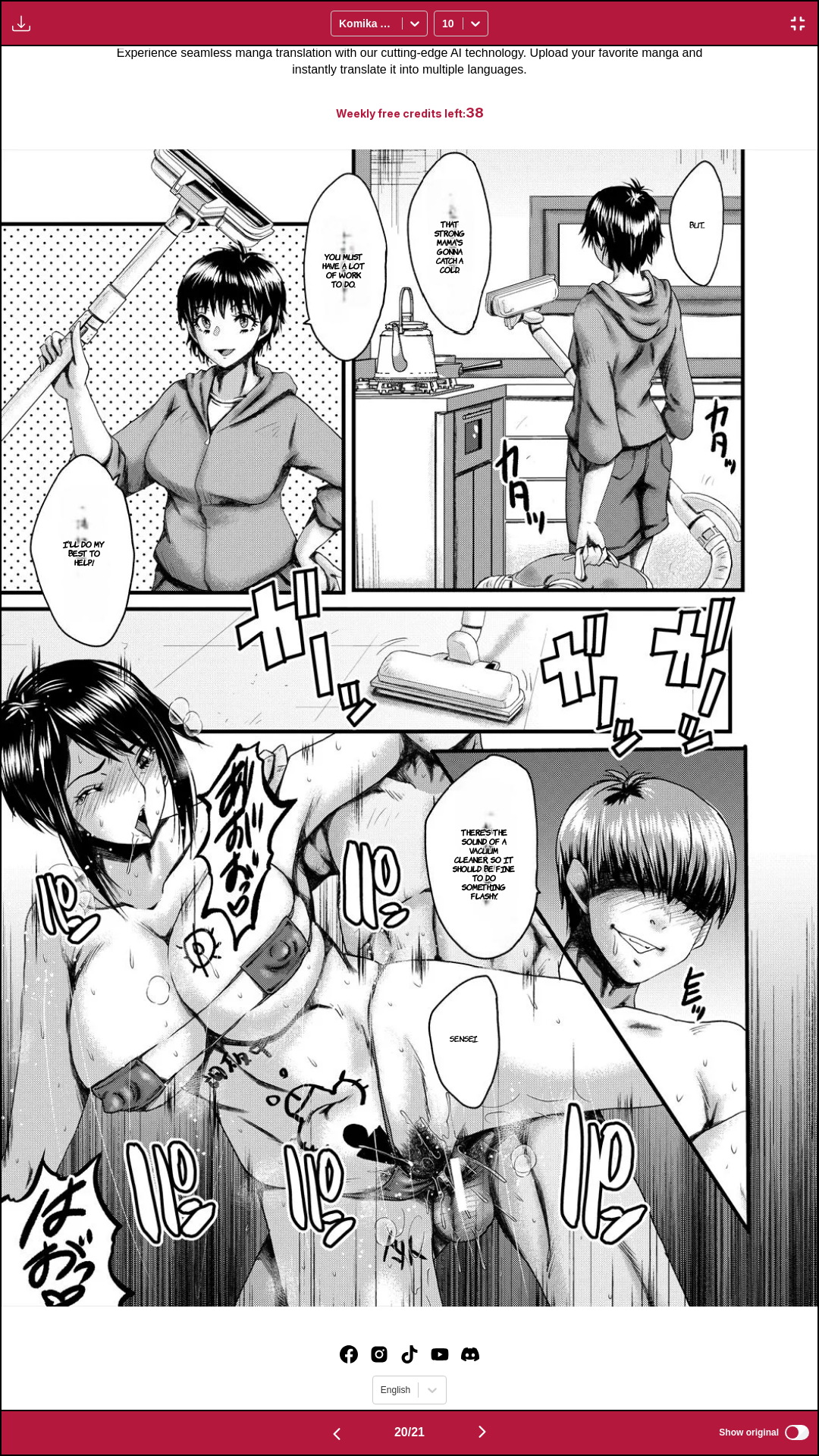
click at [508, 1359] on div "But... That strong mama's gonna catch a cold. You must have a lot of work to do…" at bounding box center [410, 728] width 816 height 1364
click at [482, 1359] on img "button" at bounding box center [482, 1432] width 18 height 18
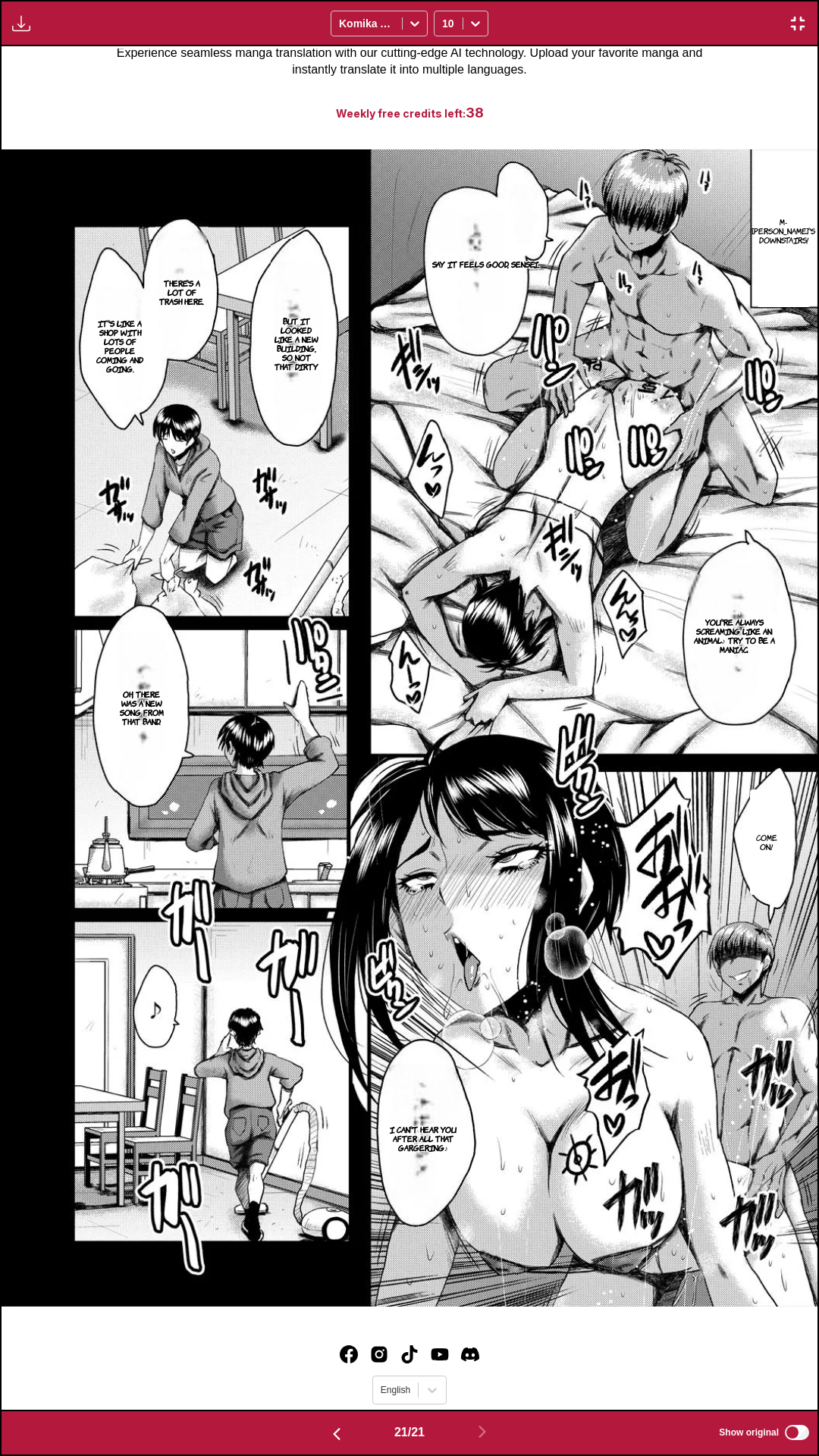
click at [787, 31] on button "button" at bounding box center [798, 23] width 27 height 20
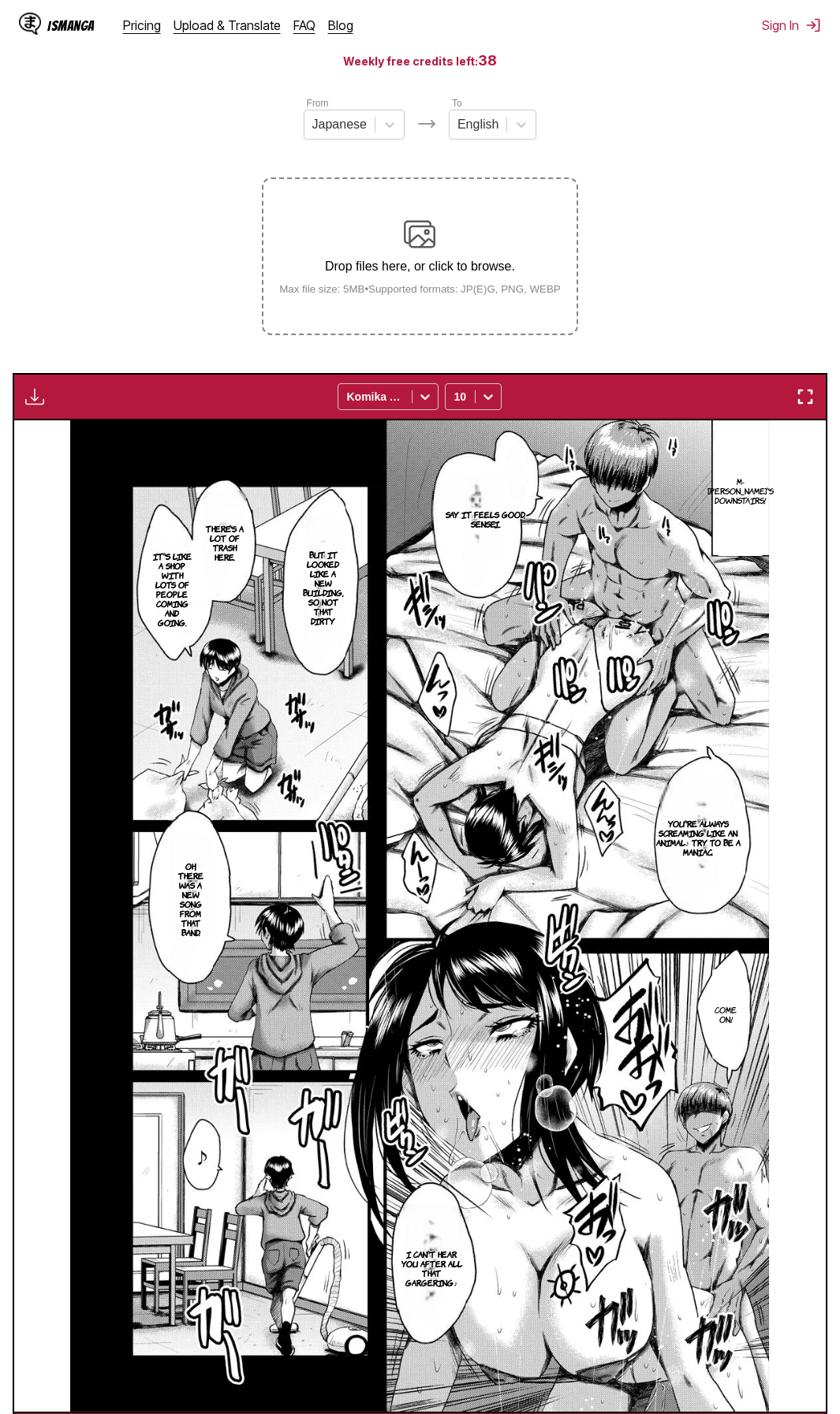
scroll to position [0, 16224]
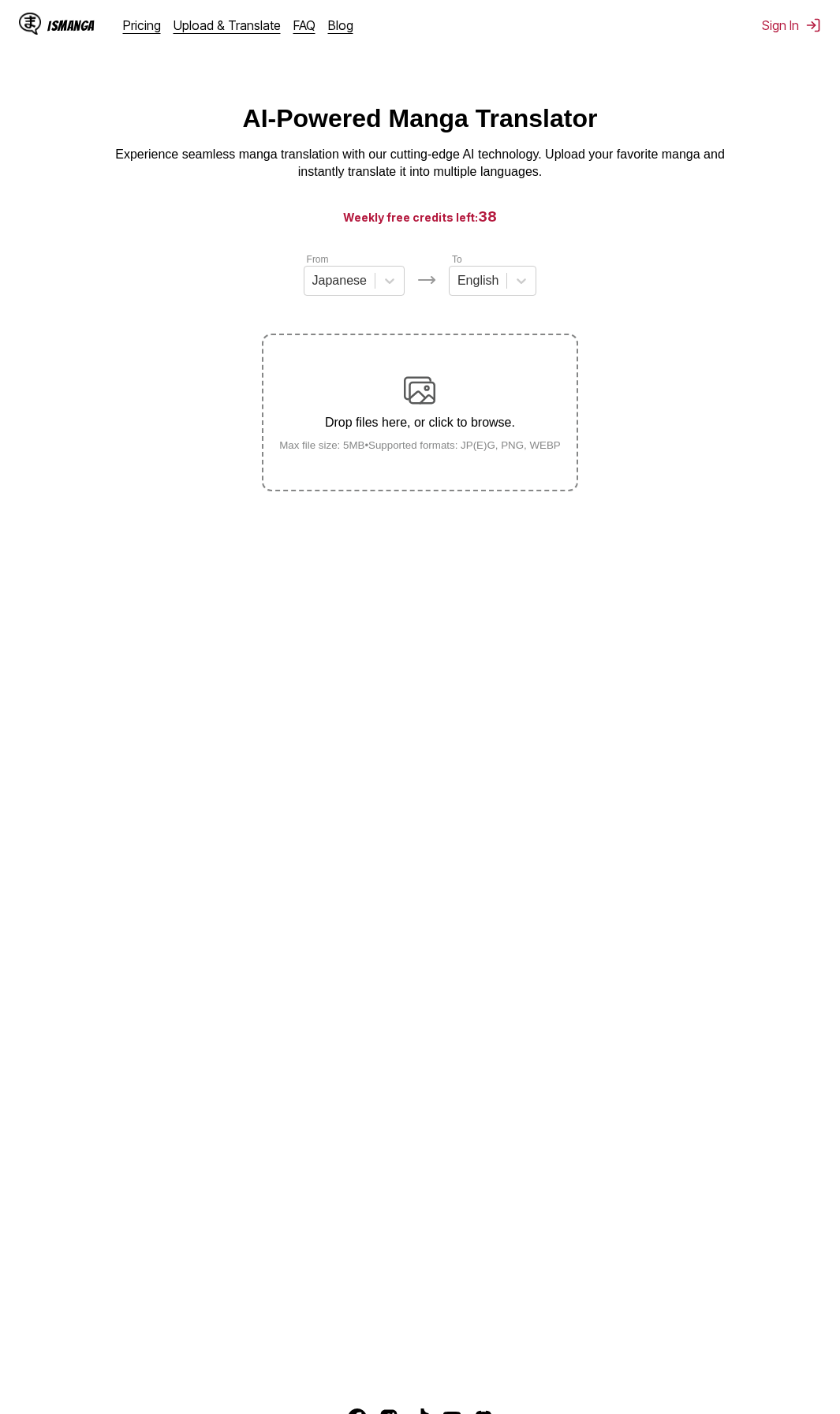
click at [428, 399] on img at bounding box center [420, 391] width 32 height 32
click at [0, 0] on input "Drop files here, or click to browse. Max file size: 5MB • Supported formats: JP…" at bounding box center [0, 0] width 0 height 0
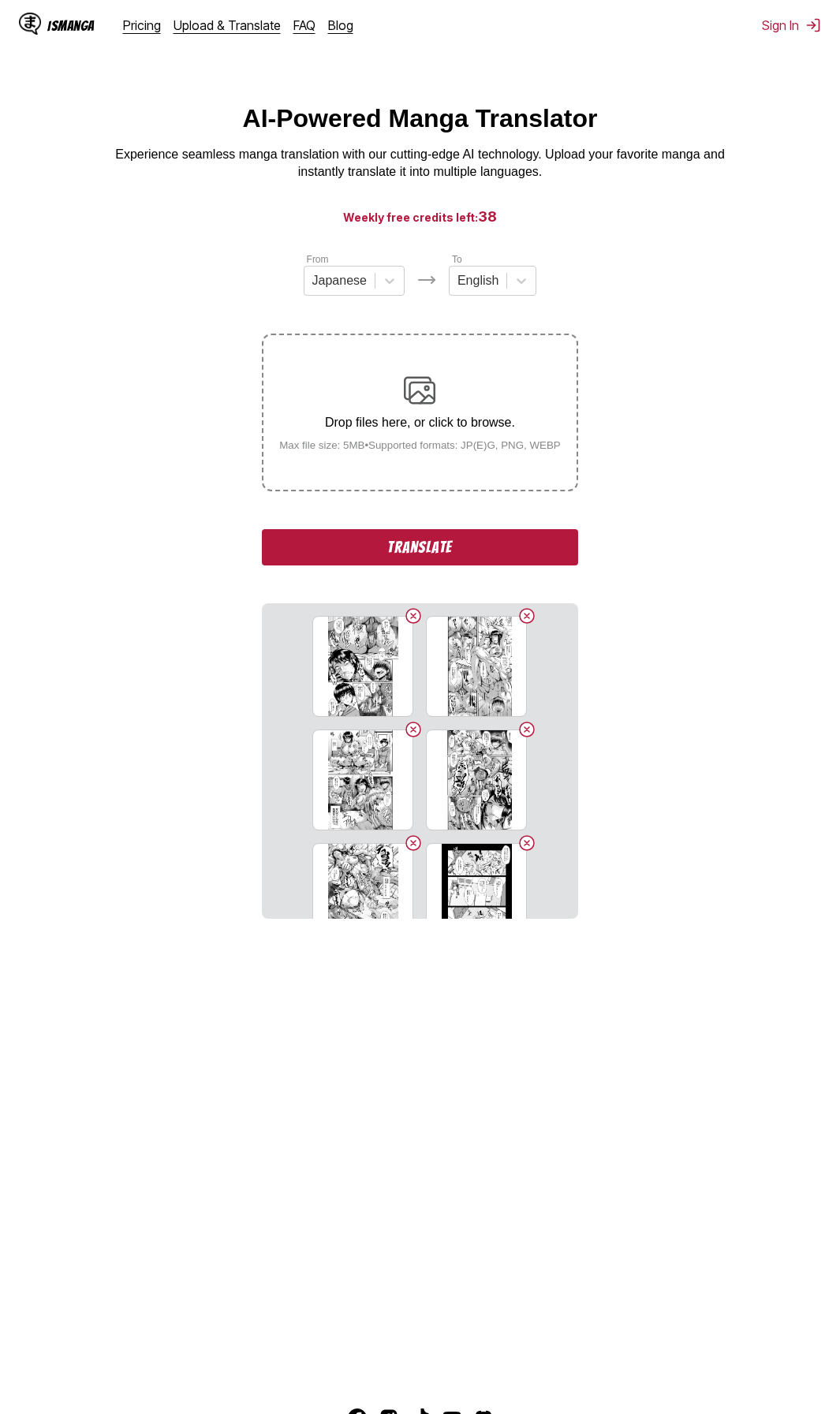
click at [436, 552] on button "Translate" at bounding box center [420, 548] width 316 height 36
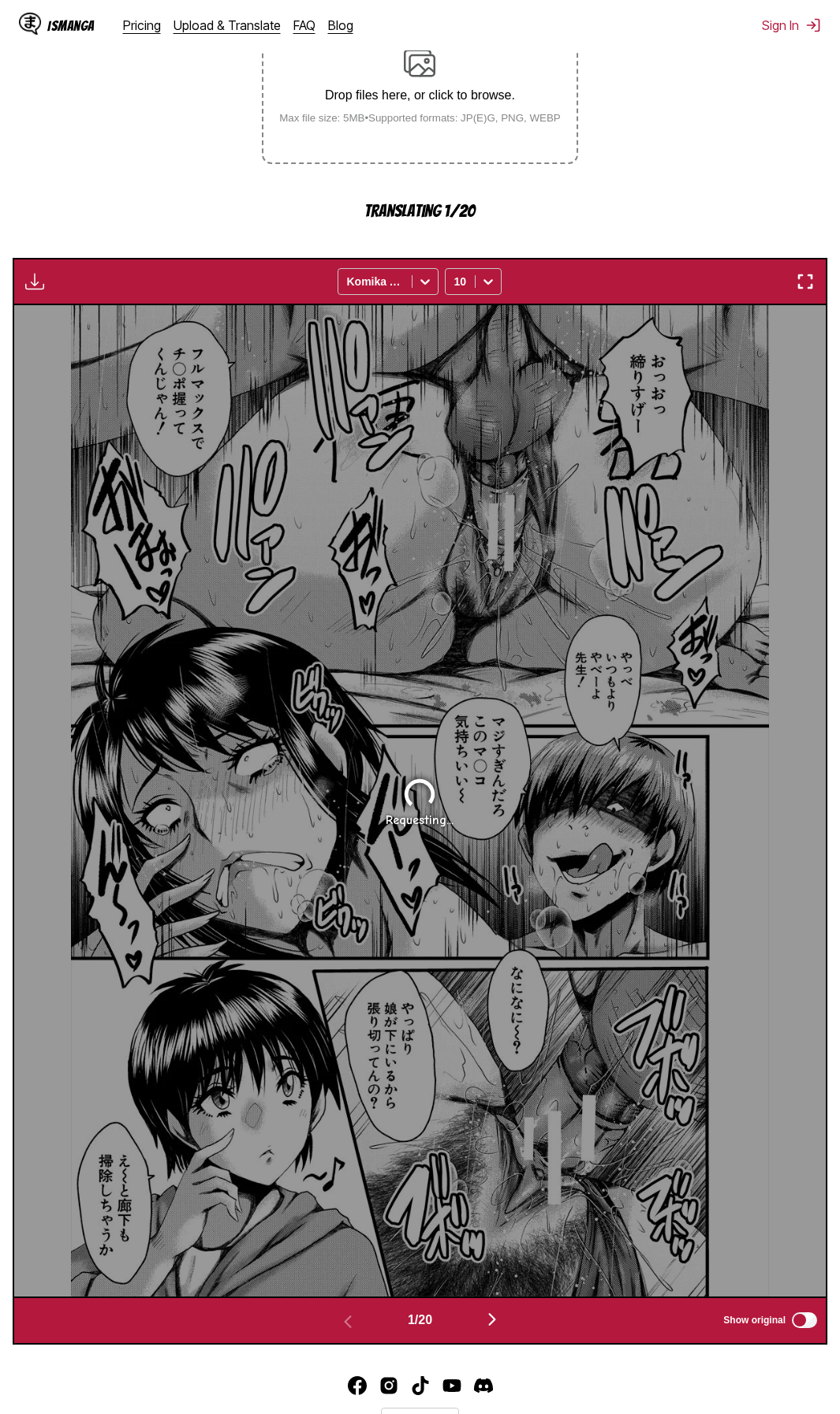
scroll to position [406, 0]
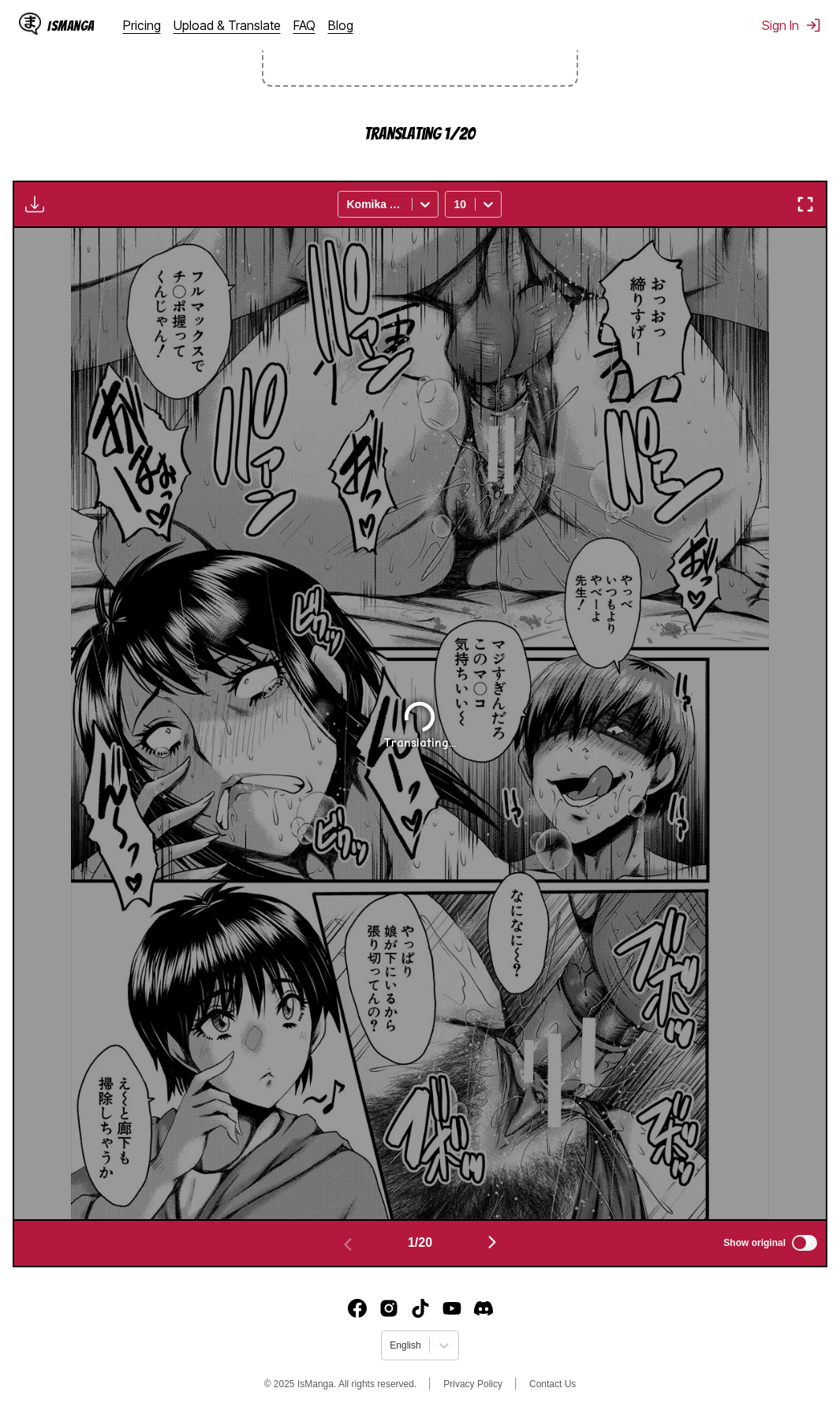
click at [801, 204] on img "button" at bounding box center [804, 204] width 19 height 19
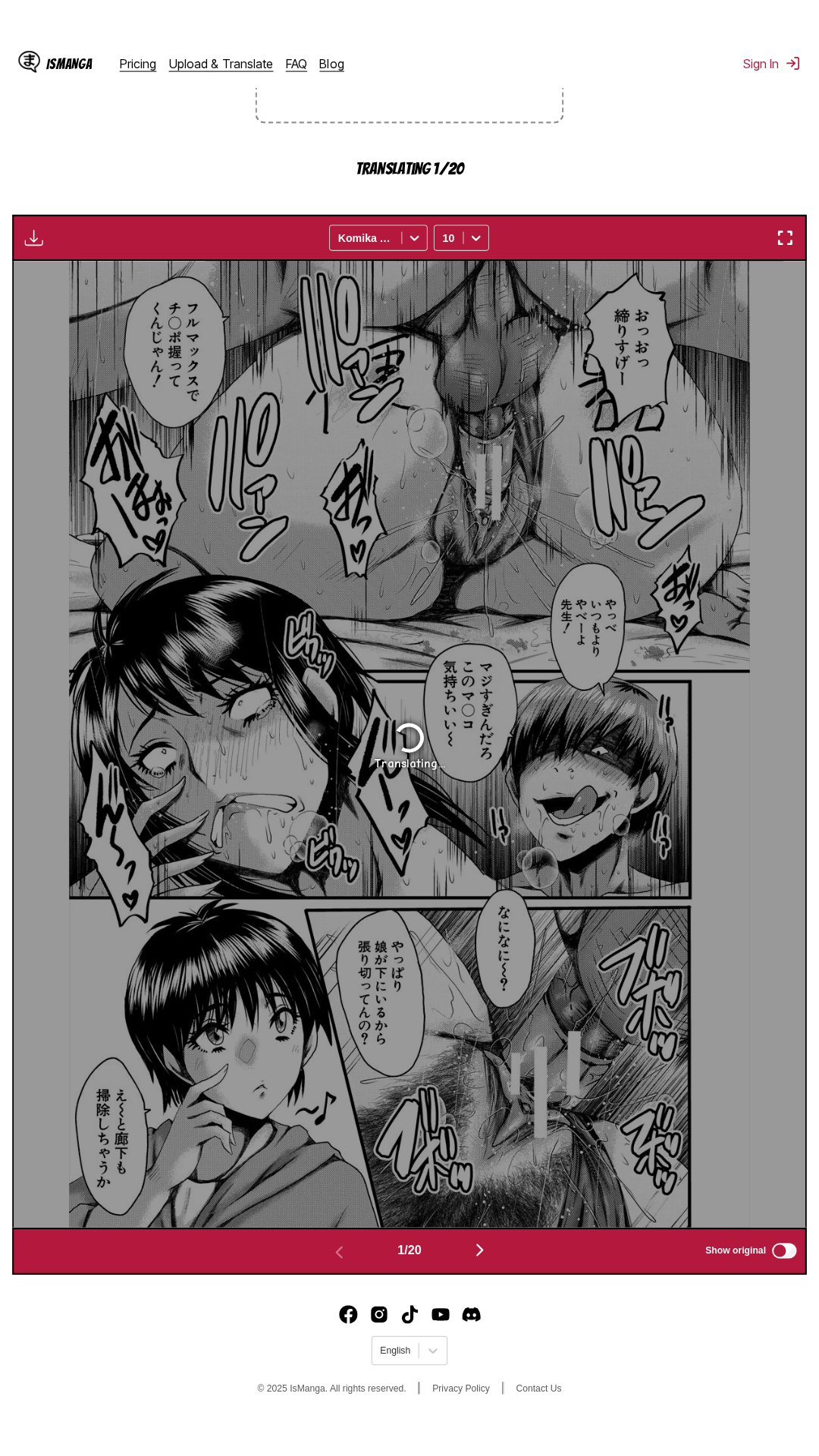
scroll to position [95, 0]
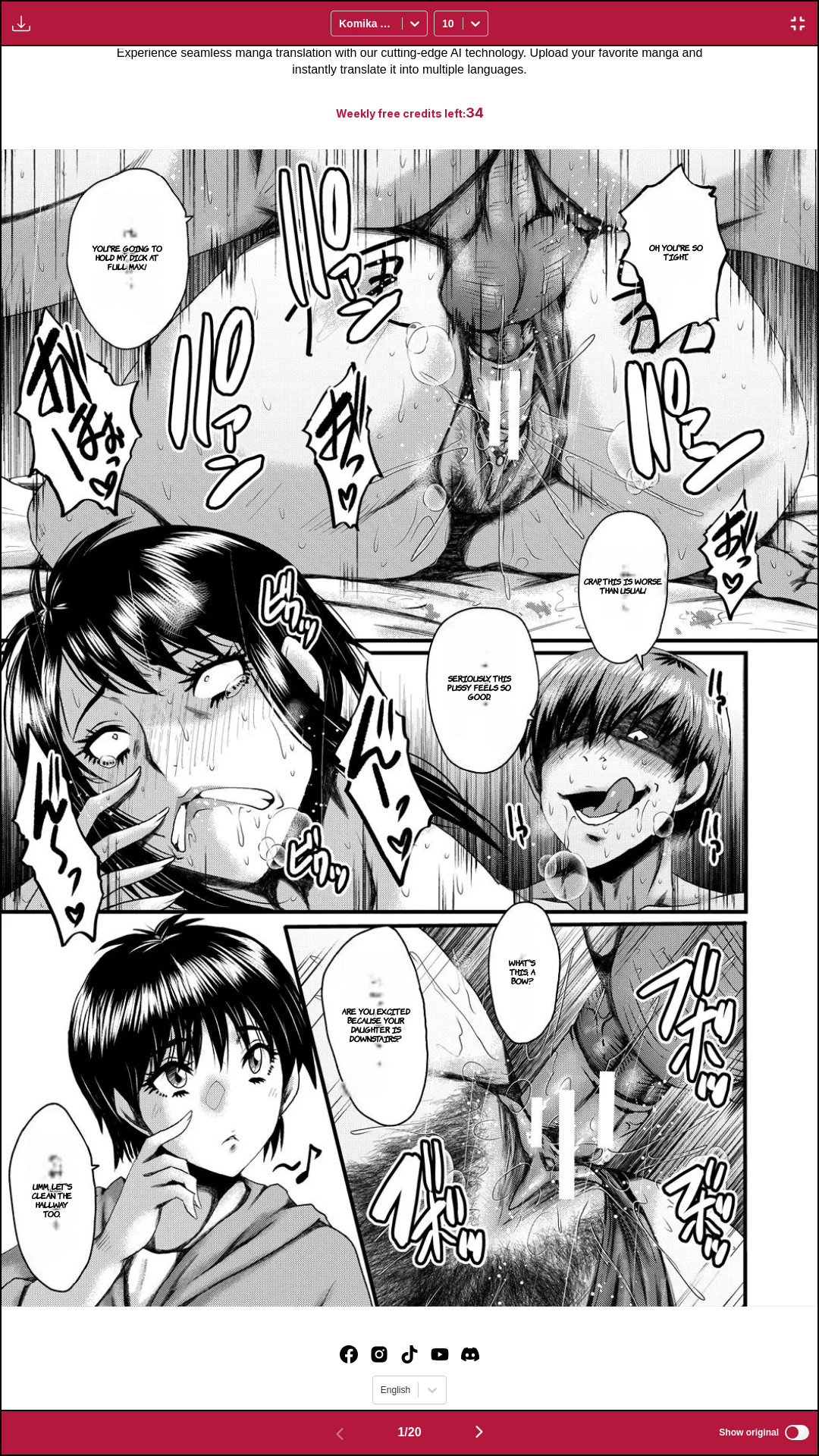
click at [121, 1359] on div "Oh, you're so tight. You're going to hold my dick at full max! Crap, this is wo…" at bounding box center [410, 728] width 816 height 1364
click at [482, 1359] on img "button" at bounding box center [479, 1432] width 18 height 18
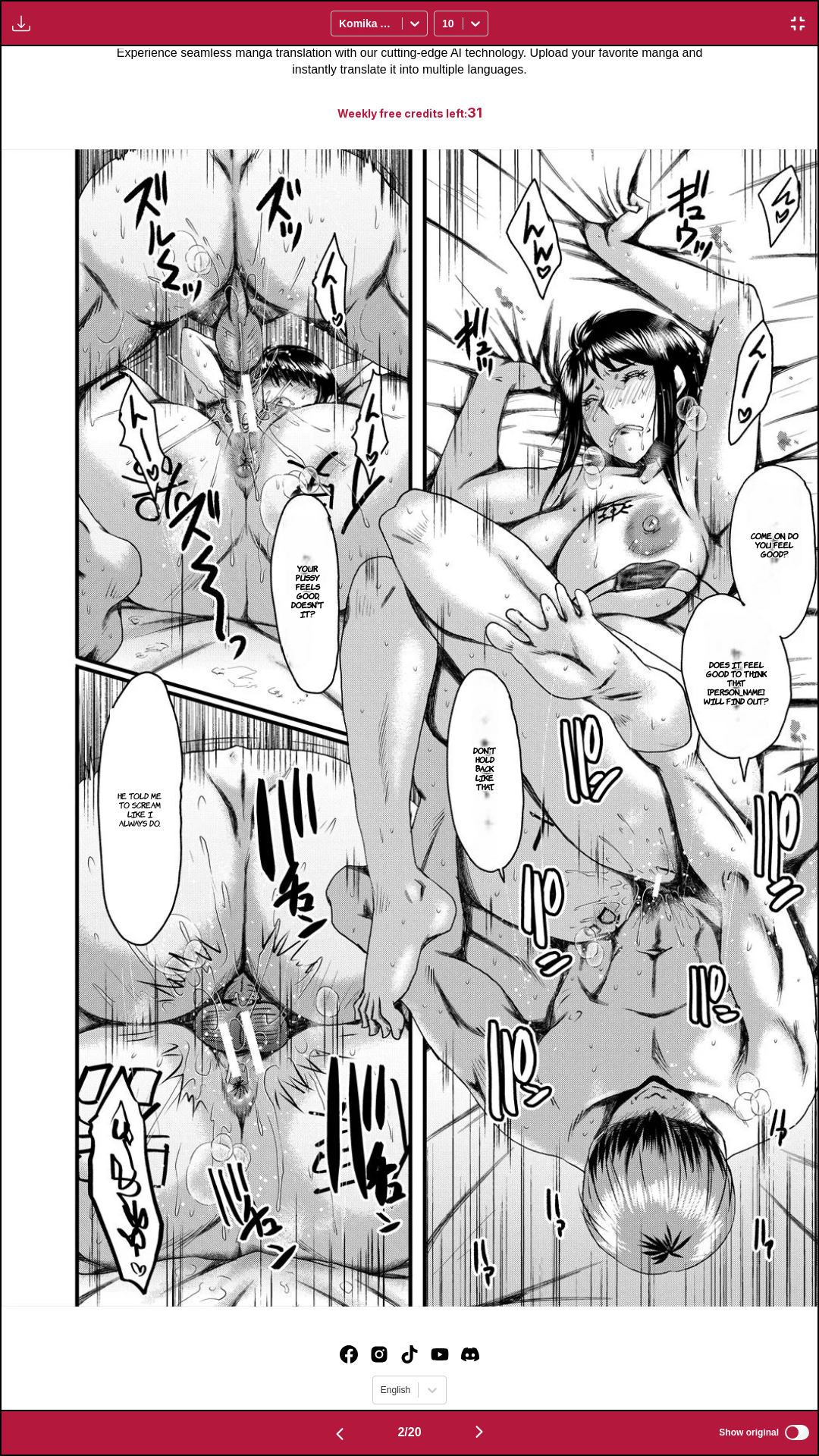
click at [74, 1359] on div "Come on, do you feel good? Your pussy feels good, doesn't it? Does it feel good…" at bounding box center [410, 728] width 816 height 1364
click at [484, 1359] on img "button" at bounding box center [479, 1432] width 18 height 18
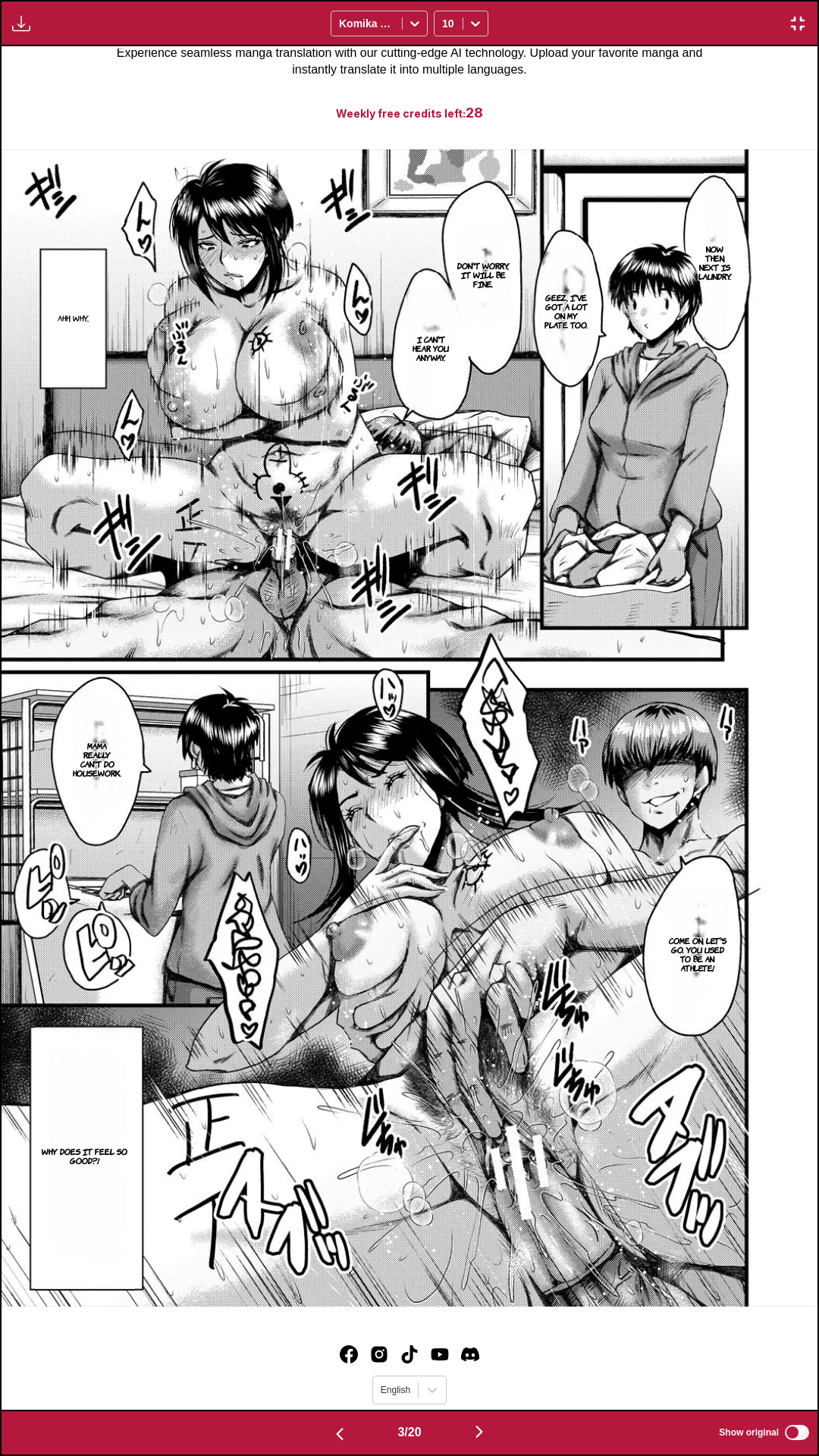
click at [500, 1359] on div "Now then, next is laundry. Geez, I've got a lot on my plate too. Don't worry, i…" at bounding box center [410, 728] width 816 height 1364
click at [486, 1359] on img "button" at bounding box center [479, 1432] width 18 height 18
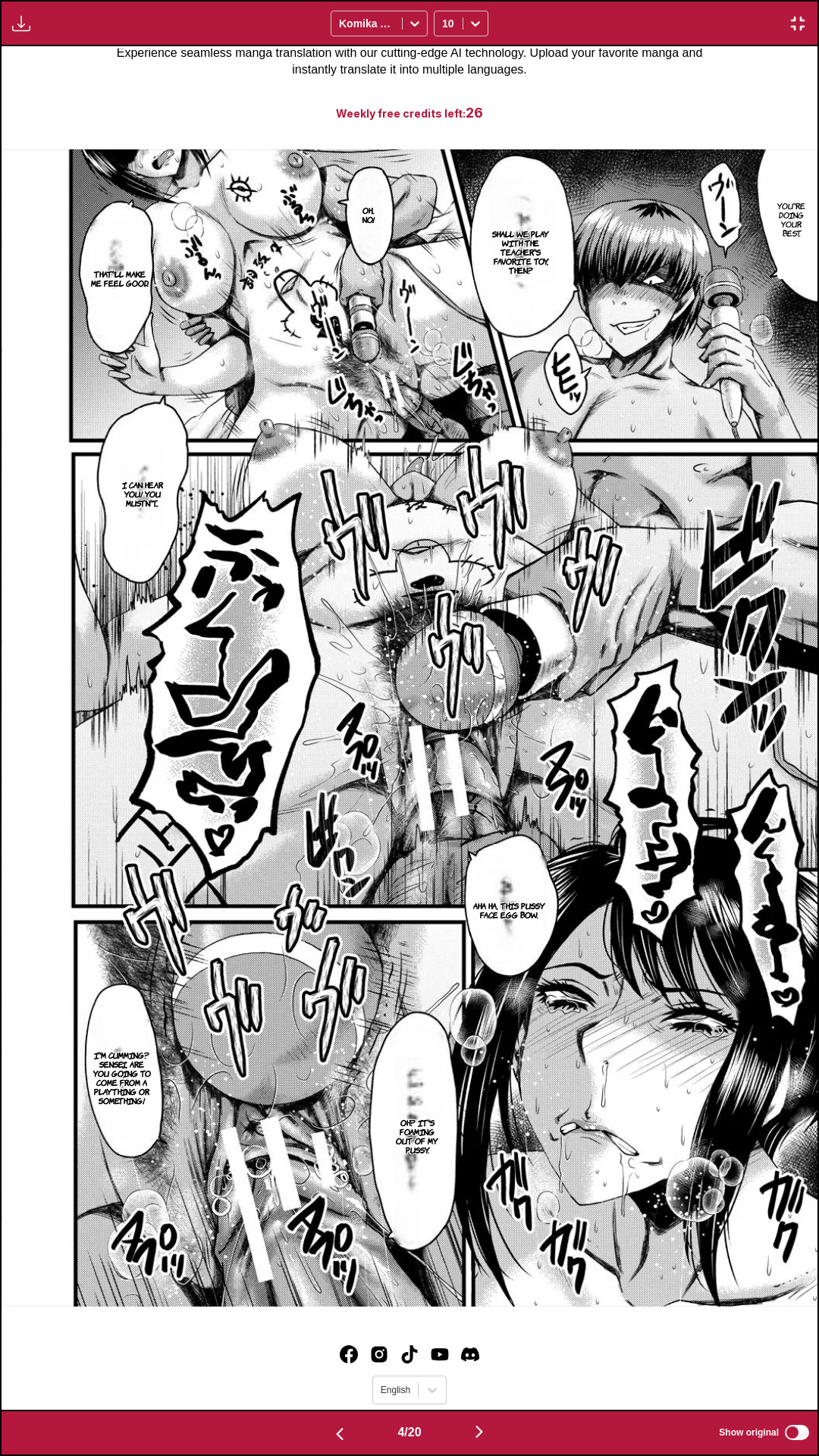
click at [386, 1359] on div "You're doing your best. Shall we play with the teacher's favorite toy, then? Oh…" at bounding box center [410, 728] width 816 height 1364
click at [473, 1359] on button "button" at bounding box center [479, 1433] width 91 height 22
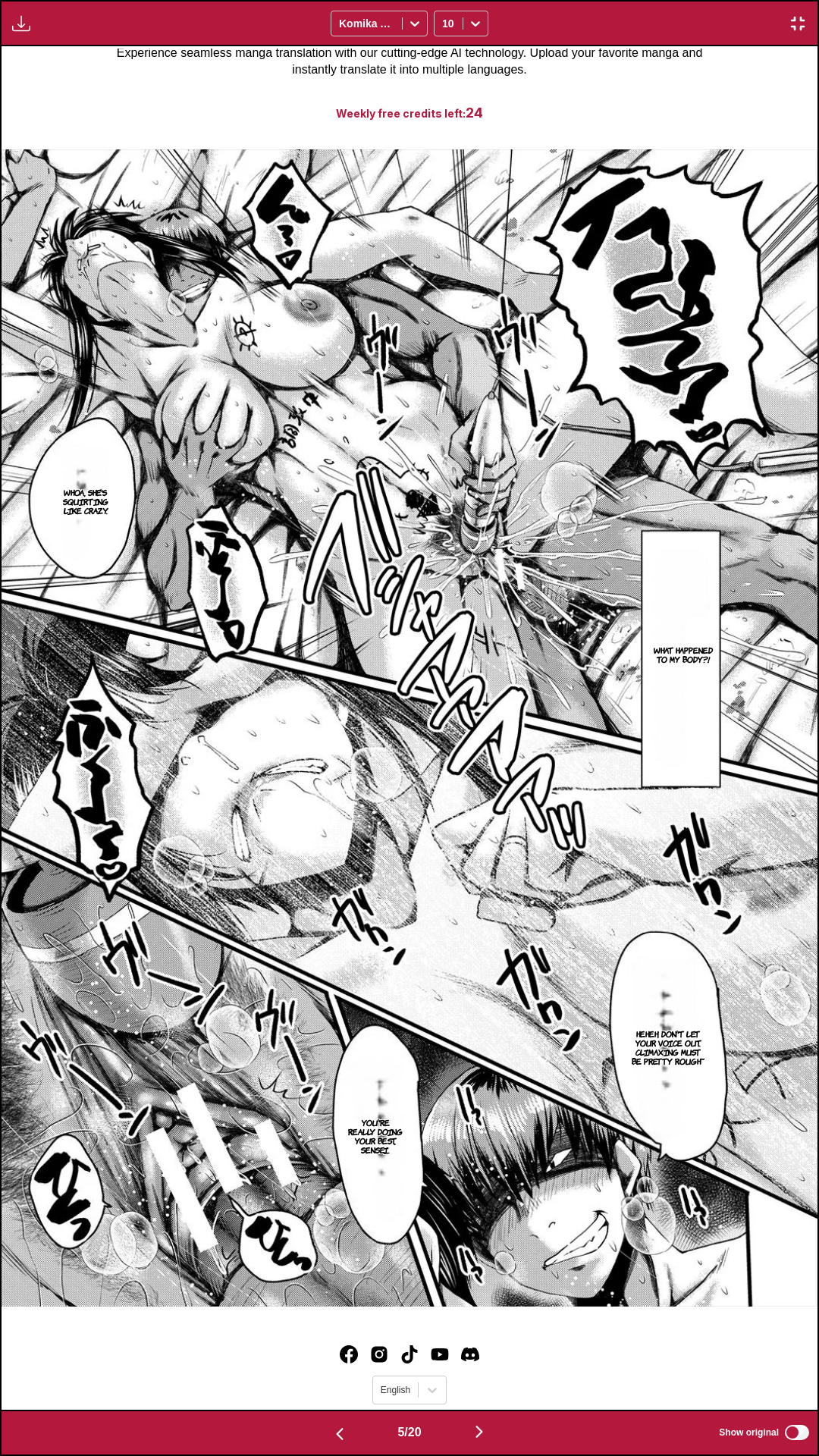
click at [575, 1359] on div "Whoa, she's squirting like crazy. What happened to my body?! Heheh, don't let y…" at bounding box center [410, 728] width 816 height 1364
click at [485, 1359] on img "button" at bounding box center [479, 1432] width 18 height 18
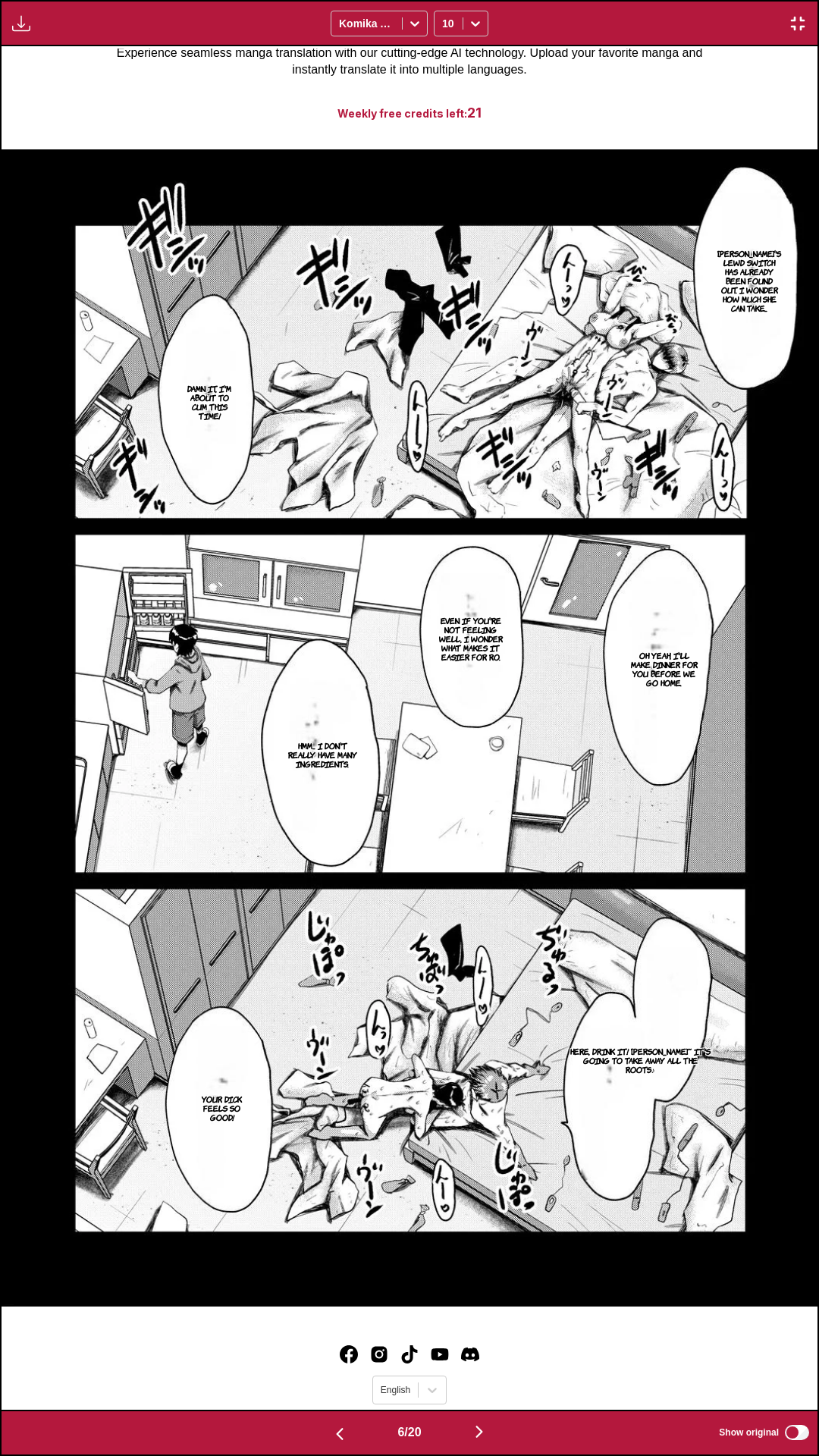
click at [350, 1359] on div "Sensei's lewd switch has already been found out. I wonder how much she can take…" at bounding box center [410, 728] width 816 height 1364
click at [488, 1359] on img "button" at bounding box center [479, 1432] width 18 height 18
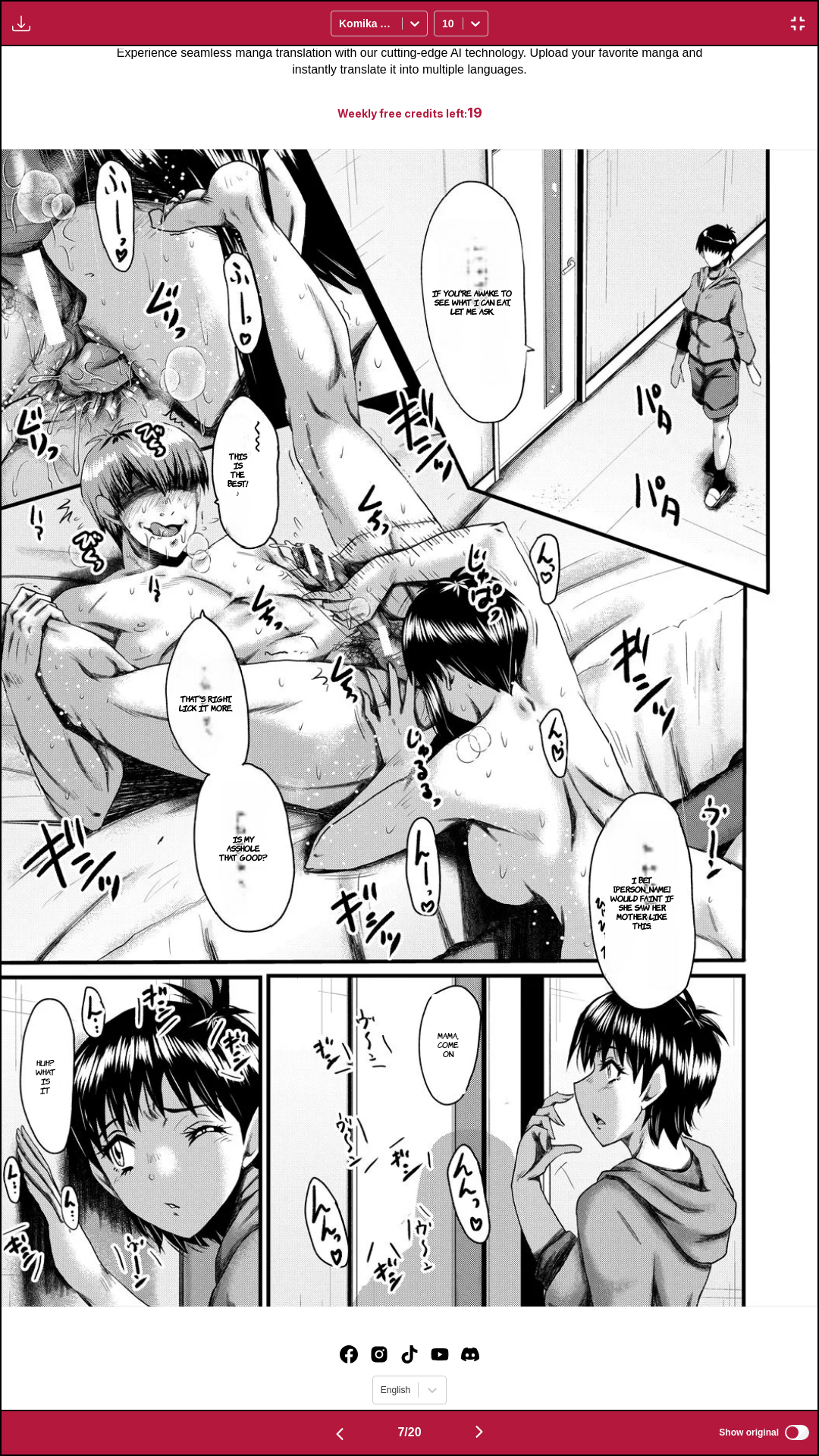
click at [488, 1359] on img "button" at bounding box center [479, 1432] width 18 height 18
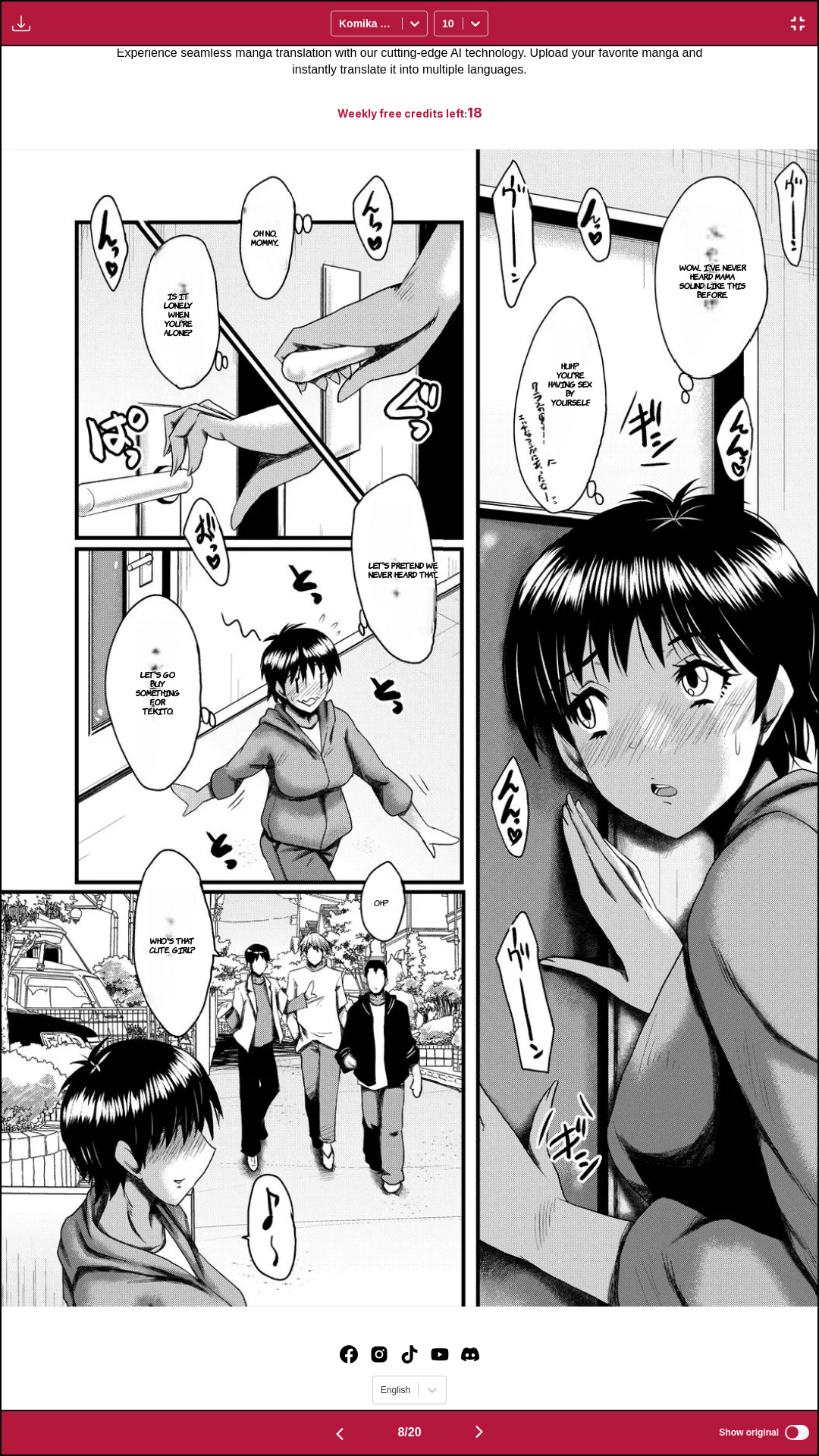
click at [487, 1359] on div "Oh no, mommy... Wow... I've never heard Mama sound like this before. Is it lone…" at bounding box center [410, 728] width 816 height 1364
click at [488, 1359] on img "button" at bounding box center [479, 1432] width 18 height 18
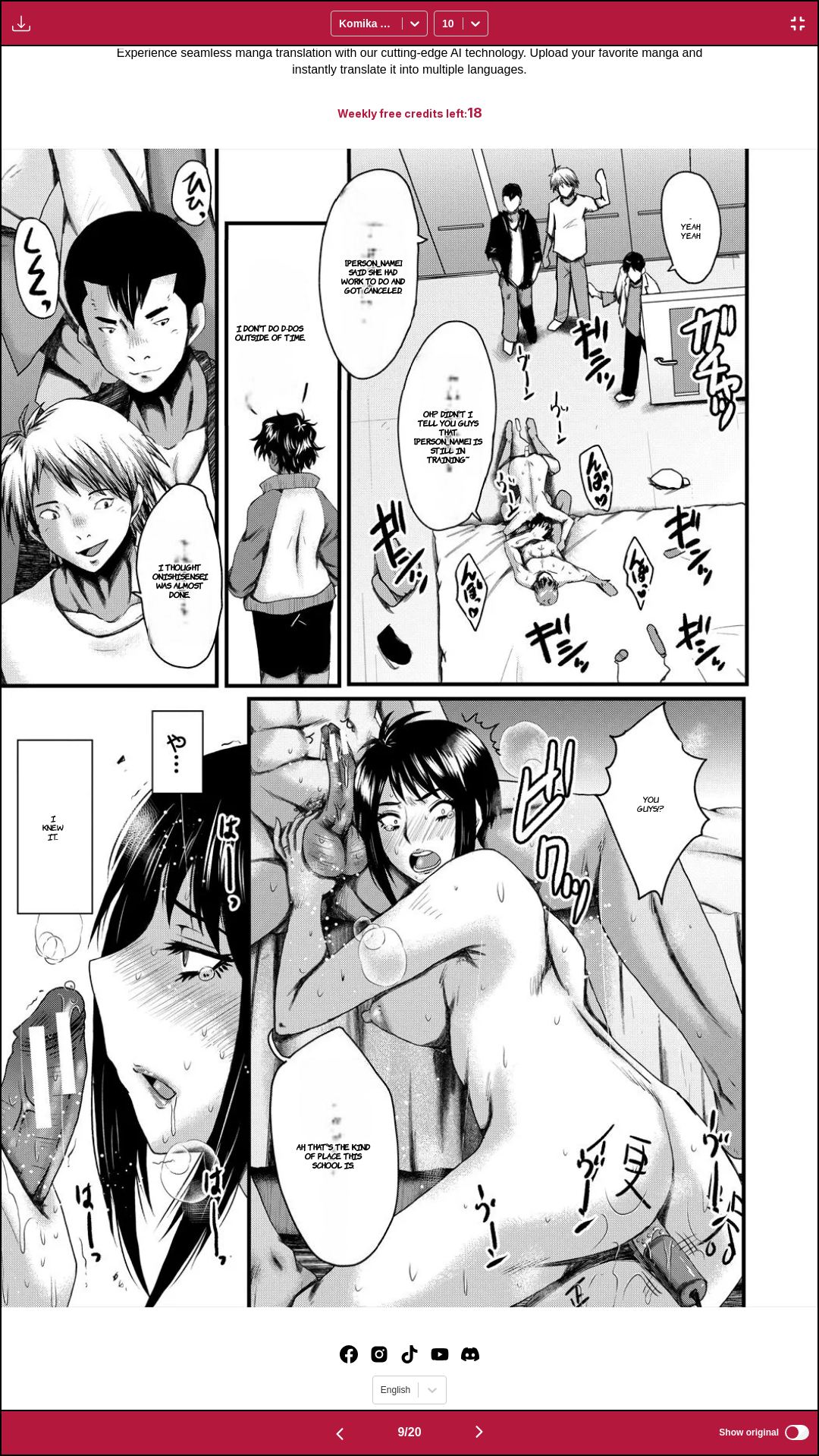
click at [436, 1359] on div "- Yeah, yeah. Fujioka-sensei said she had work to do and got canceled. I don't …" at bounding box center [410, 728] width 816 height 1363
click at [487, 1359] on img "button" at bounding box center [479, 1432] width 18 height 18
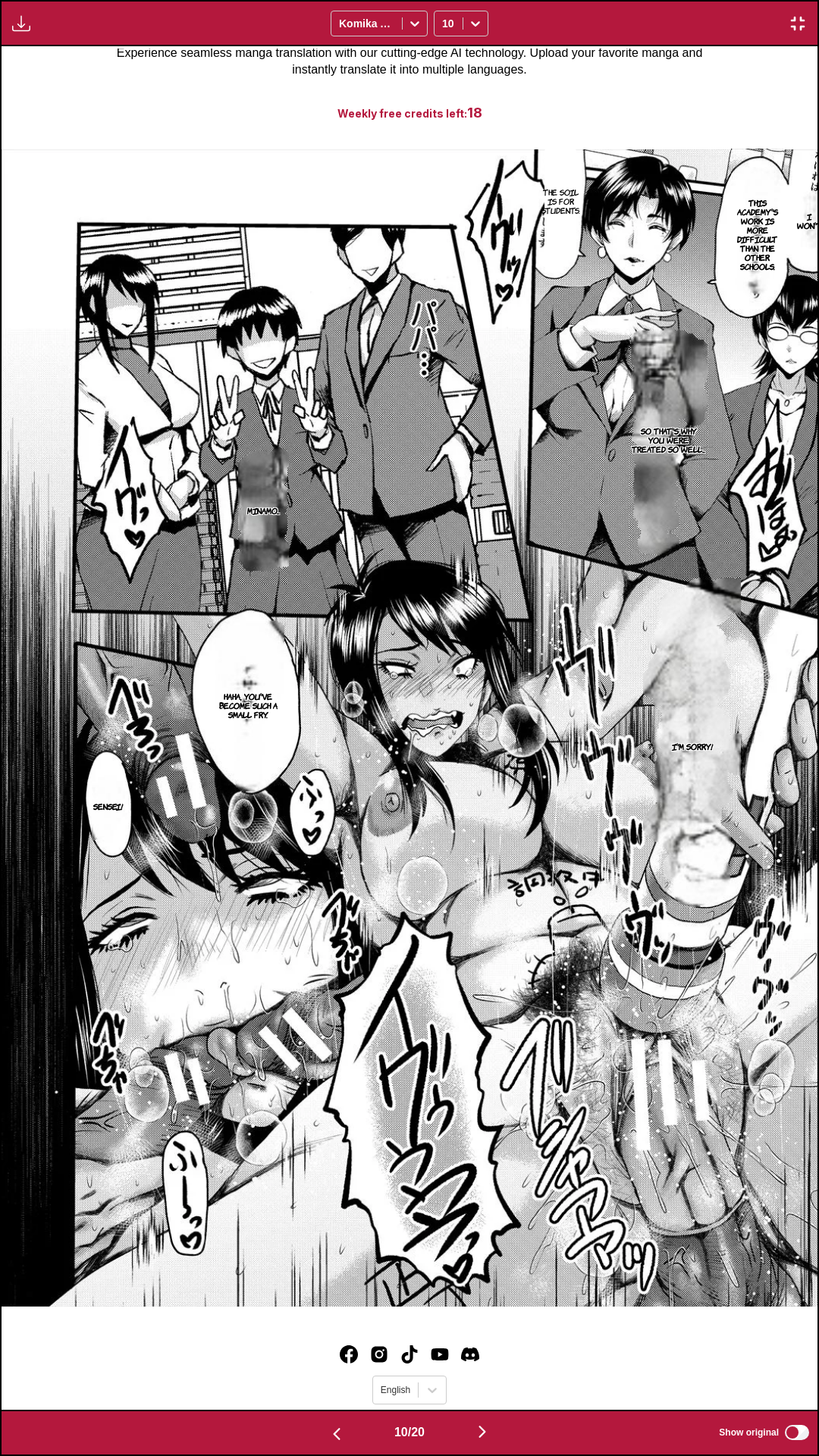
click at [481, 1359] on img "button" at bounding box center [482, 1432] width 18 height 18
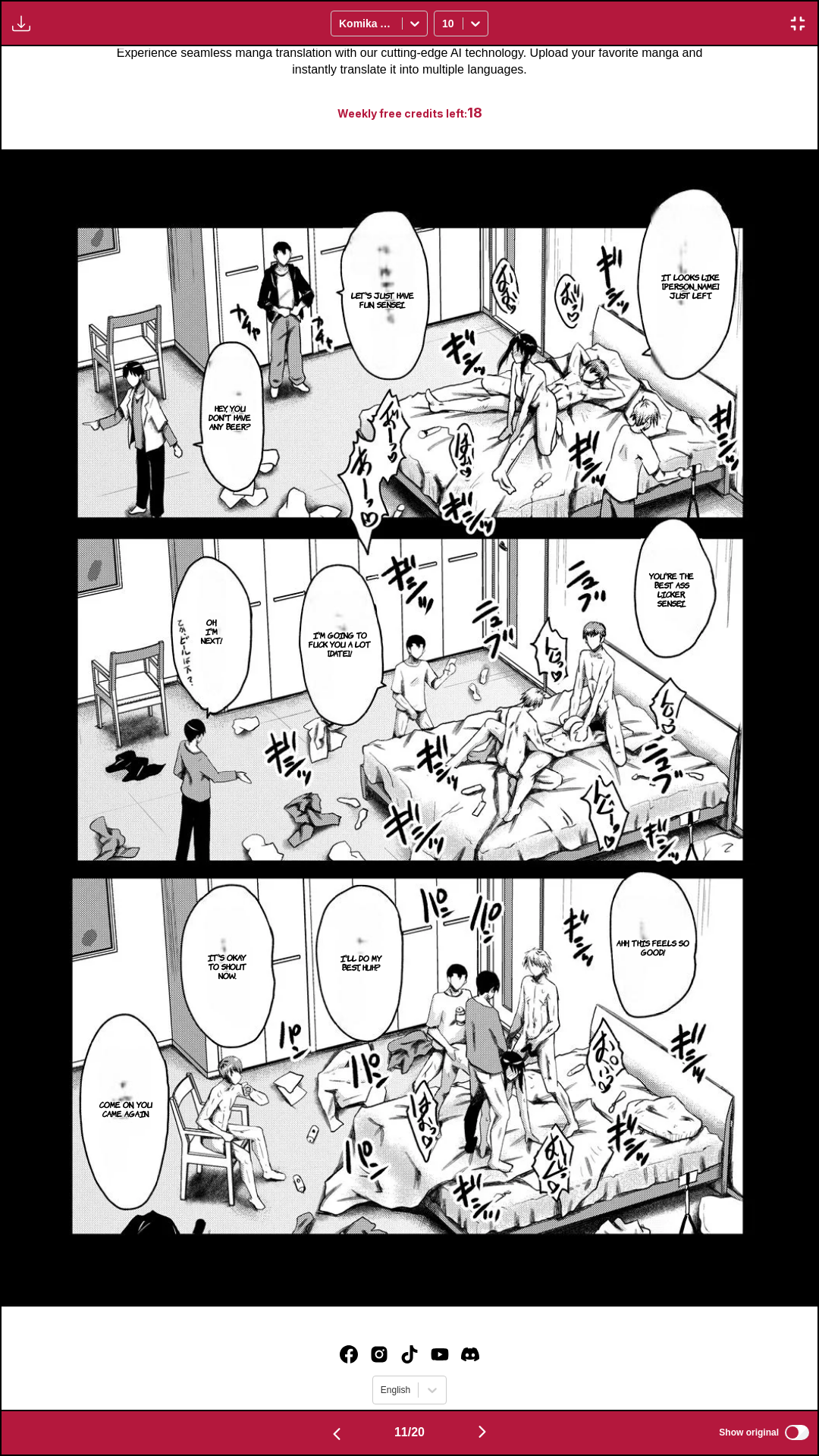
click at [485, 1359] on img "button" at bounding box center [482, 1432] width 18 height 18
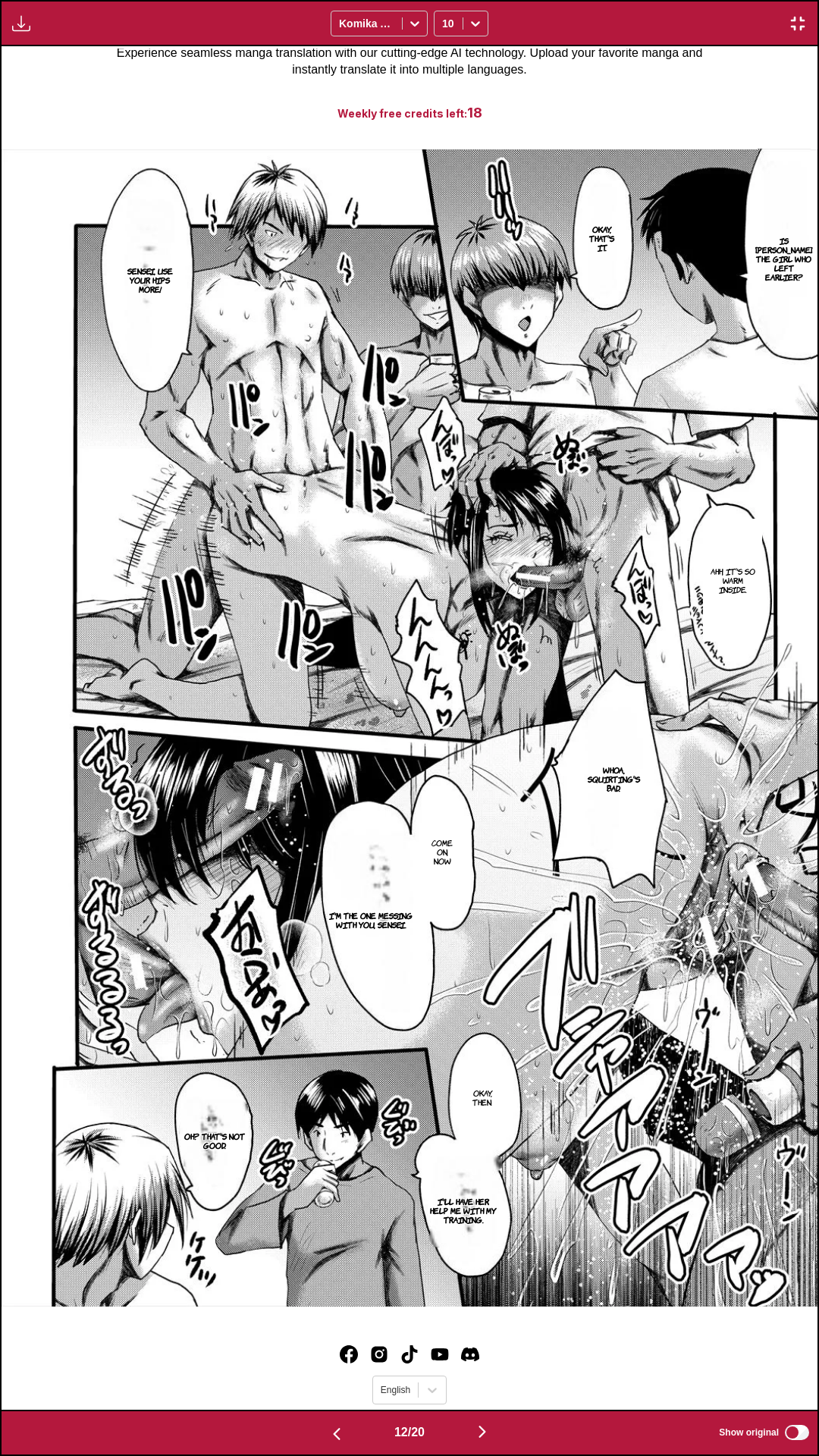
click at [405, 1359] on div "Is Minamo-chan the girl who left earlier? Okay, that's it. Sensei, use your hip…" at bounding box center [410, 728] width 816 height 1364
click at [484, 1359] on img "button" at bounding box center [482, 1432] width 18 height 18
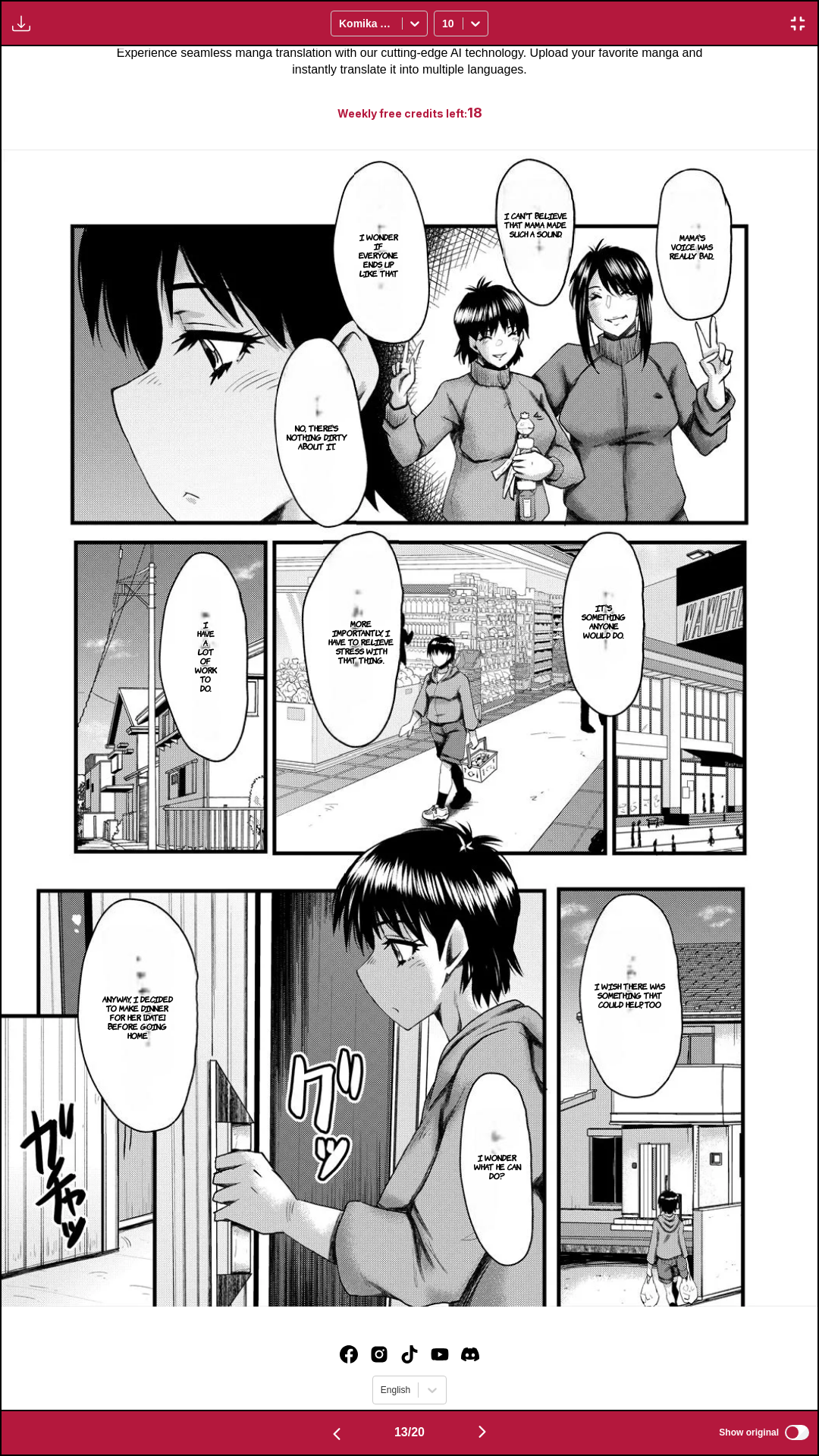
click at [434, 1359] on div "Mama's voice was really bad... I can't believe that mama made such a sound. I w…" at bounding box center [410, 728] width 816 height 1364
click at [487, 1359] on img "button" at bounding box center [482, 1432] width 18 height 18
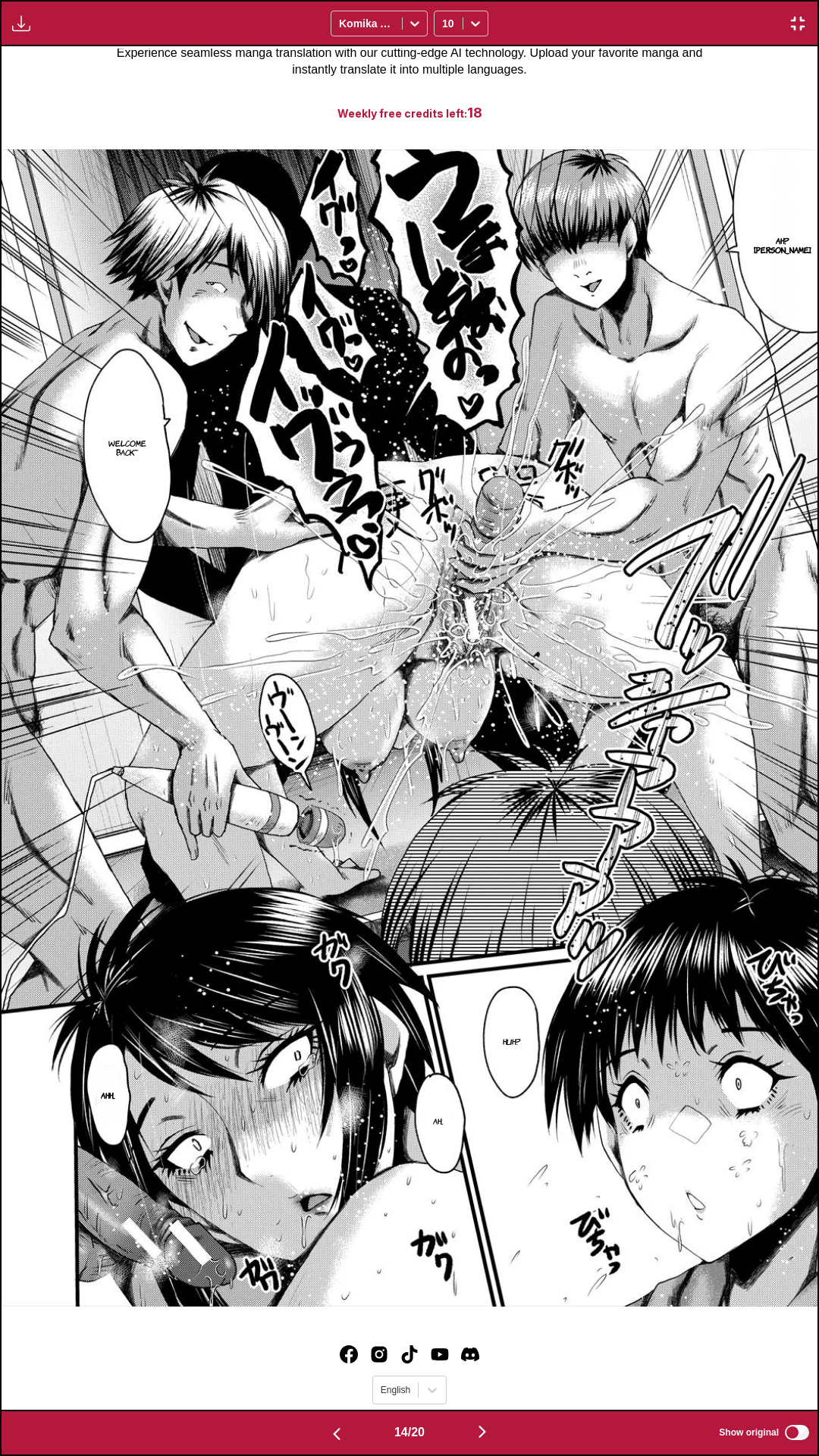
click at [360, 1359] on div "14 / 20 Show original" at bounding box center [410, 1433] width 819 height 46
click at [486, 1359] on img "button" at bounding box center [482, 1432] width 18 height 18
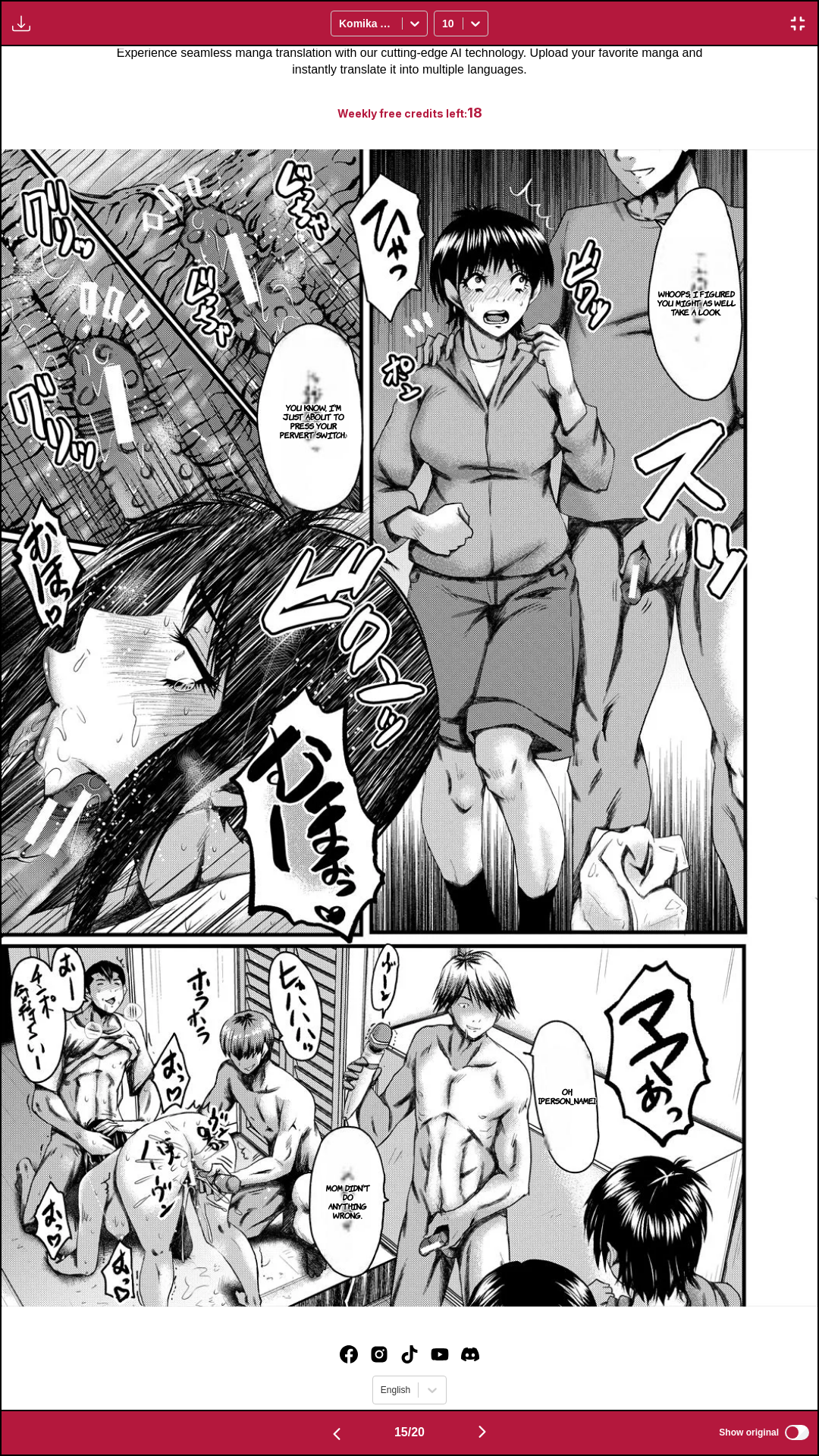
click at [384, 1359] on div "Whoops, I figured you might as well take a look. You know, I'm just about to pr…" at bounding box center [410, 728] width 816 height 1364
click at [484, 1359] on img "button" at bounding box center [482, 1432] width 18 height 18
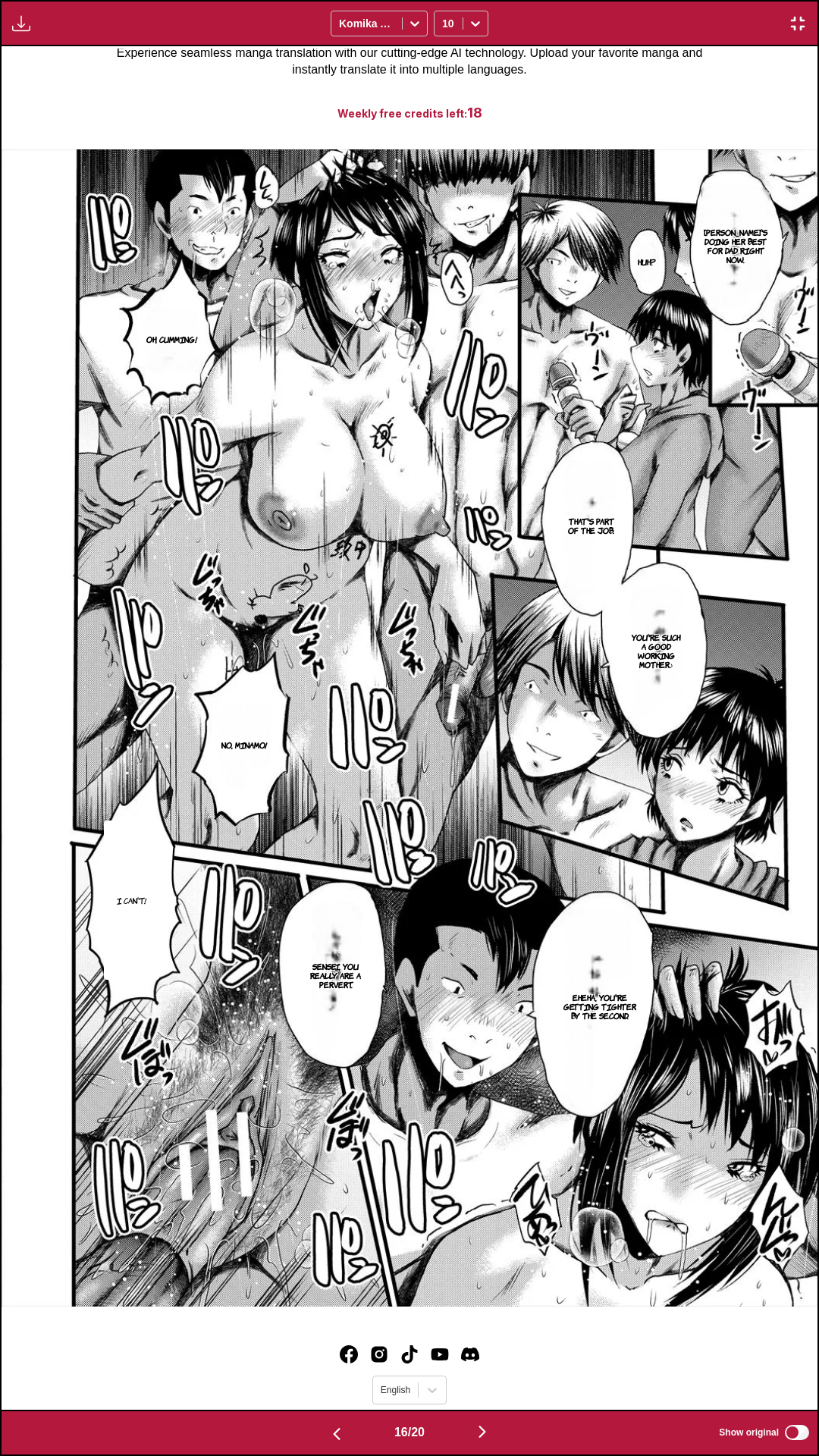
click at [527, 1359] on div "Mom's doing her best for dad right now. Huh? Oh, cumming! That's part of the jo…" at bounding box center [410, 728] width 816 height 1364
click at [487, 1359] on img "button" at bounding box center [482, 1432] width 18 height 18
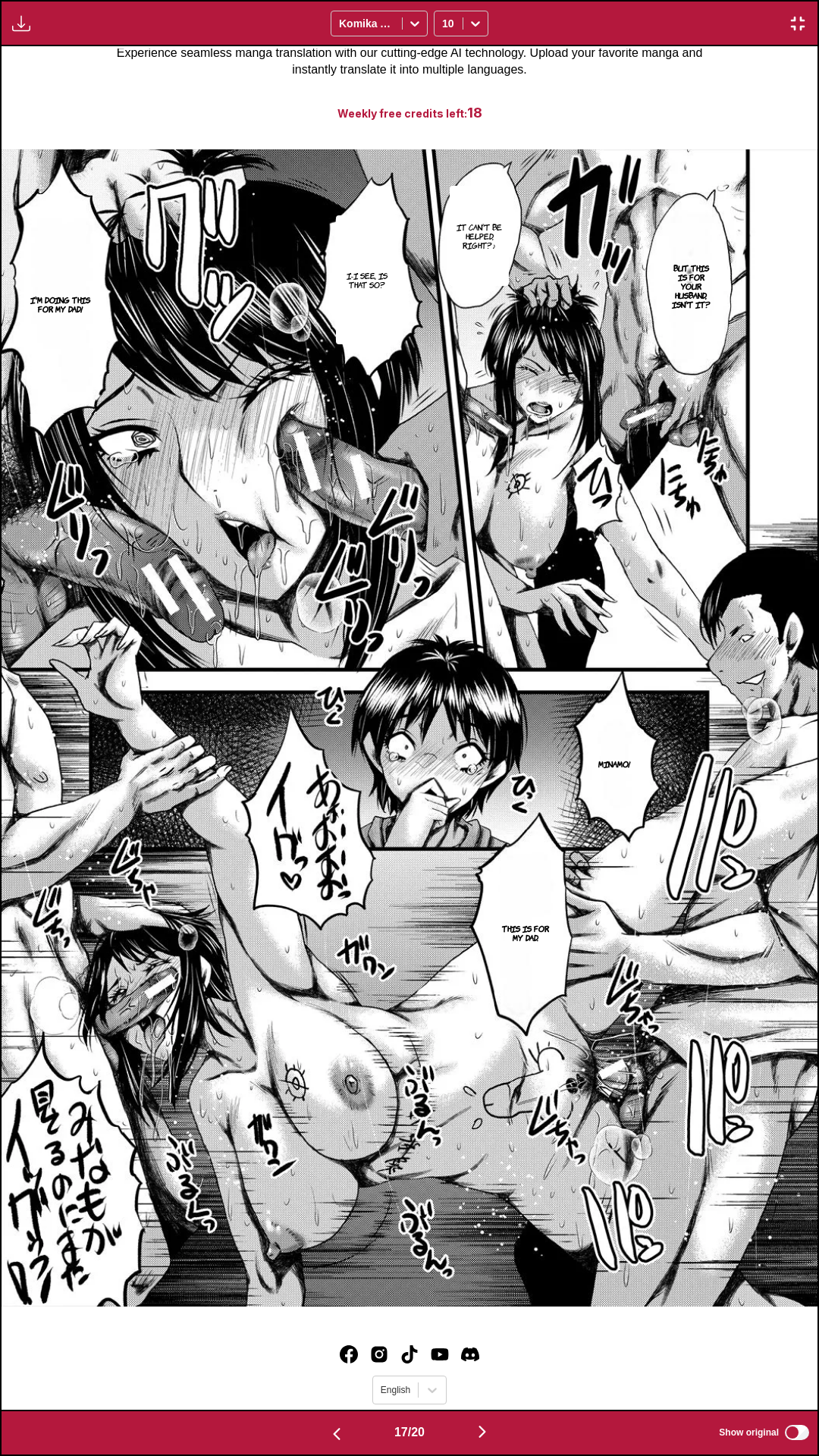
click at [525, 1359] on div "It can't be helped, right?♪ But this is for your husband, isn't it? I-I see, is…" at bounding box center [410, 728] width 816 height 1364
click at [485, 1359] on img "button" at bounding box center [482, 1432] width 18 height 18
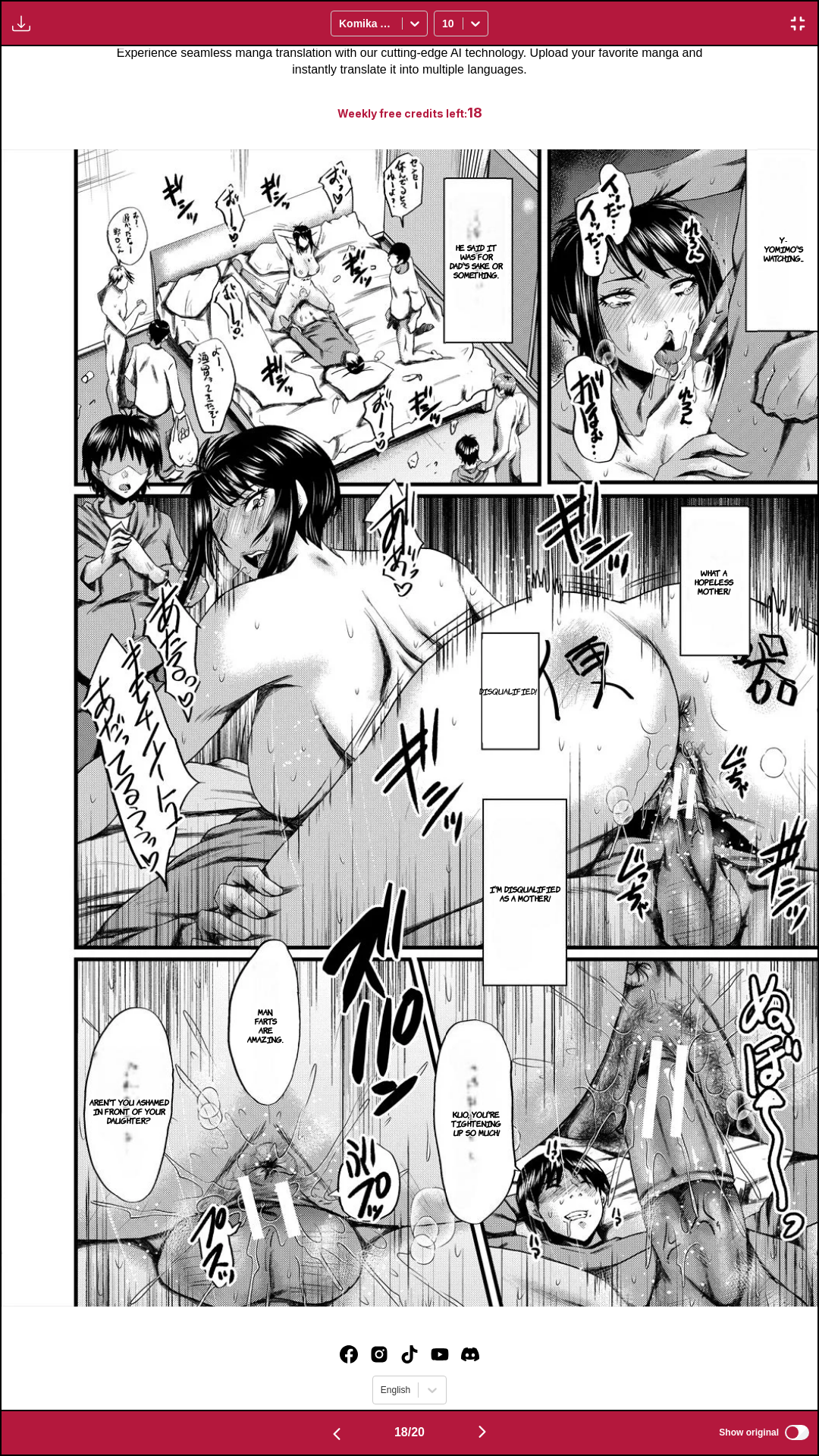
click at [211, 1359] on div "Y-Yomimo's watching... He said it was for Dad's sake or something. What a hopel…" at bounding box center [410, 728] width 816 height 1364
click at [491, 1359] on img "button" at bounding box center [482, 1432] width 18 height 18
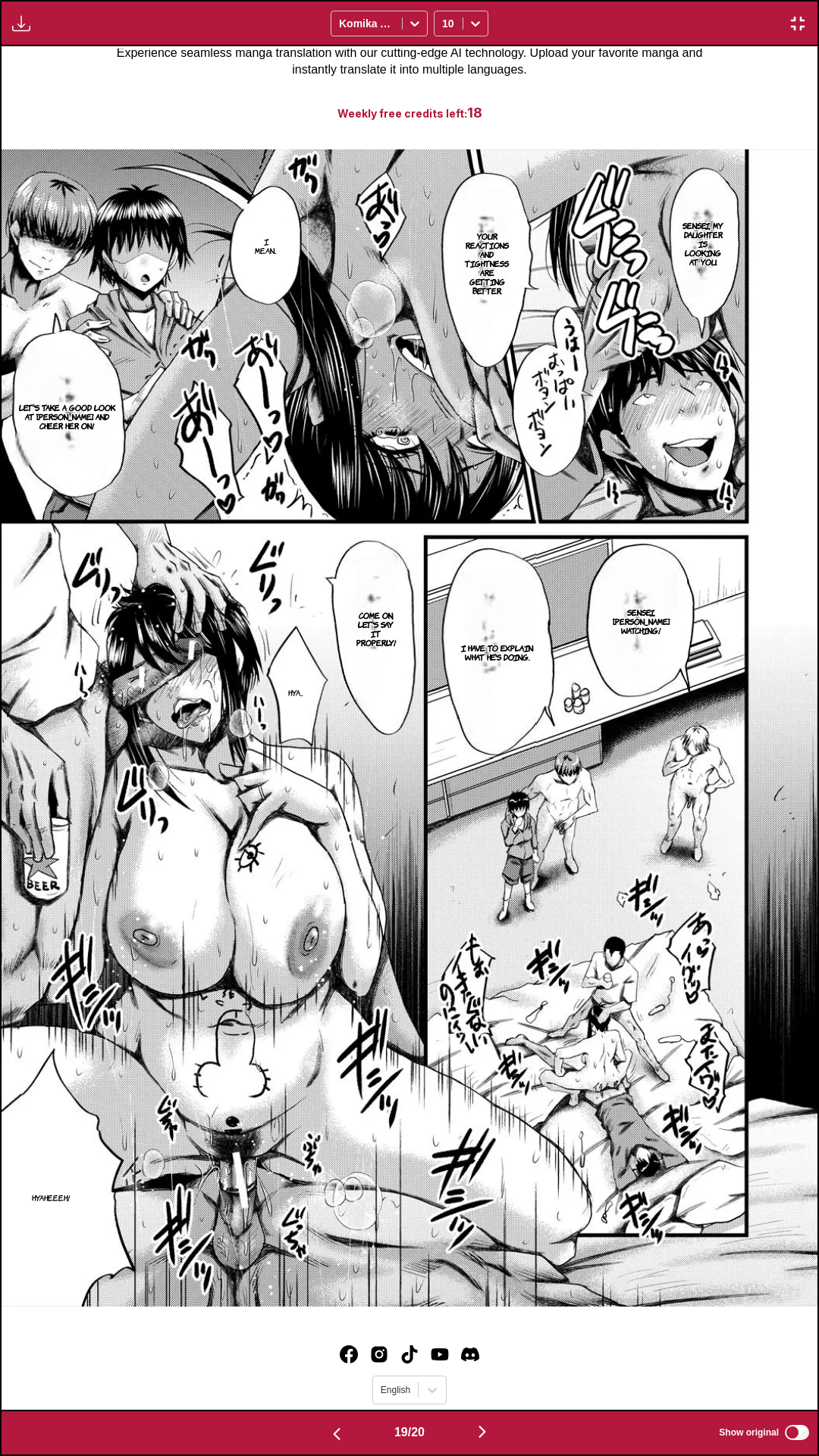
click at [481, 1359] on div "Sensei, my daughter is looking at you. Your reactions and tightness are getting…" at bounding box center [410, 728] width 816 height 1364
click at [485, 1359] on img "button" at bounding box center [482, 1432] width 18 height 18
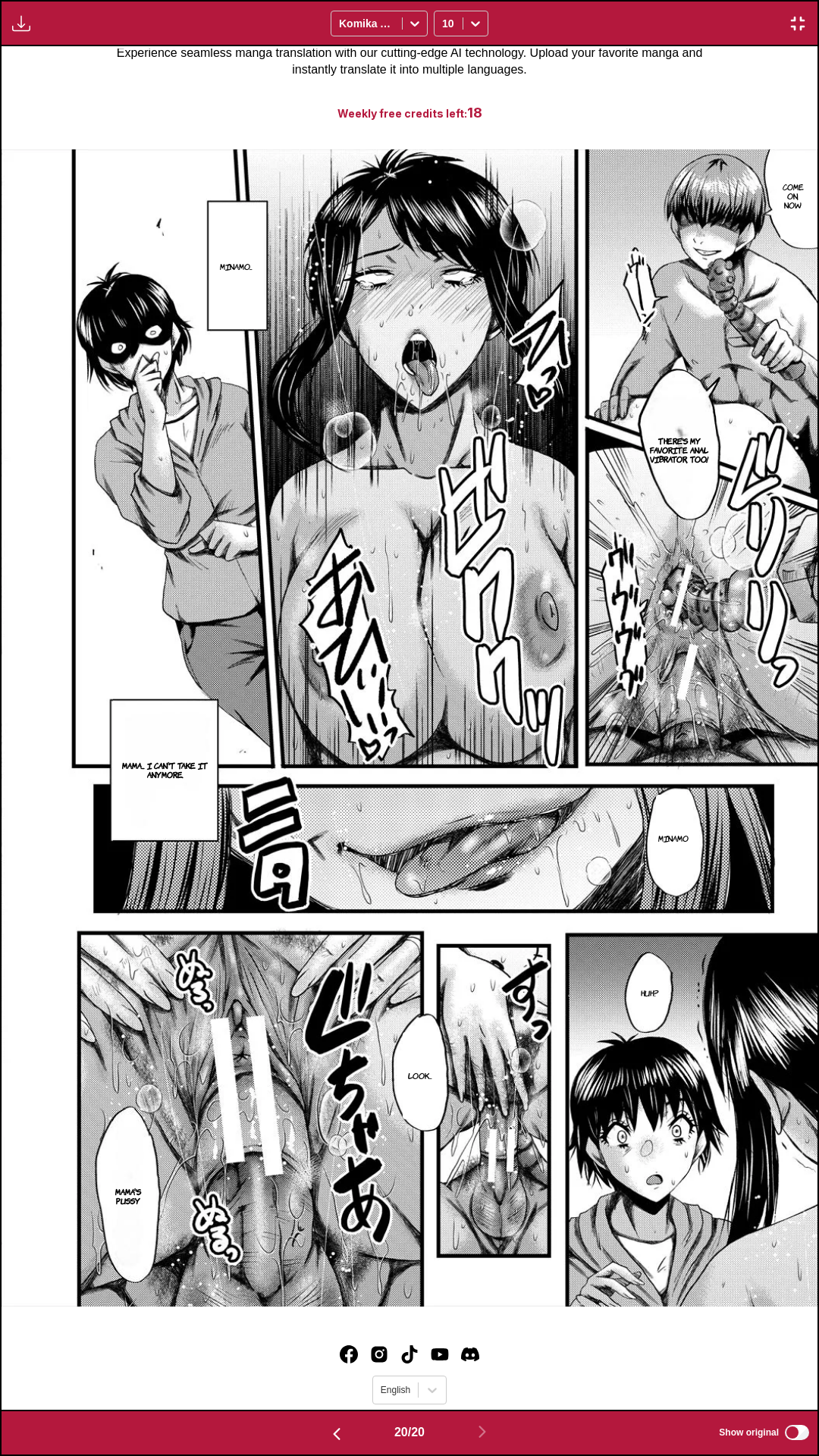
click at [797, 25] on img "button" at bounding box center [798, 23] width 18 height 18
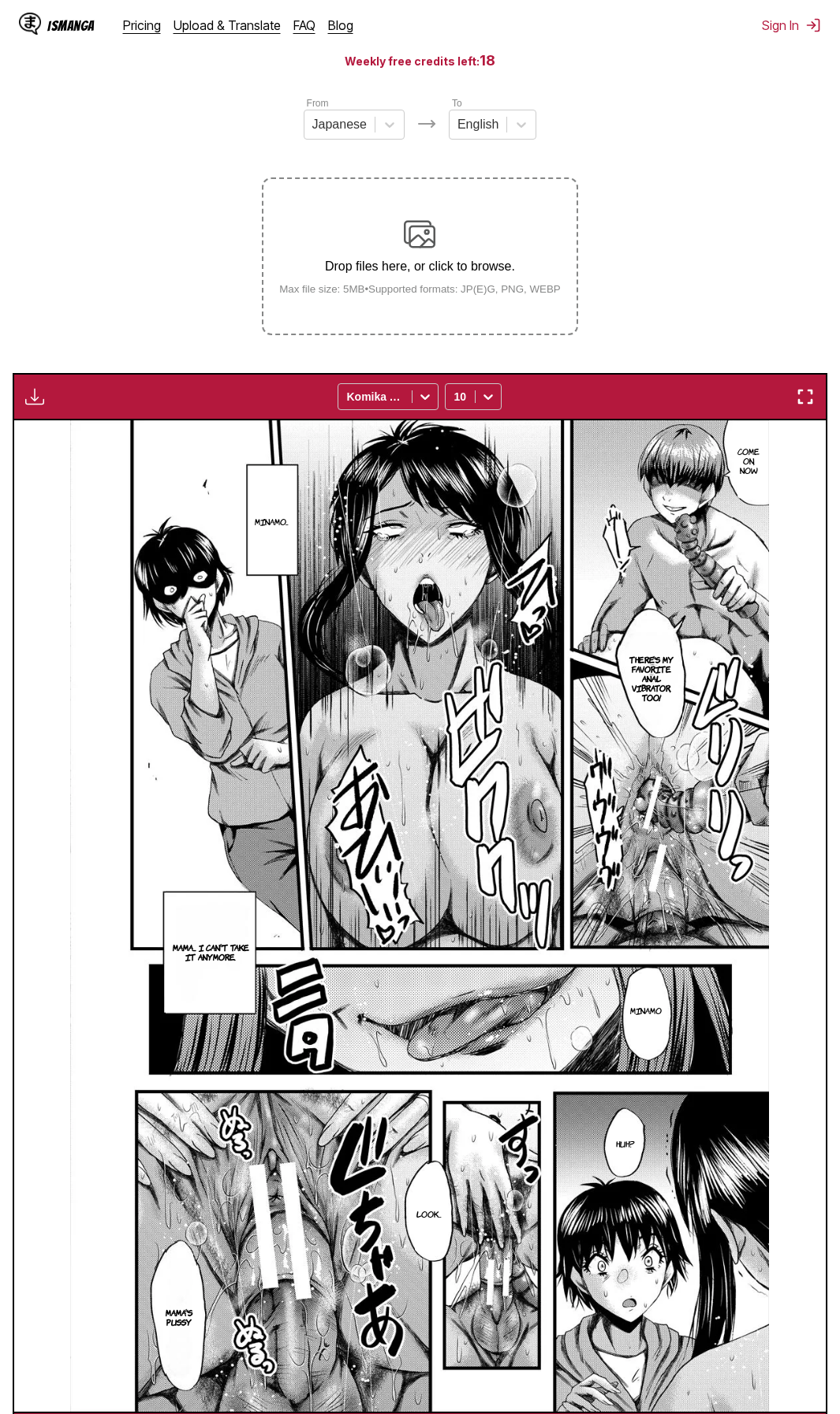
scroll to position [0, 15413]
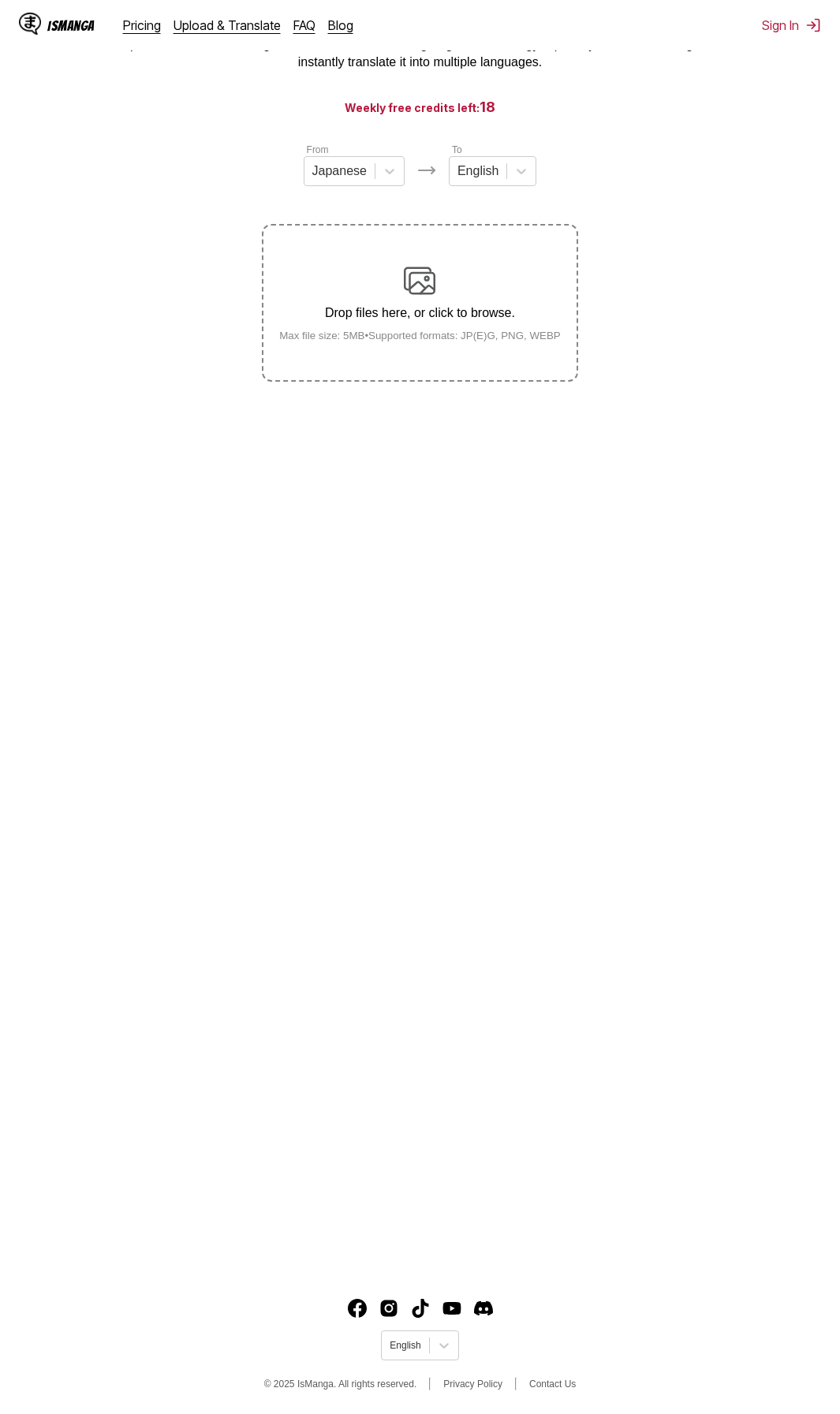
click at [445, 303] on div "Drop files here, or click to browse. Max file size: 5MB • Supported formats: JP…" at bounding box center [420, 303] width 307 height 77
click at [0, 0] on input "Drop files here, or click to browse. Max file size: 5MB • Supported formats: JP…" at bounding box center [0, 0] width 0 height 0
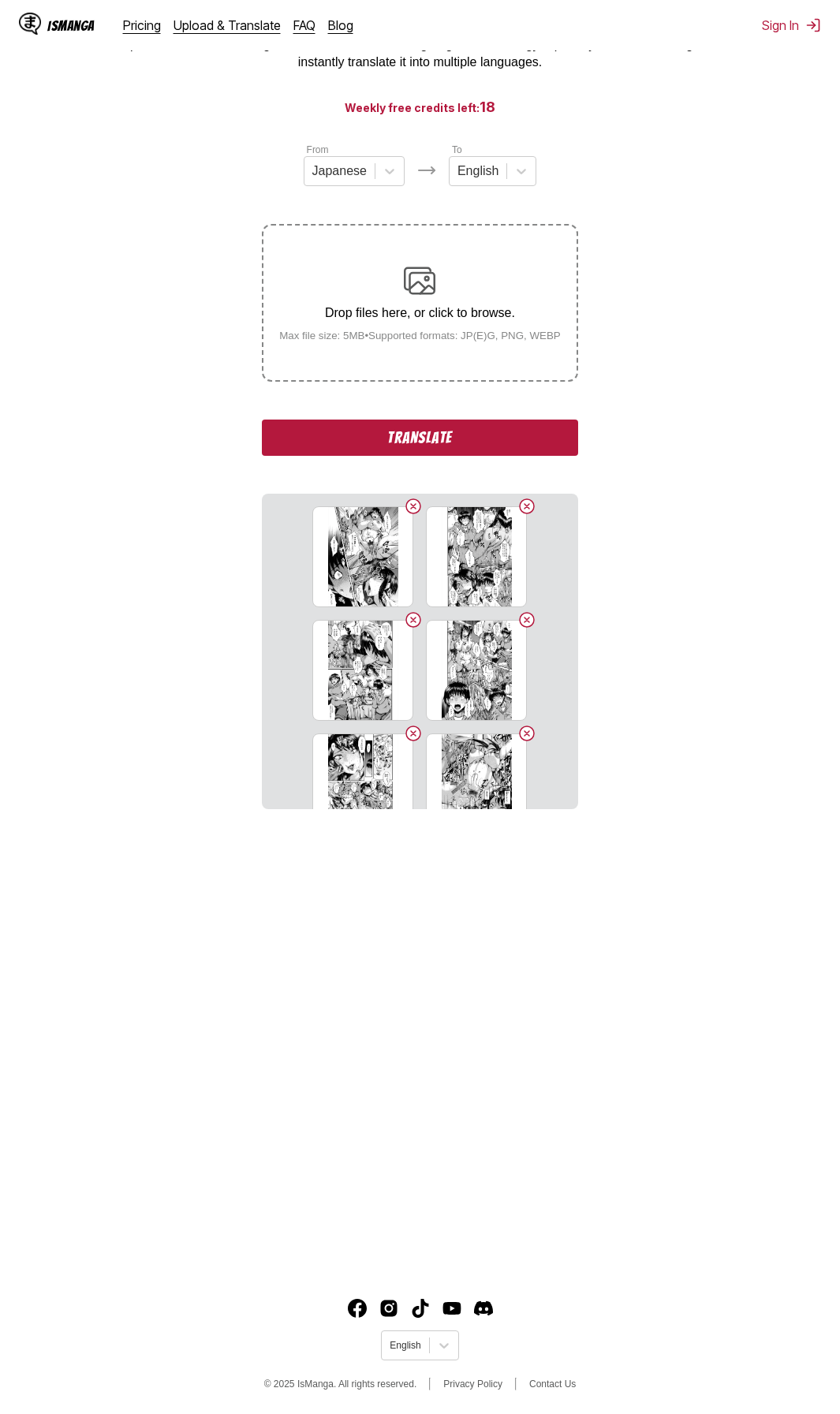
click at [529, 442] on button "Translate" at bounding box center [420, 438] width 316 height 36
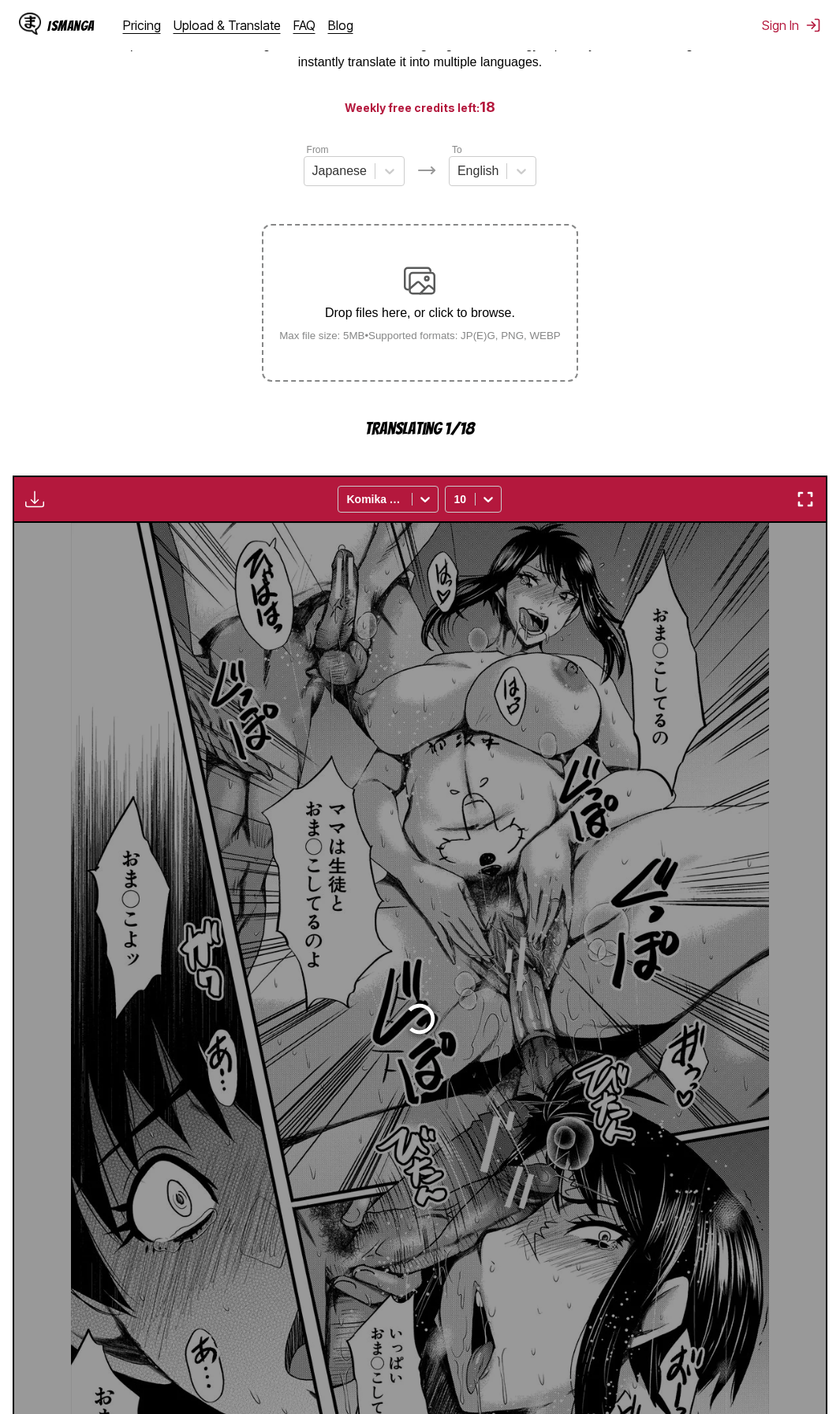
scroll to position [212, 0]
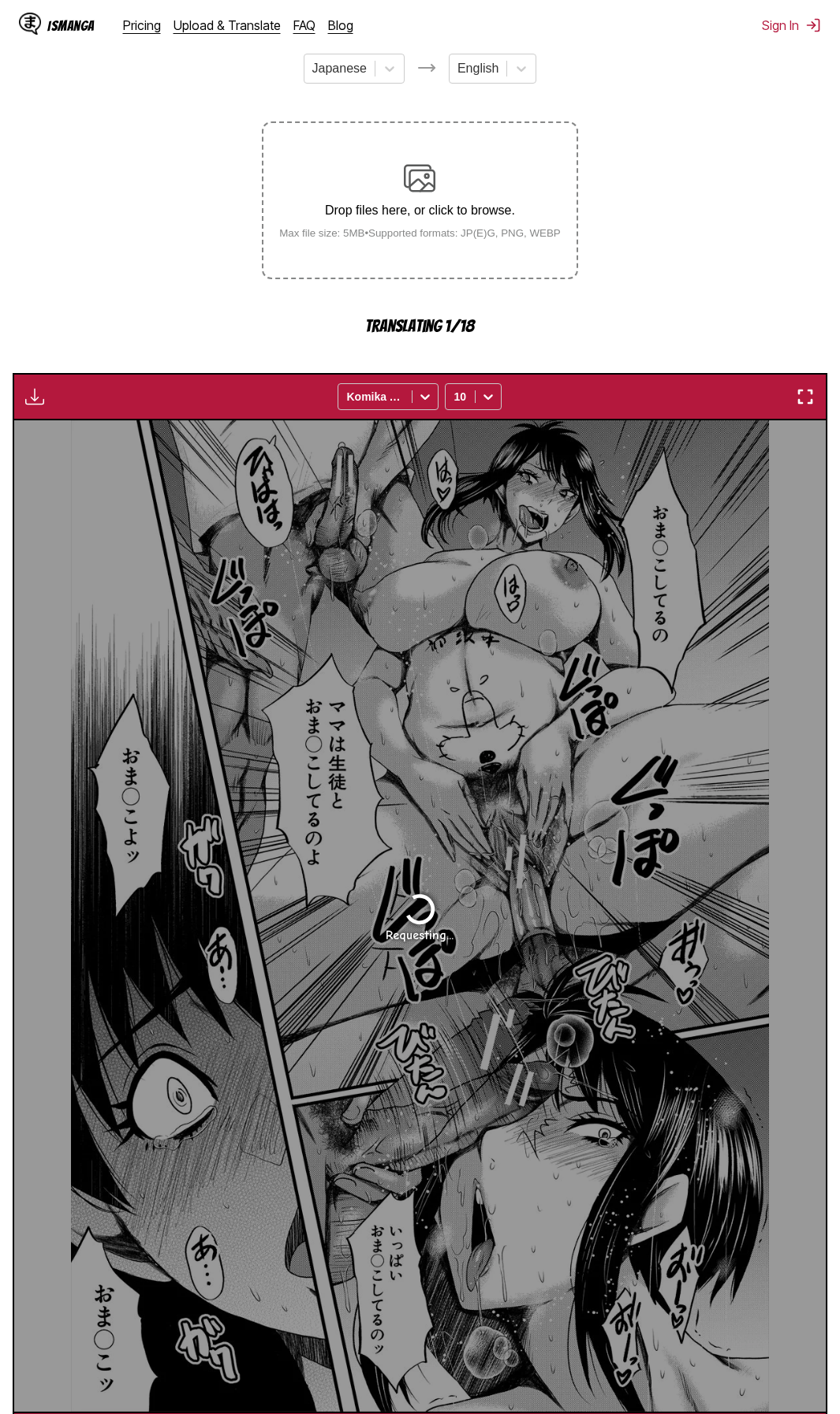
click at [804, 399] on img "button" at bounding box center [804, 397] width 19 height 19
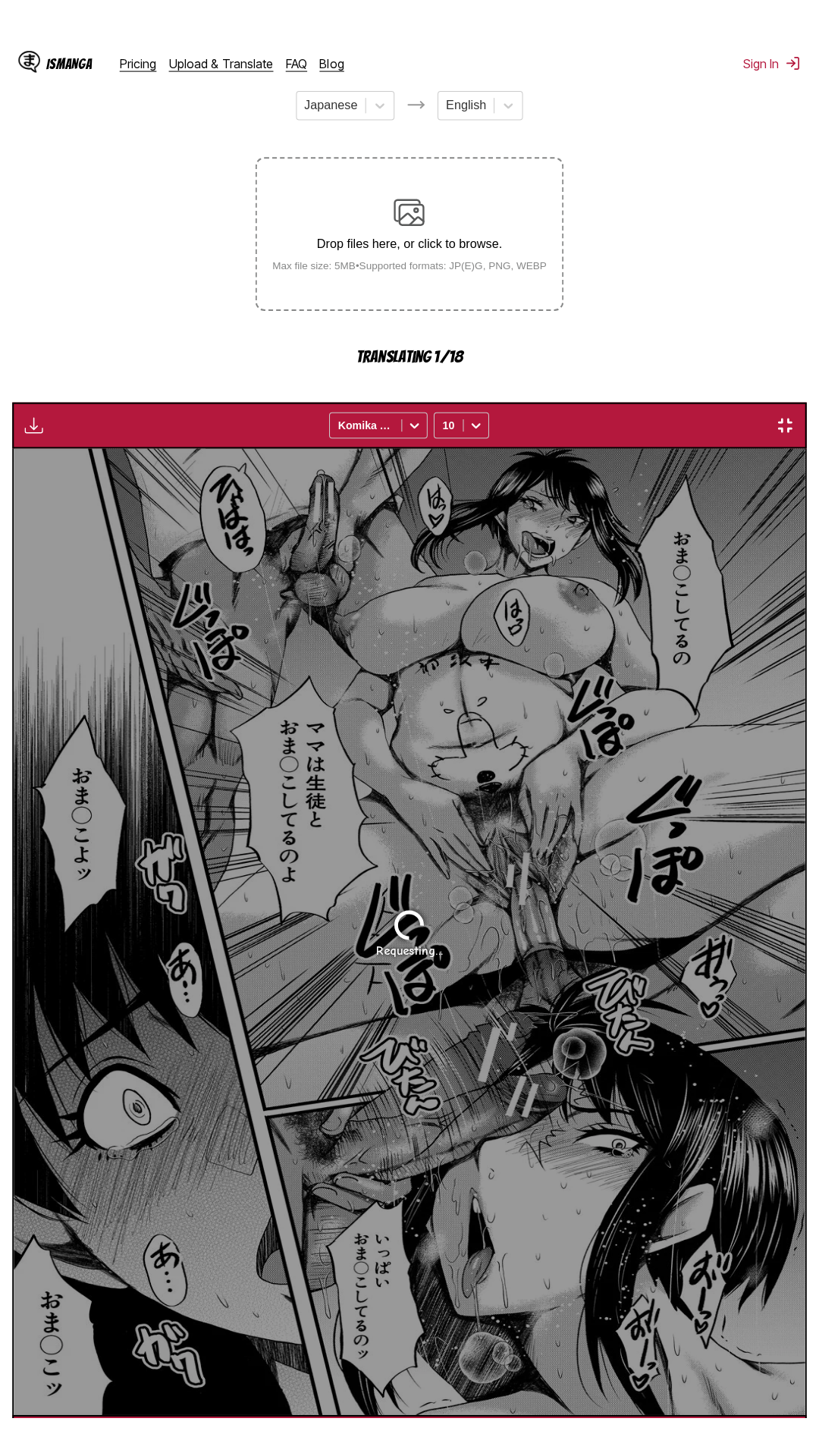
scroll to position [95, 0]
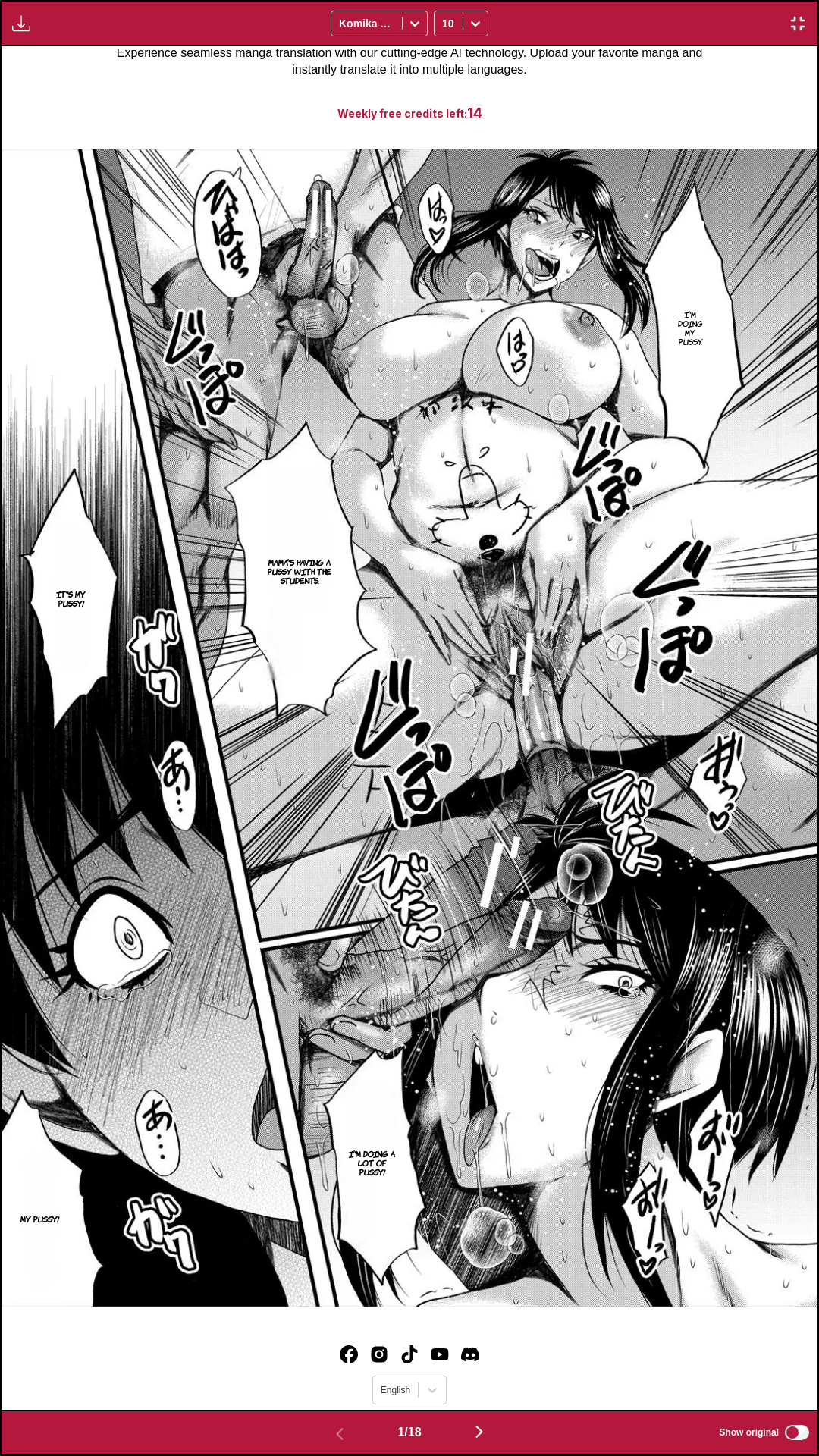
click at [226, 1359] on div "I'm doing my pussy. Mama's having a pussy with the students. It's my pussy! I'm…" at bounding box center [410, 728] width 816 height 1364
click at [484, 1359] on img "button" at bounding box center [479, 1432] width 18 height 18
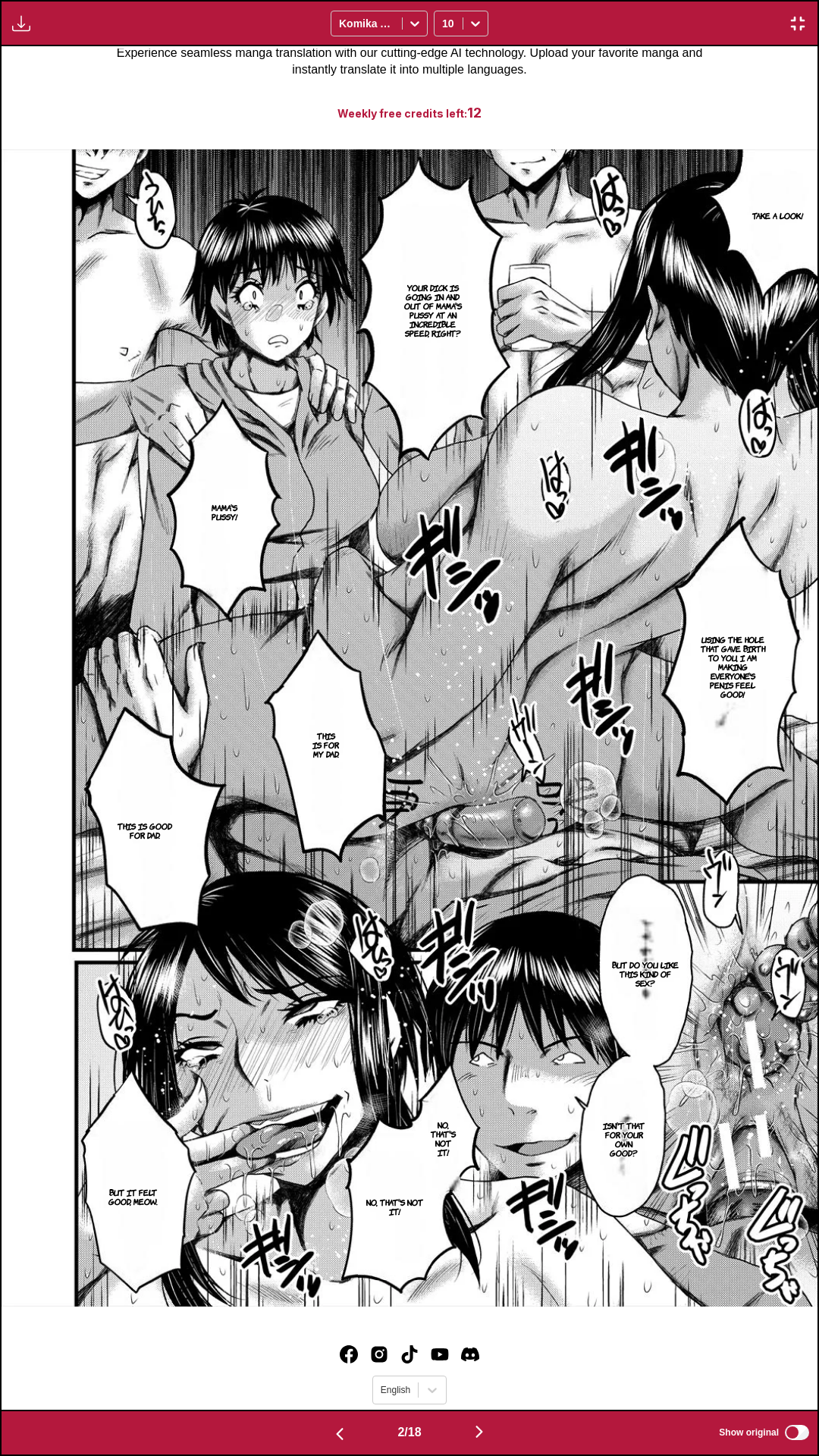
click at [340, 1359] on div "Take a look! Your dick is going in and out of Mama's pussy at an incredible spe…" at bounding box center [410, 728] width 816 height 1364
click at [495, 1359] on button "button" at bounding box center [479, 1433] width 91 height 22
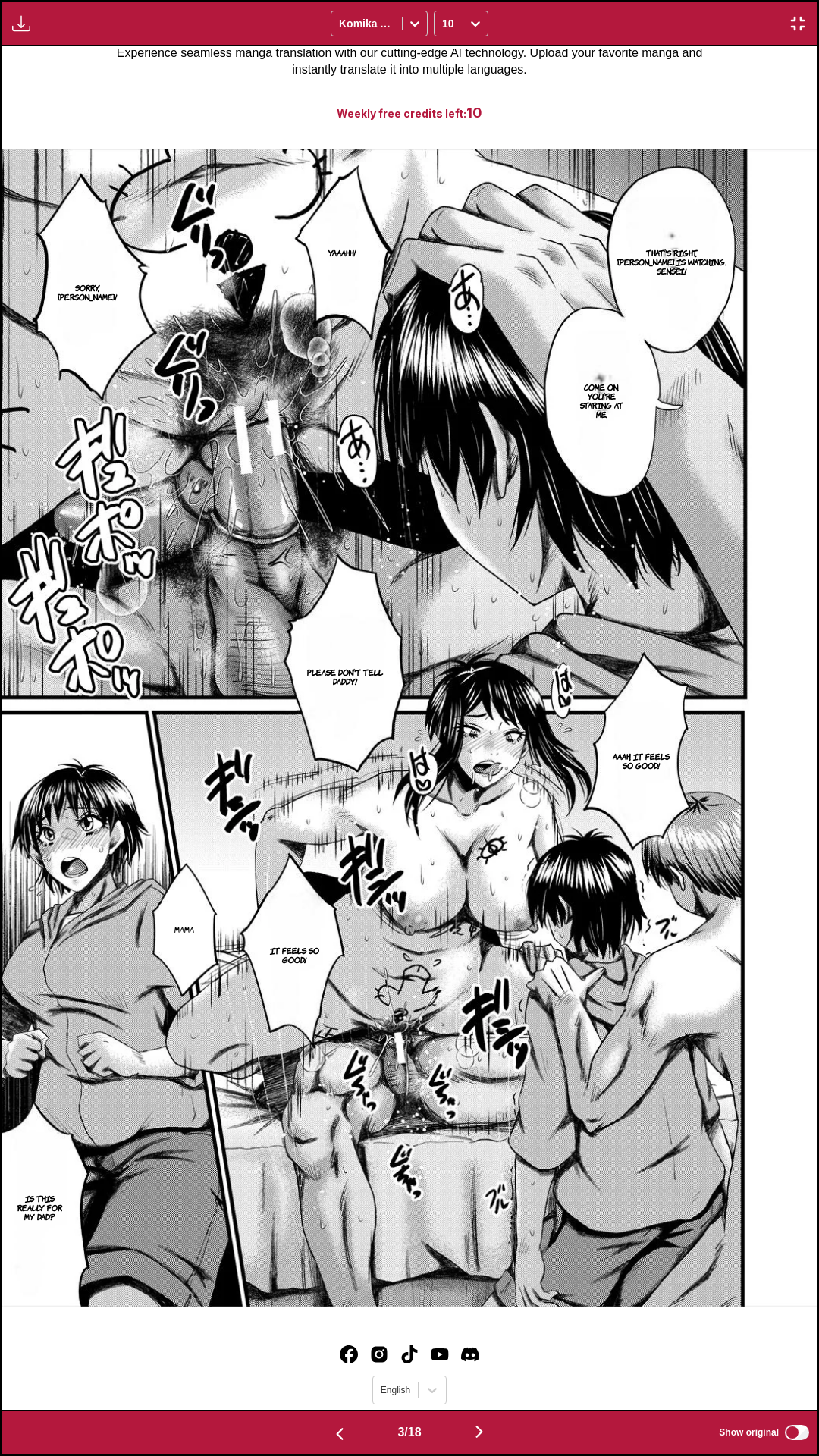
click at [430, 1359] on div "That's right, Minamo-chan is watching. Sensei! Yaaahh! Sorry, minamo! Come on, …" at bounding box center [410, 728] width 816 height 1364
click at [488, 1359] on img "button" at bounding box center [479, 1432] width 18 height 18
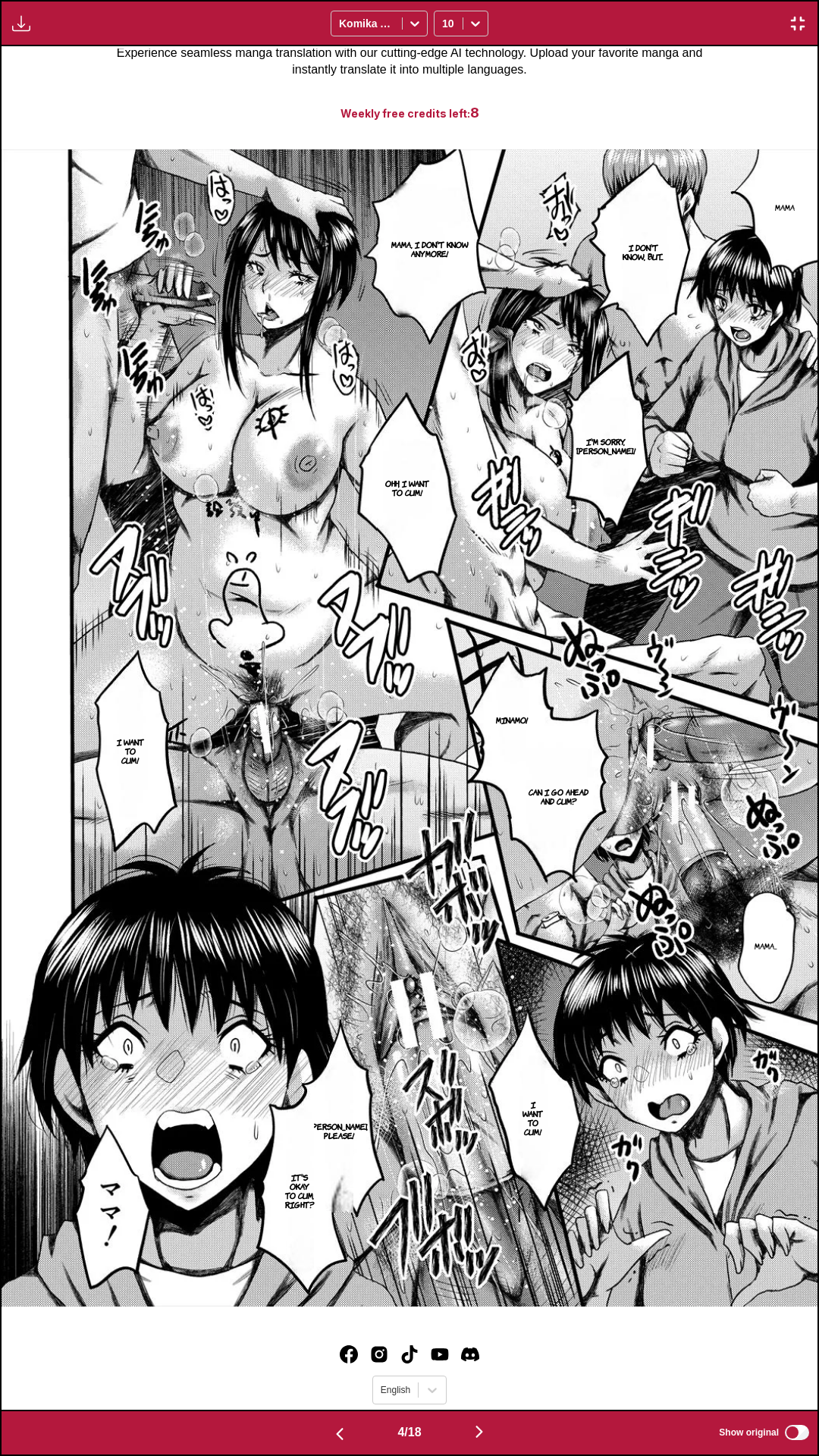
drag, startPoint x: 538, startPoint y: 1411, endPoint x: 534, endPoint y: 1419, distance: 8.9
click at [538, 1359] on div "4 / 18 Show original" at bounding box center [410, 1433] width 819 height 46
click at [488, 1359] on img "button" at bounding box center [479, 1432] width 18 height 18
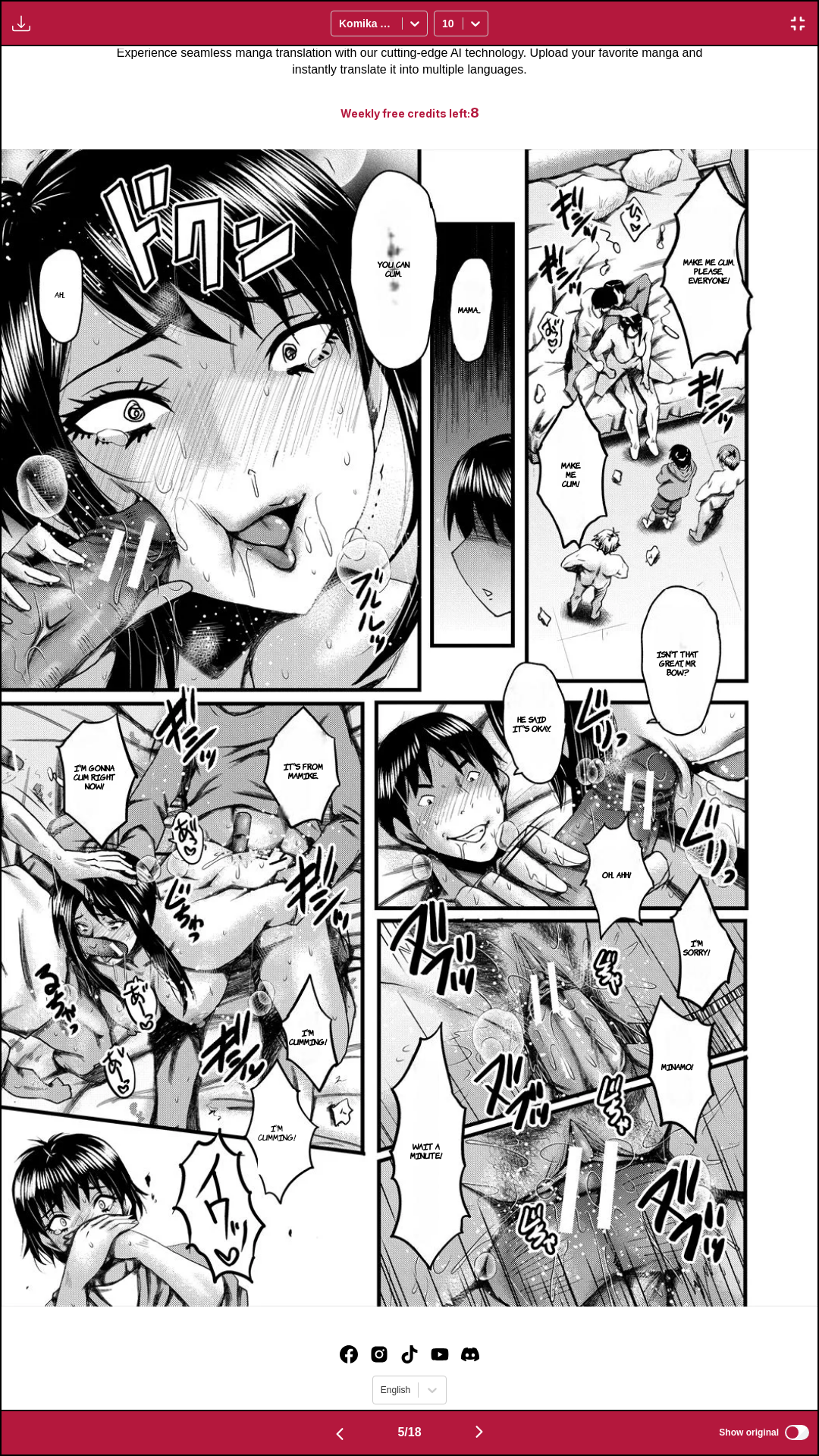
click at [464, 1359] on div "Make me cum. Please, everyone! Mama... You can cum. Ah... Make me cum! Isn't th…" at bounding box center [410, 728] width 816 height 1364
click at [494, 1359] on button "button" at bounding box center [479, 1433] width 91 height 22
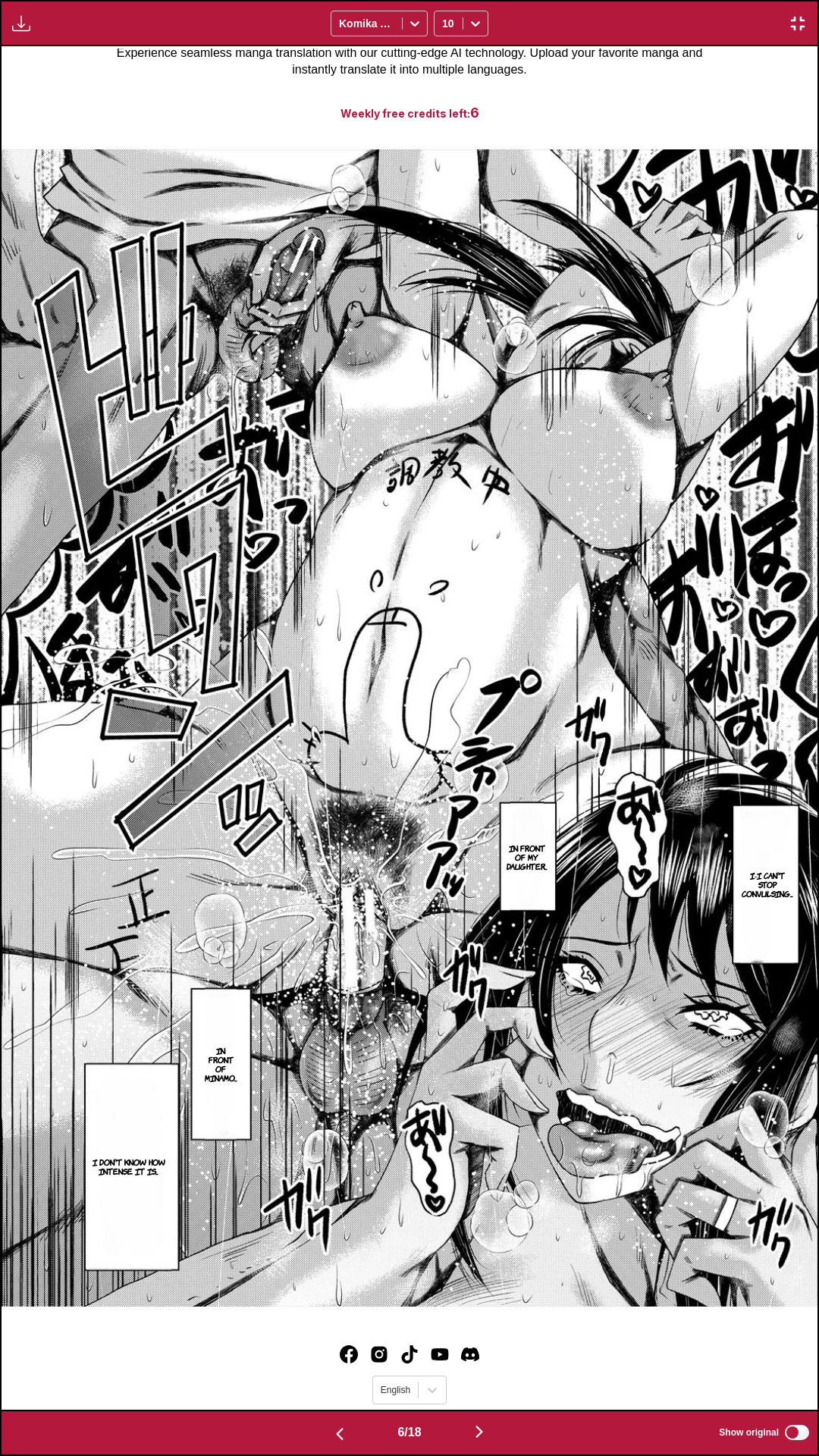
click at [438, 1359] on div "I-I can't stop convulsing... In front of my daughter... In front of Minamo... I…" at bounding box center [410, 728] width 816 height 1364
click at [487, 1359] on img "button" at bounding box center [479, 1432] width 18 height 18
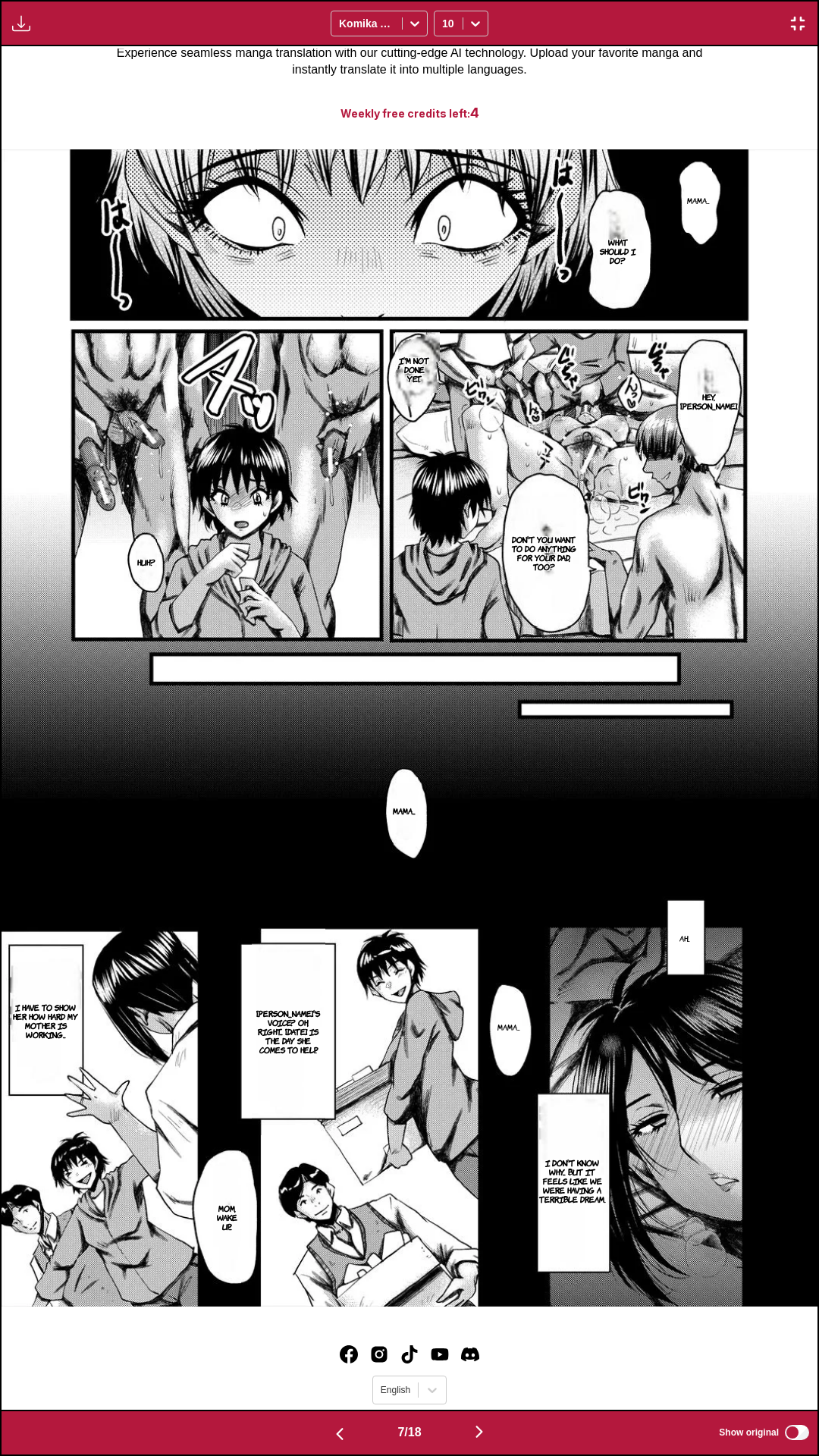
click at [540, 1359] on div "Mama... What should I do? Hey, hey. I'm not done yet. Hey, minamochan. Don't yo…" at bounding box center [410, 728] width 816 height 1364
click at [482, 1359] on img "button" at bounding box center [479, 1432] width 18 height 18
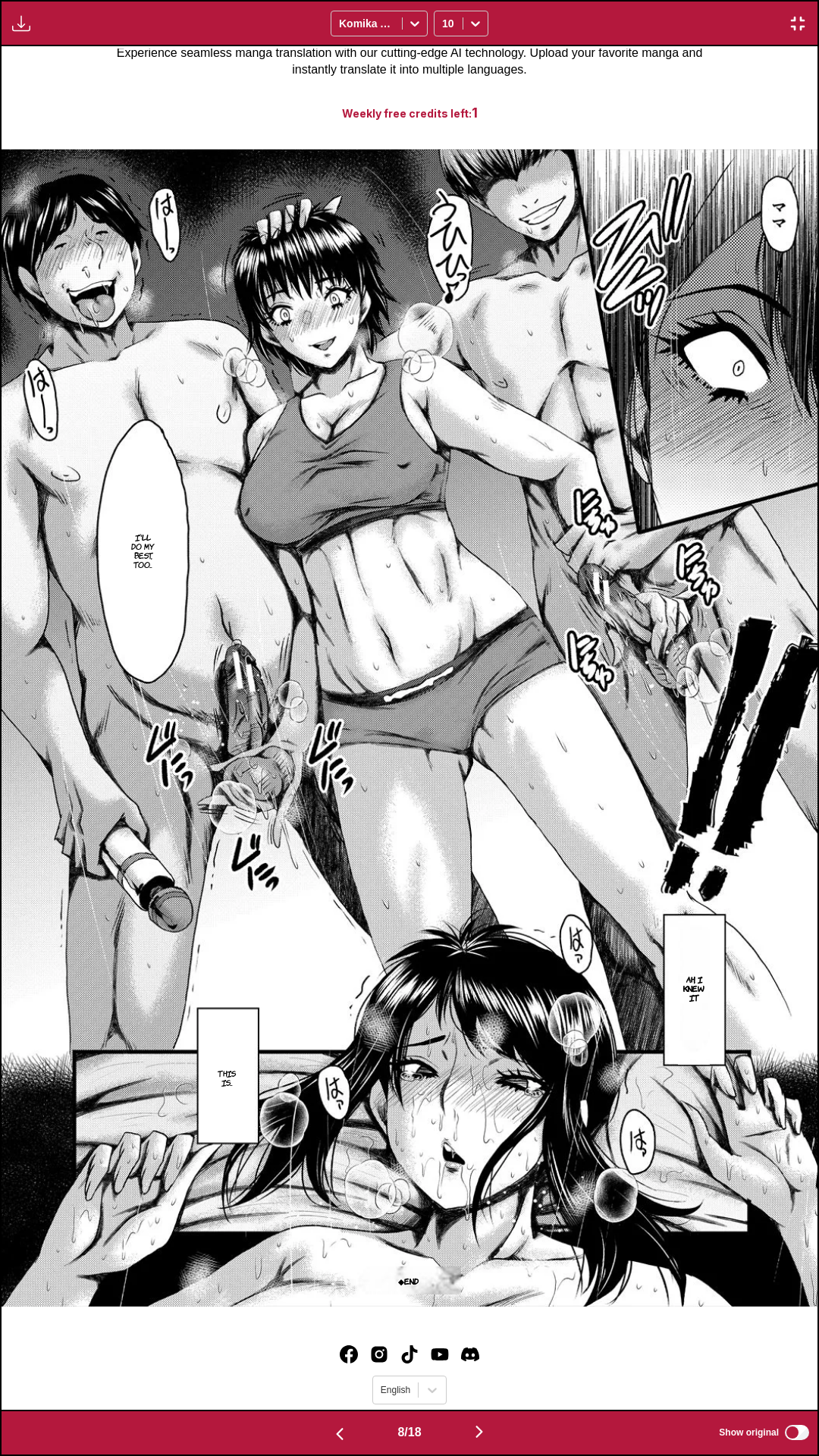
drag, startPoint x: 481, startPoint y: 1401, endPoint x: 495, endPoint y: 1402, distance: 14.0
click at [481, 1359] on div "I'll do my best, too... Ah, I knew it This is... ◆End" at bounding box center [410, 728] width 816 height 1364
click at [476, 1359] on img "button" at bounding box center [479, 1432] width 18 height 18
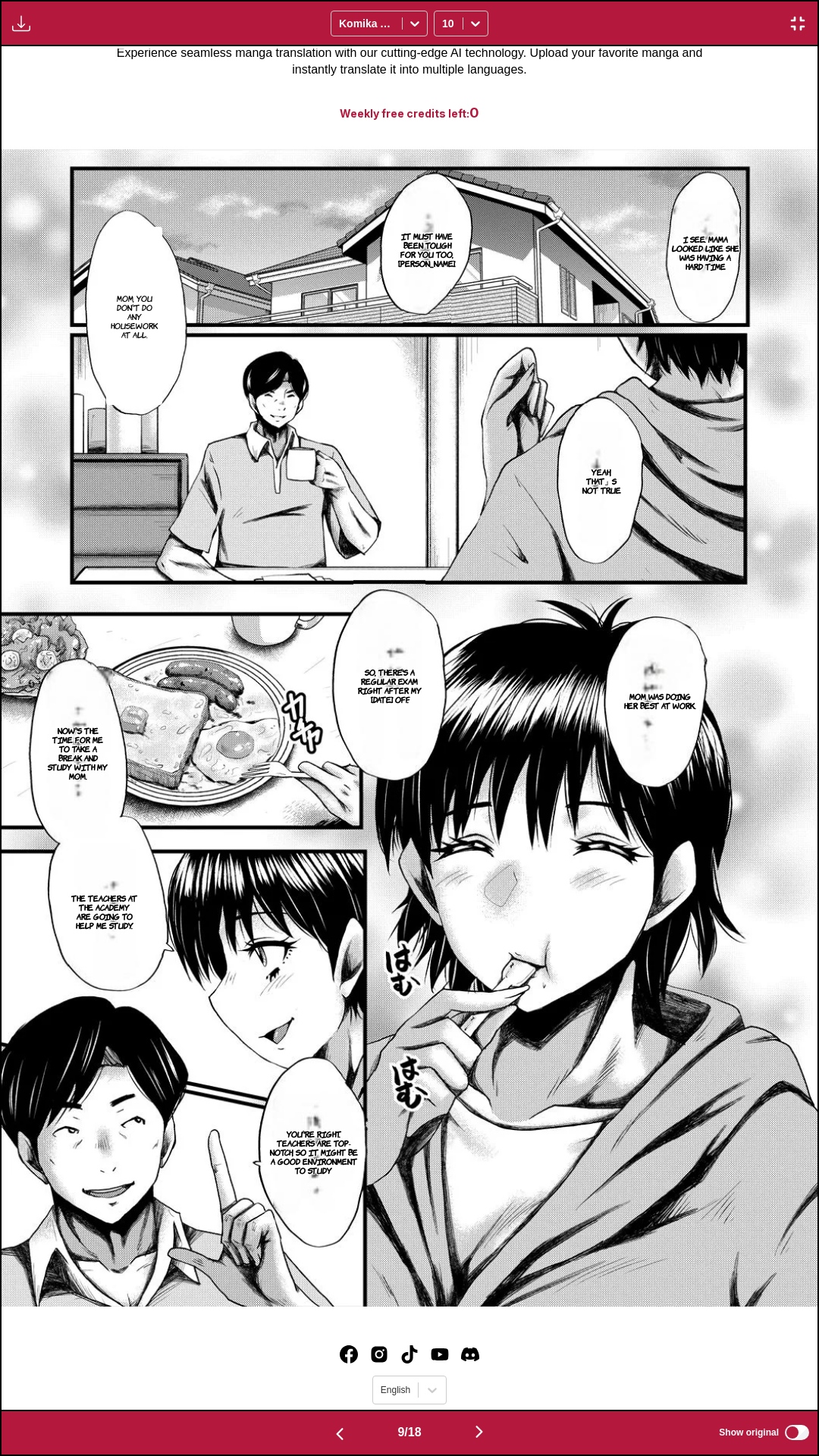
click at [276, 1359] on div "9 / 18 Show original" at bounding box center [410, 1433] width 819 height 46
click at [484, 1359] on img "button" at bounding box center [479, 1432] width 18 height 18
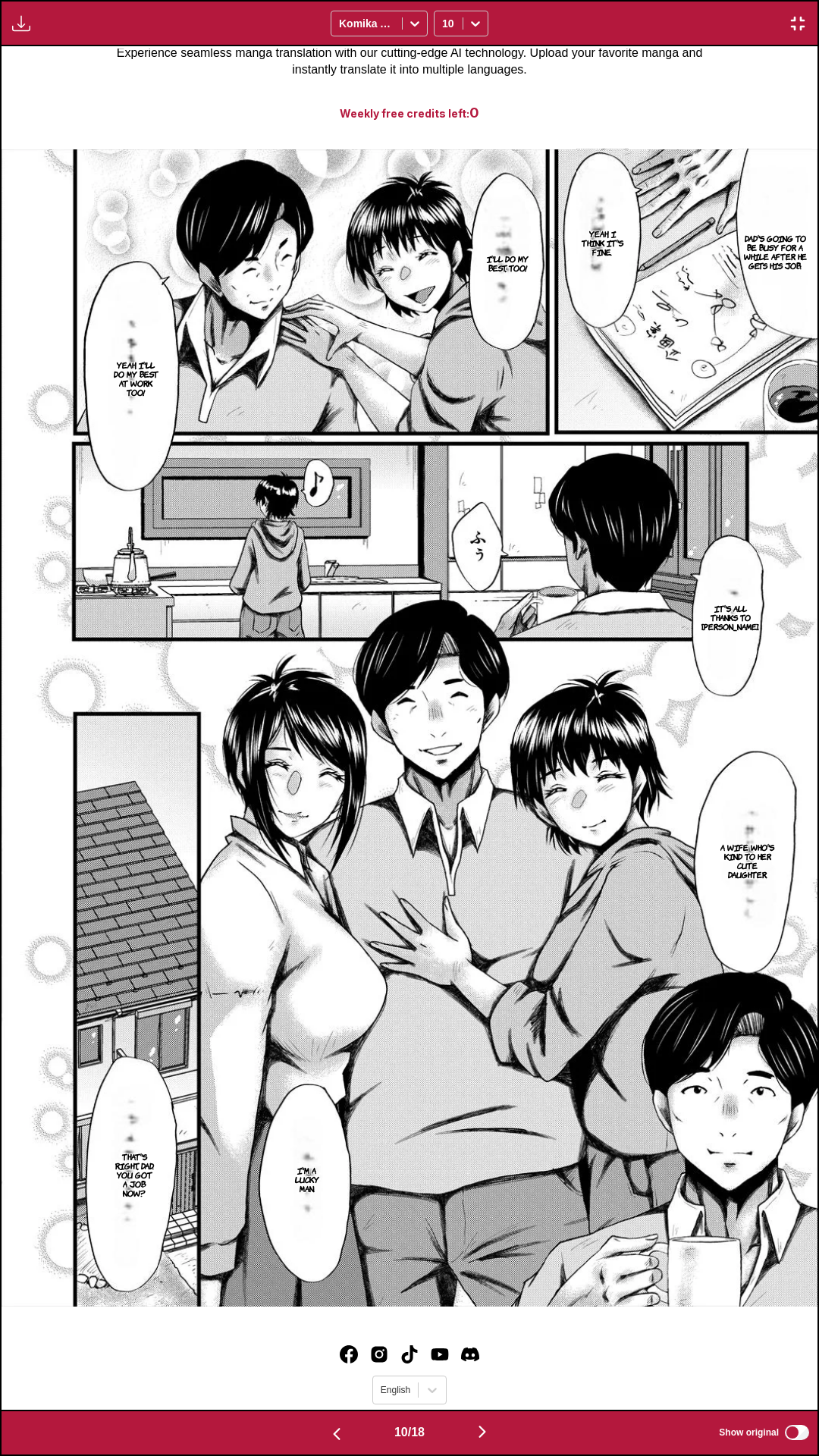
click at [437, 1359] on div "Dad's going to be busy for a while after he gets his job. Yeah, I think it's fi…" at bounding box center [410, 728] width 816 height 1364
click at [489, 1359] on img "button" at bounding box center [482, 1432] width 18 height 18
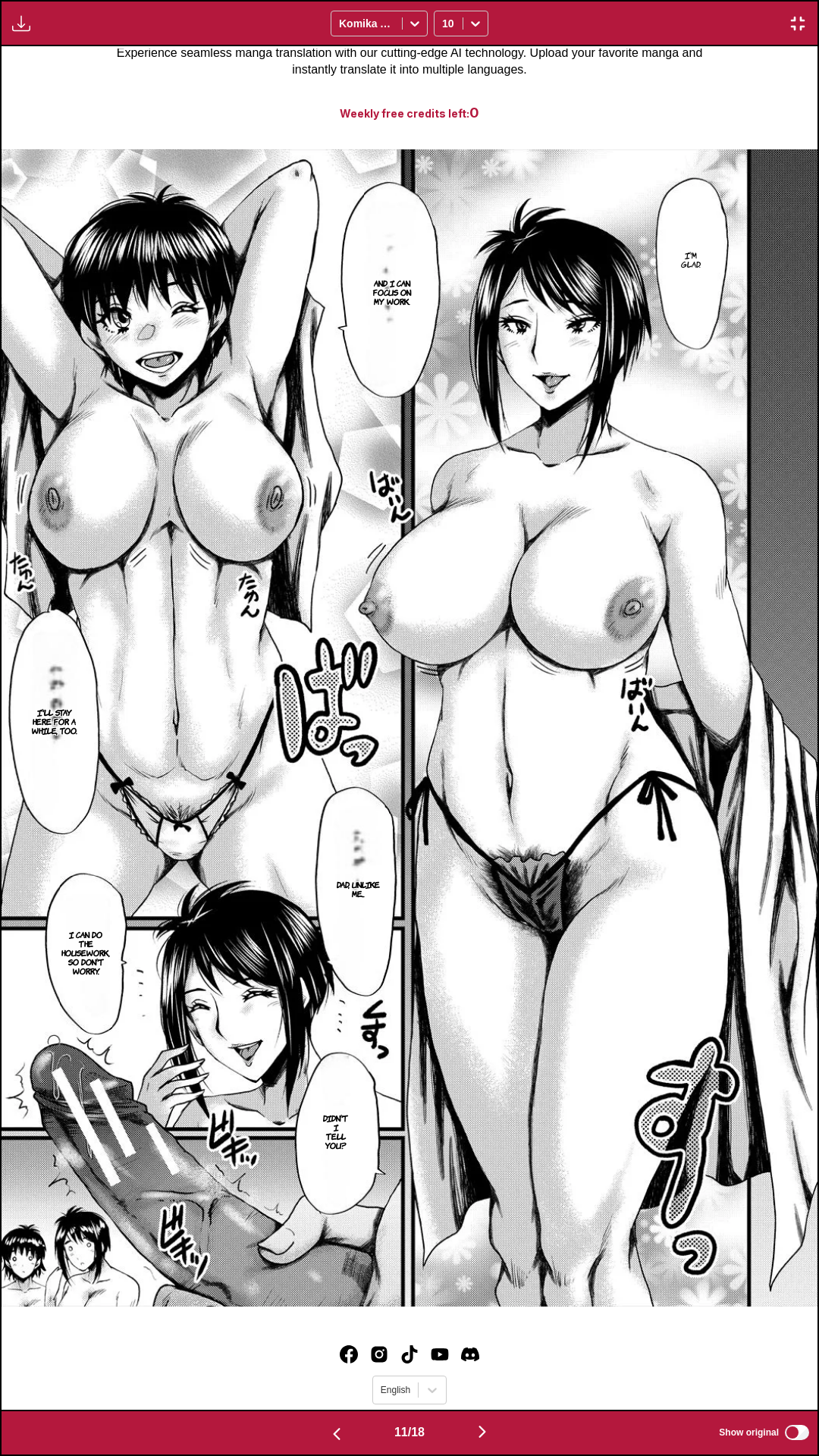
click at [489, 1359] on div "I'm glad. And I can focus on my work. I'll stay here for a while, too. Dad, unl…" at bounding box center [410, 728] width 816 height 1364
click at [484, 1359] on img "button" at bounding box center [482, 1432] width 18 height 18
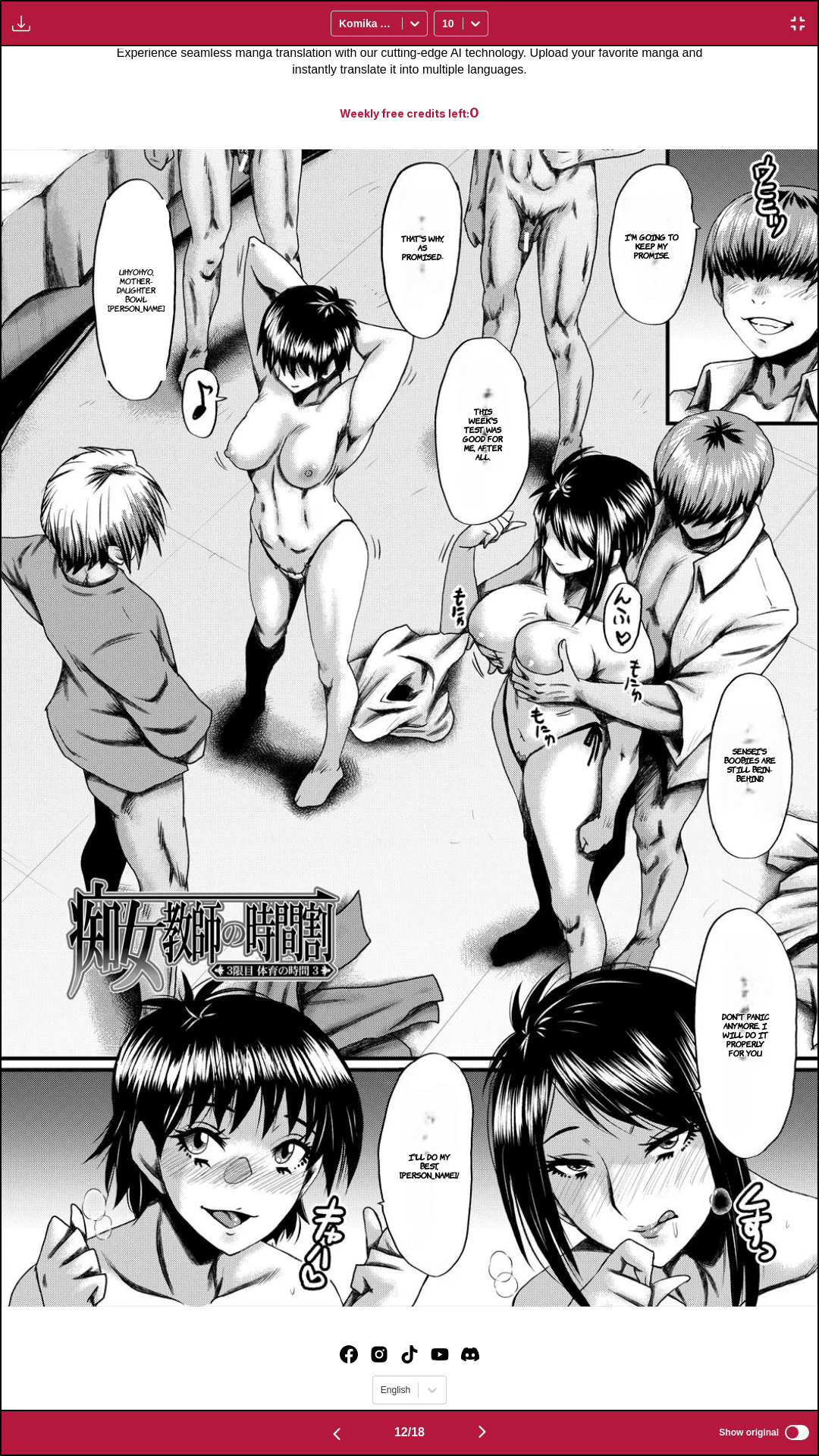
click at [502, 1359] on div "I'm going to keep my promise. That's why, as promised- Uhyohyo, mother-daughter…" at bounding box center [410, 728] width 816 height 1364
click at [477, 1359] on button "button" at bounding box center [483, 1433] width 91 height 22
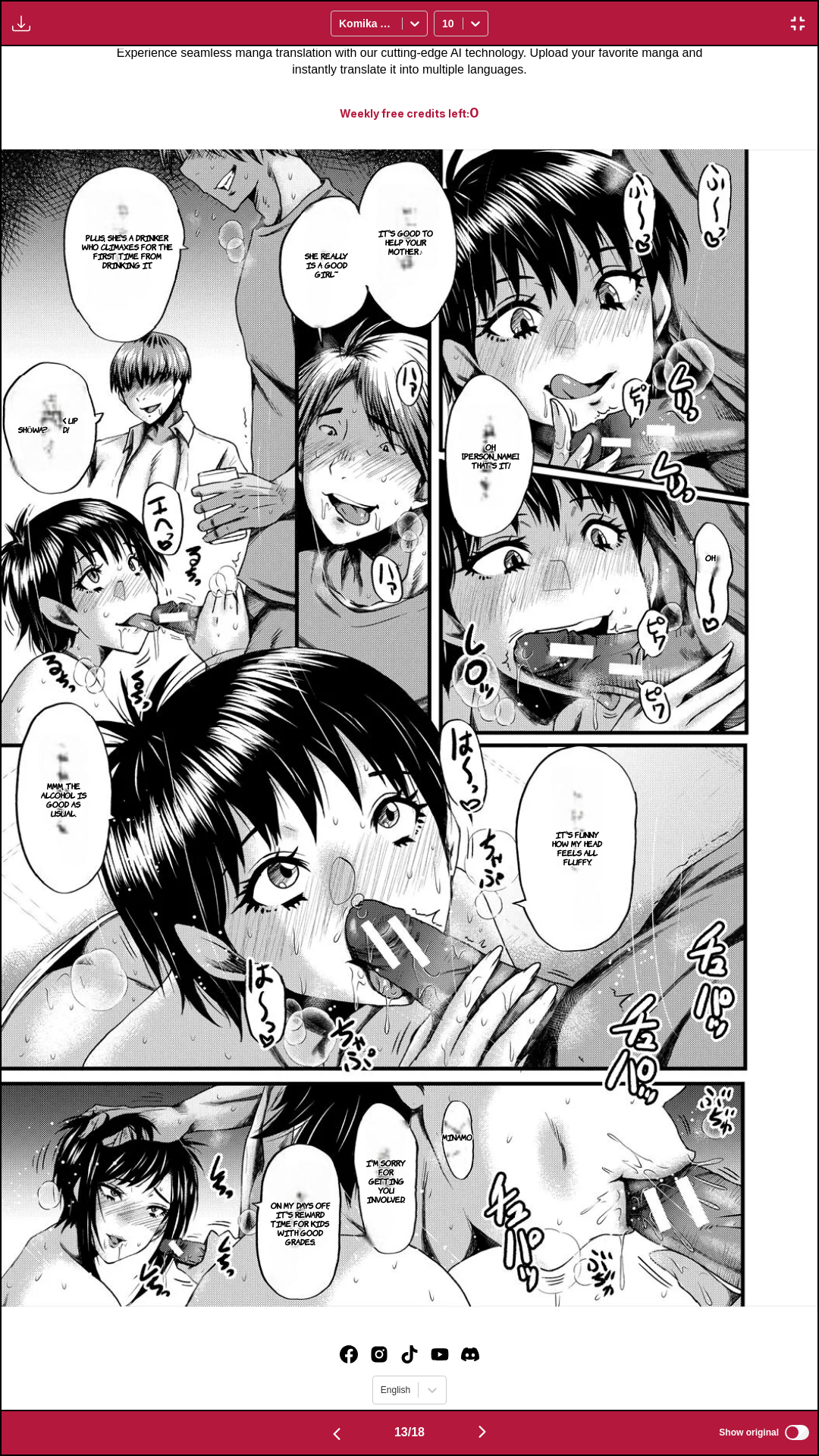
click at [477, 1359] on div "It's good to help your mother♪ She really is a good girl~ Plus, she's a drinker…" at bounding box center [410, 728] width 816 height 1364
click at [481, 1359] on img "button" at bounding box center [482, 1432] width 18 height 18
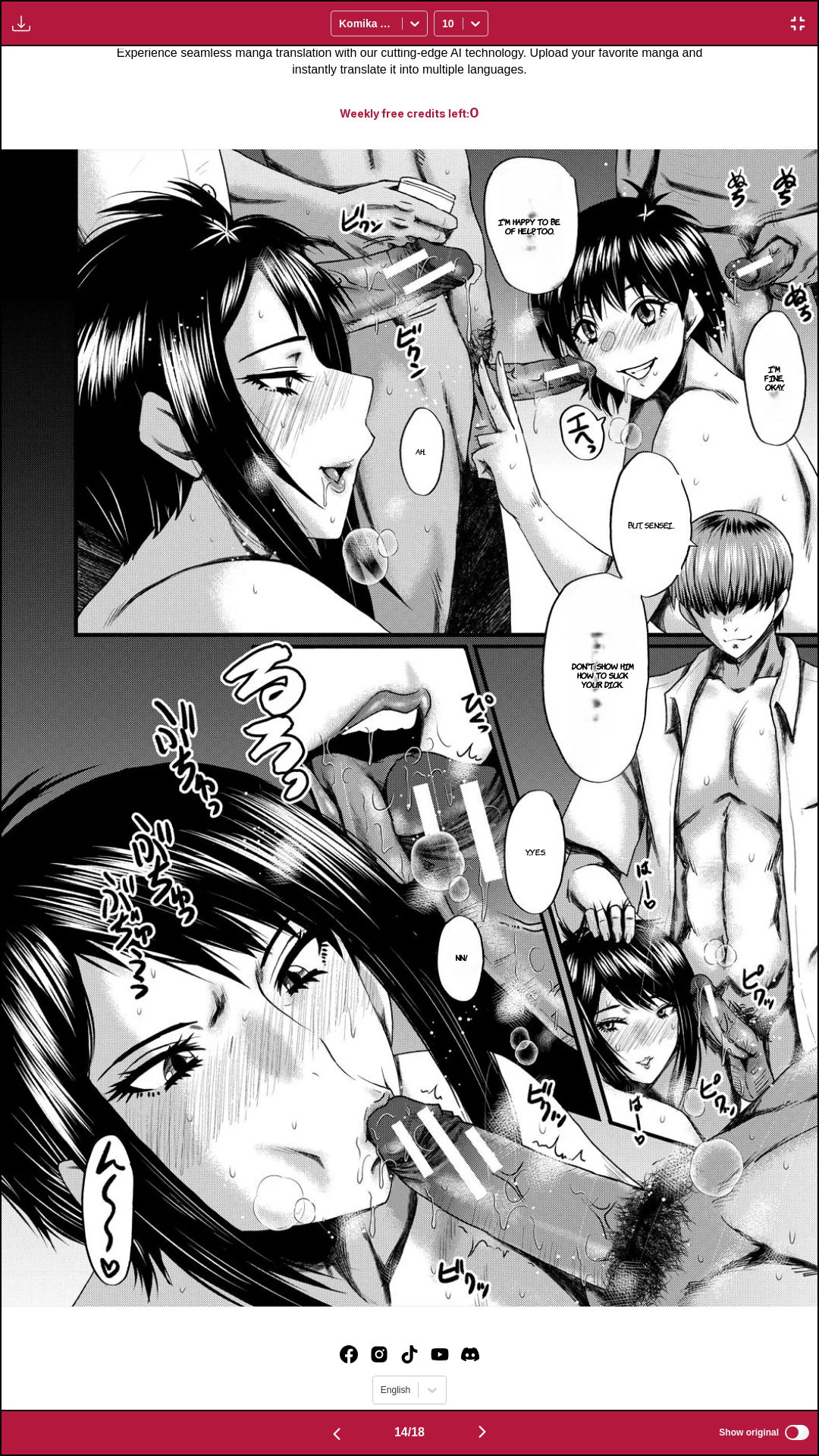
click at [456, 1359] on div "I'm happy to be of help, too. I'm fine, okay. Ah... But, sensei... Don't show h…" at bounding box center [410, 728] width 816 height 1364
click at [491, 1359] on img "button" at bounding box center [482, 1432] width 18 height 18
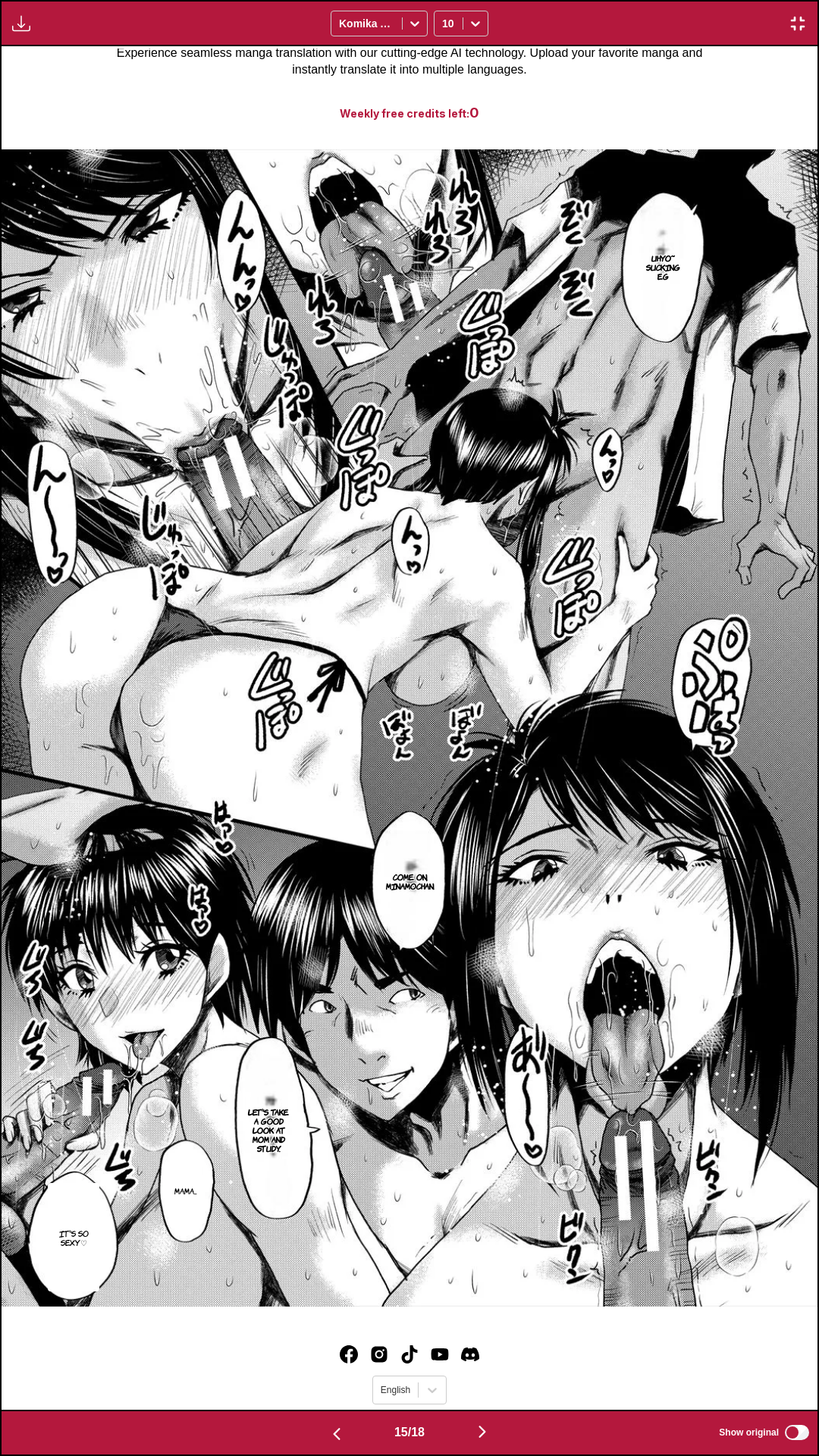
drag, startPoint x: 369, startPoint y: 1404, endPoint x: 423, endPoint y: 1406, distance: 54.0
click at [369, 1359] on div "Uhyo~ Sucking Eg Come on, minamochan. Let's take a good look at mom and study. …" at bounding box center [410, 728] width 816 height 1364
click at [487, 1359] on img "button" at bounding box center [482, 1432] width 18 height 18
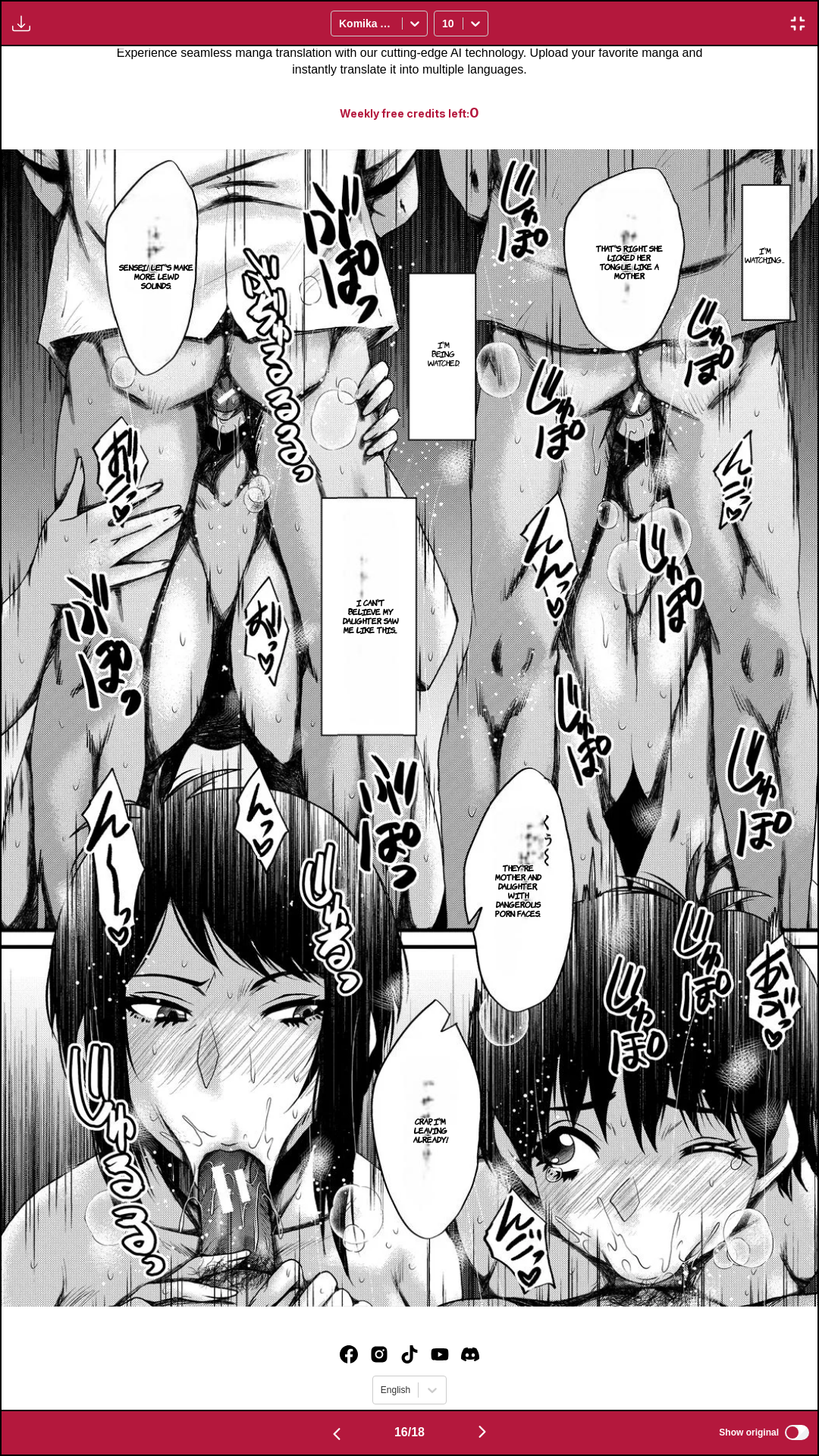
click at [498, 1359] on div "I'm watching... That's right. She licked her tongue like a mother I'm being wat…" at bounding box center [410, 728] width 816 height 1364
click at [485, 1359] on img "button" at bounding box center [482, 1432] width 18 height 18
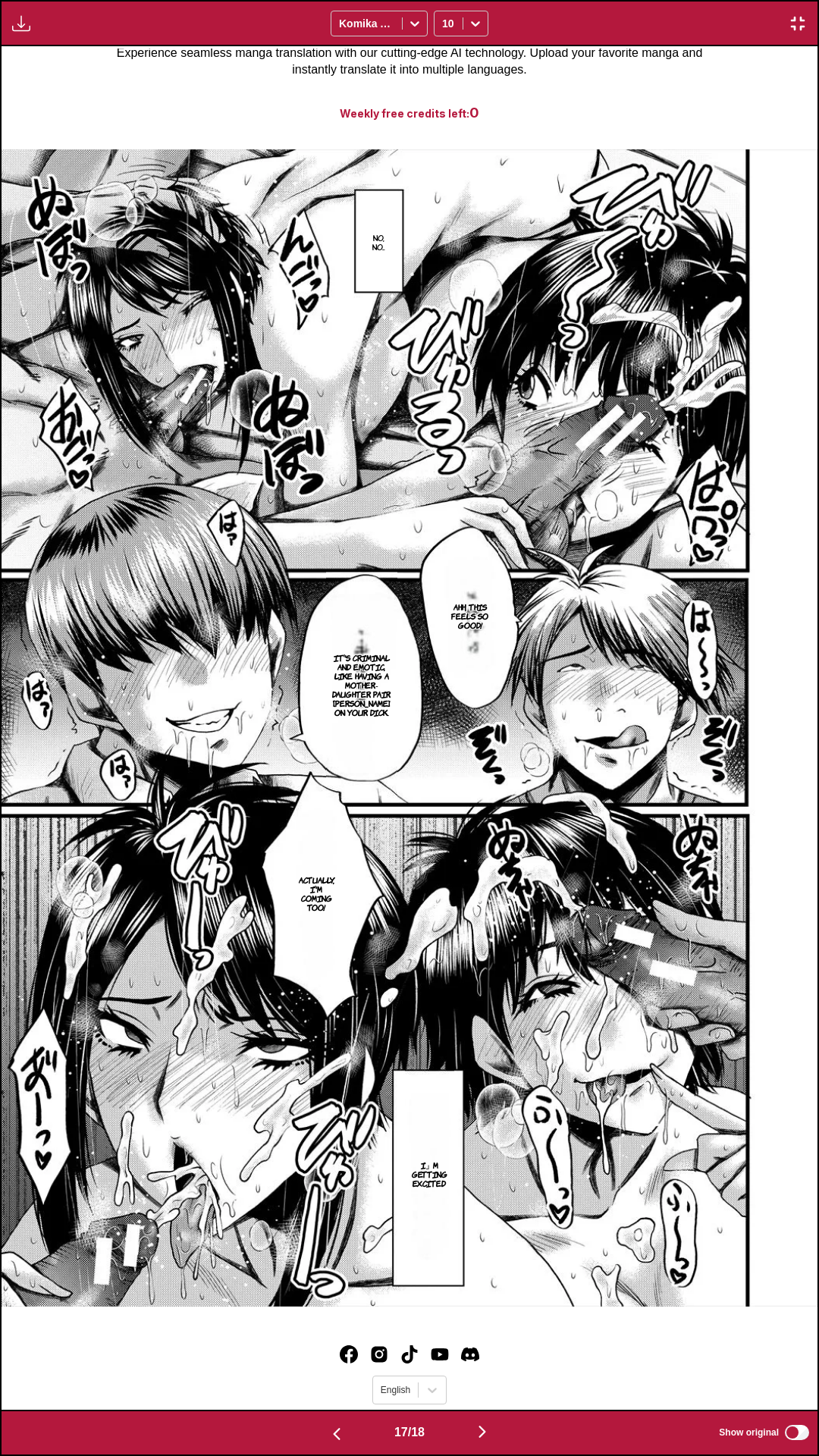
click at [444, 1359] on div "No, no... Ahh, this feels so good! It's criminal and emotic, like having a moth…" at bounding box center [410, 728] width 816 height 1364
click at [489, 1359] on img "button" at bounding box center [482, 1432] width 18 height 18
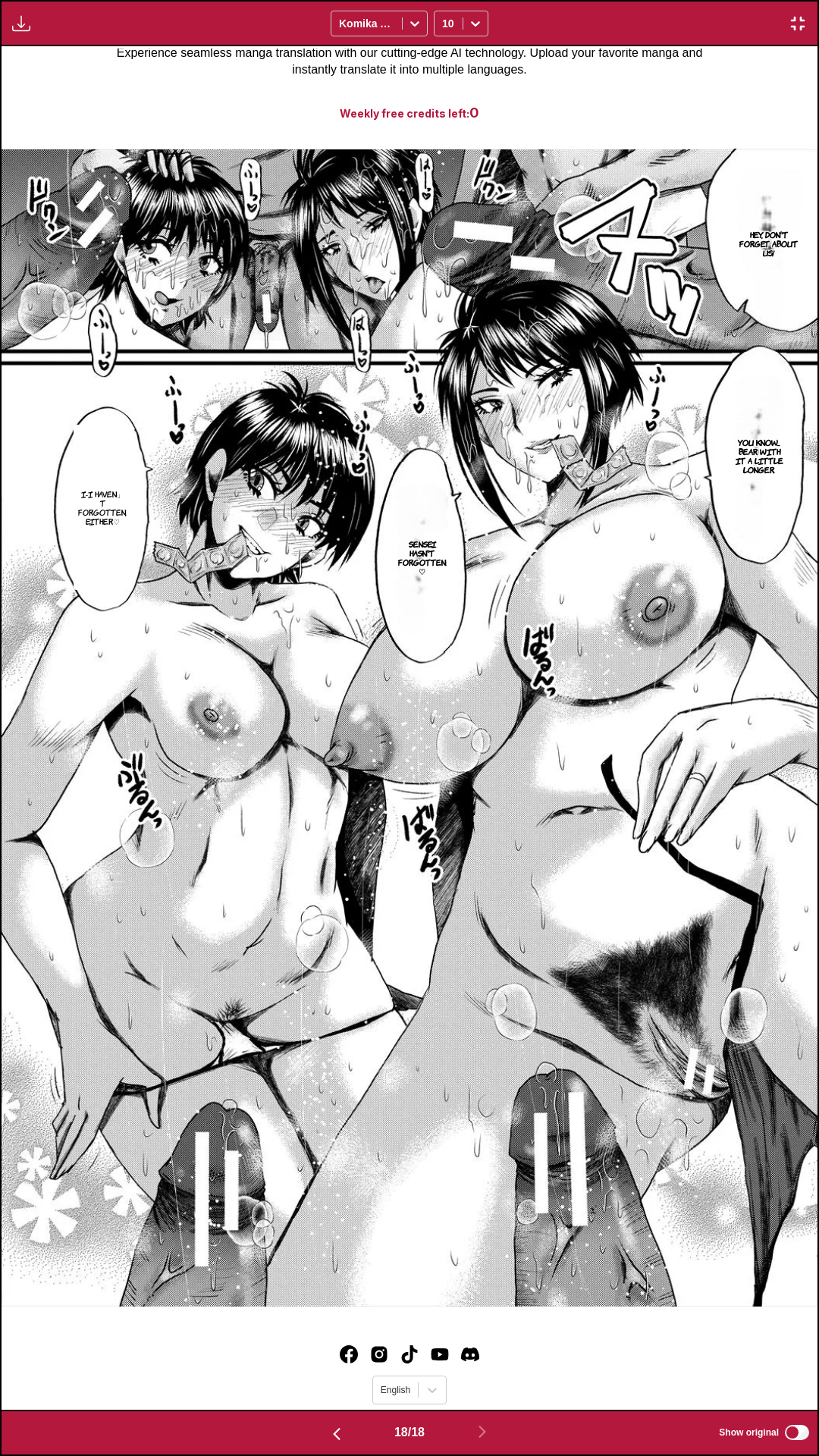
click at [791, 22] on img "button" at bounding box center [798, 23] width 18 height 18
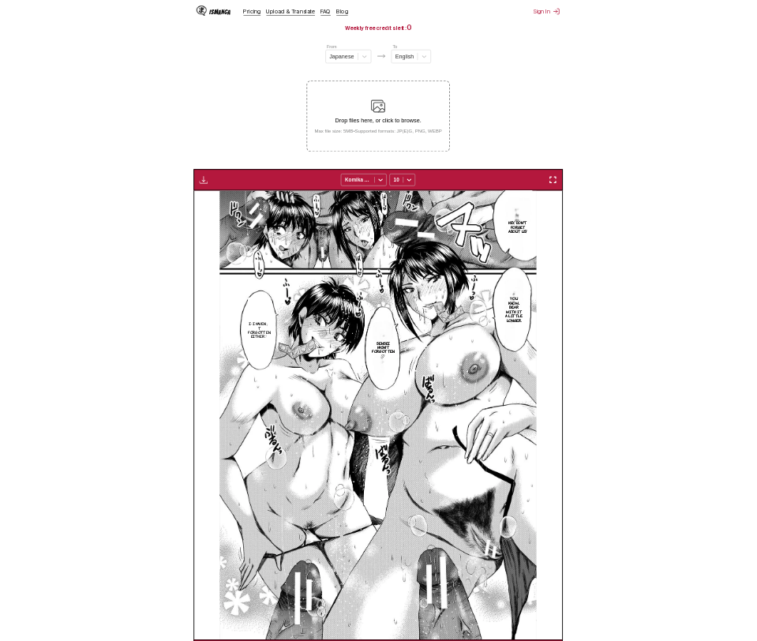
scroll to position [0, 7151]
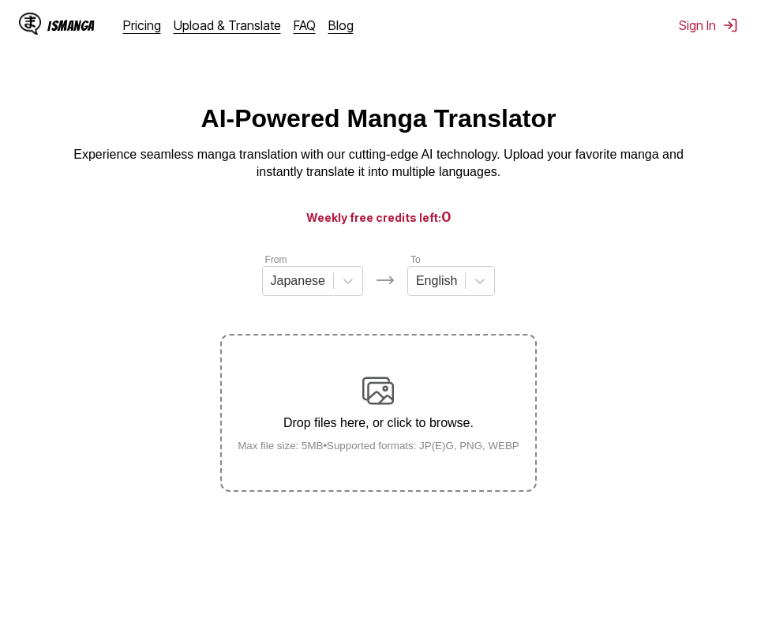
click at [69, 72] on html "IsManga Pricing Upload & Translate FAQ Blog Sign In Pricing Upload & Translate …" at bounding box center [378, 414] width 757 height 828
